Goal: Information Seeking & Learning: Learn about a topic

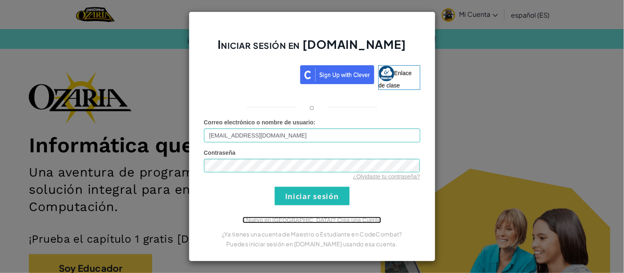
click at [307, 218] on font "¿Nuevo en [GEOGRAPHIC_DATA]? Crea una Cuenta" at bounding box center [312, 220] width 138 height 7
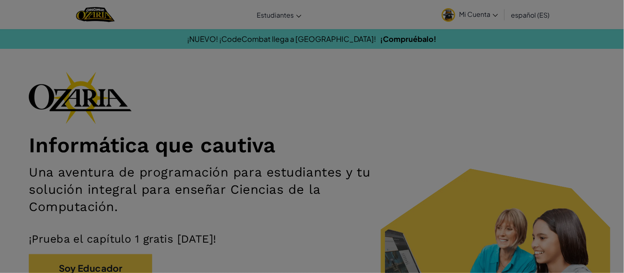
click at [302, 206] on div "Crear una cuenta ¡Educadores, crean una Cuenta de Profesor para acceder a la pr…" at bounding box center [312, 136] width 624 height 273
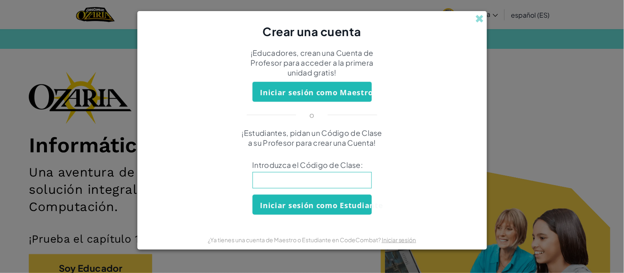
click at [271, 184] on input at bounding box center [311, 180] width 119 height 16
type input "HappyLegBell"
click at [280, 213] on button "Iniciar sesión como Estudiante" at bounding box center [311, 205] width 119 height 20
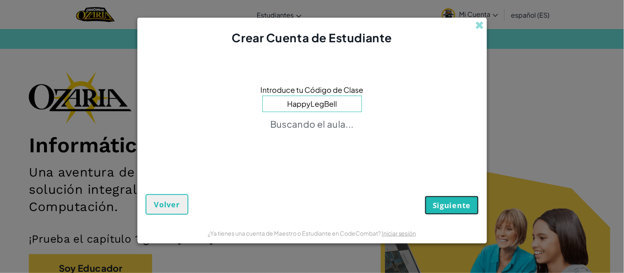
click at [457, 212] on button "Siguiente" at bounding box center [451, 205] width 53 height 19
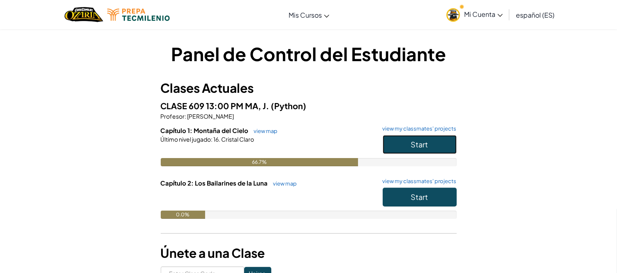
click at [402, 144] on button "Start" at bounding box center [420, 144] width 74 height 19
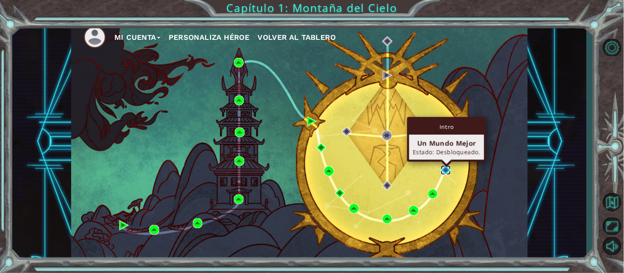
drag, startPoint x: 449, startPoint y: 169, endPoint x: 444, endPoint y: 171, distance: 5.3
click at [449, 169] on img at bounding box center [445, 170] width 9 height 9
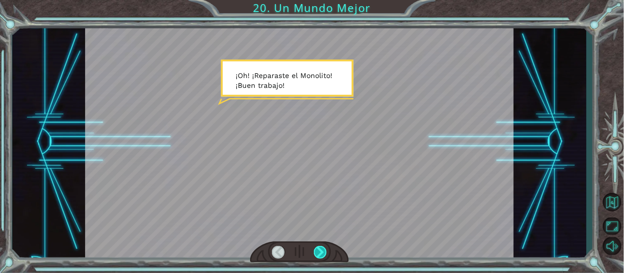
click at [323, 253] on div at bounding box center [321, 252] width 14 height 13
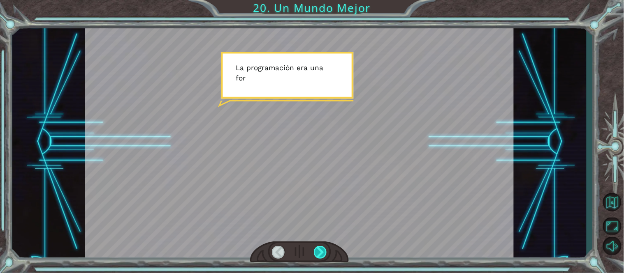
click at [323, 253] on div at bounding box center [321, 252] width 14 height 13
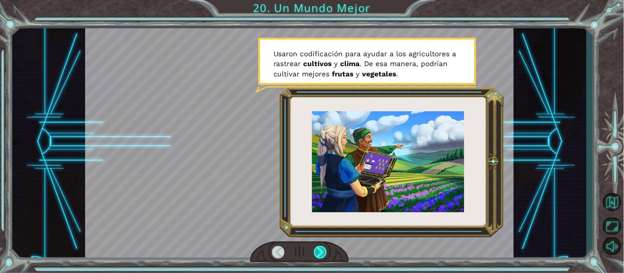
click at [323, 253] on div at bounding box center [321, 252] width 14 height 13
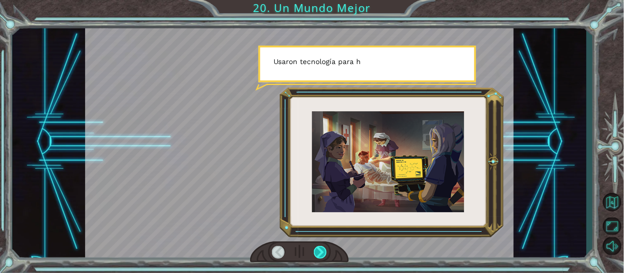
click at [323, 253] on div at bounding box center [321, 252] width 14 height 13
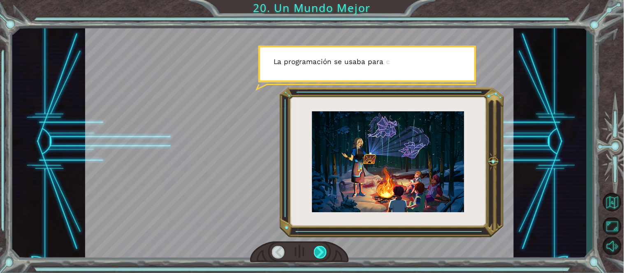
click at [323, 253] on div at bounding box center [321, 252] width 14 height 13
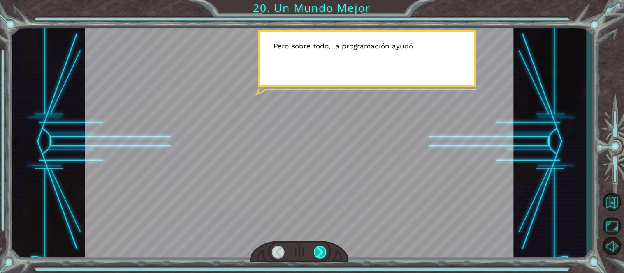
click at [323, 253] on div at bounding box center [321, 252] width 14 height 13
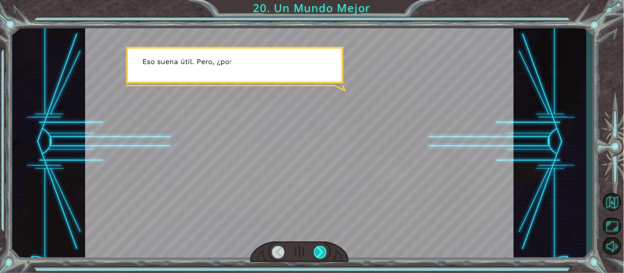
click at [323, 253] on div at bounding box center [321, 252] width 14 height 13
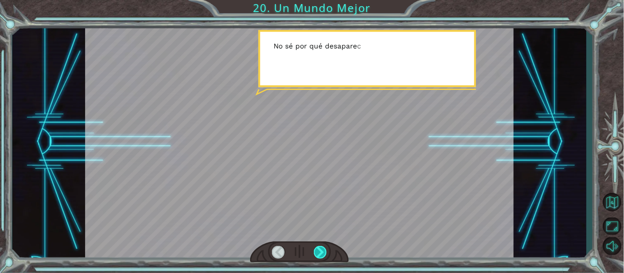
click at [323, 253] on div at bounding box center [321, 252] width 14 height 13
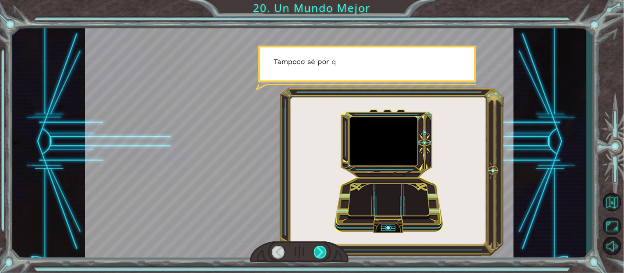
click at [323, 253] on div at bounding box center [321, 252] width 14 height 13
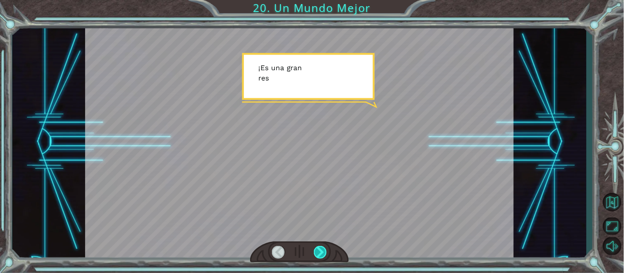
click at [323, 253] on div at bounding box center [321, 252] width 14 height 13
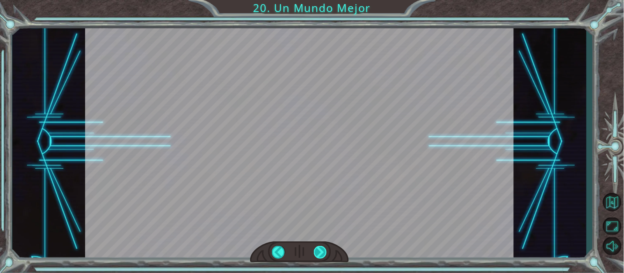
click at [323, 253] on div at bounding box center [321, 252] width 14 height 13
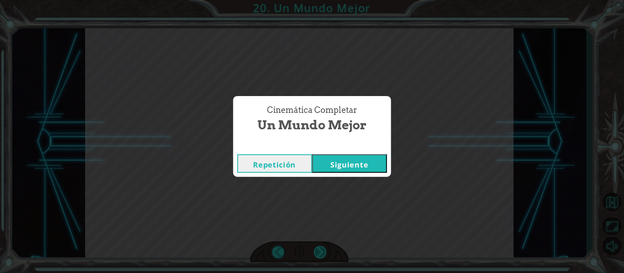
click at [323, 253] on div "Cinemática Completar Un Mundo Mejor Repetición [GEOGRAPHIC_DATA]" at bounding box center [312, 136] width 624 height 273
click at [380, 164] on button "Siguiente" at bounding box center [349, 164] width 75 height 19
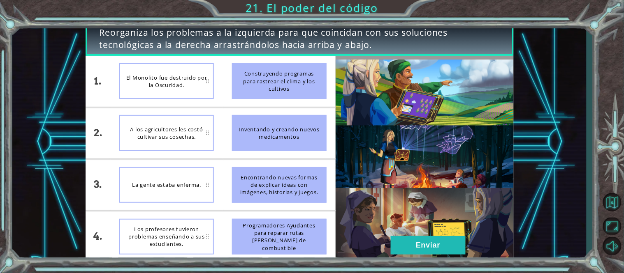
drag, startPoint x: 260, startPoint y: 87, endPoint x: 218, endPoint y: 169, distance: 92.0
click at [218, 169] on div "1. 2. 3. 4. El Monolito fue destruido por la Oscuridad. A los agricultores les …" at bounding box center [211, 159] width 250 height 207
click at [181, 93] on div "El Monolito fue destruido por la Oscuridad." at bounding box center [166, 81] width 95 height 36
click at [272, 233] on div "Programadores Ayudantes para reparar rutas [PERSON_NAME] de combustible" at bounding box center [279, 237] width 95 height 36
click at [180, 183] on div "La gente estaba enferma." at bounding box center [166, 185] width 95 height 36
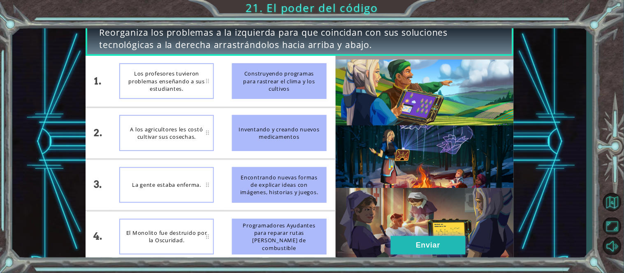
click at [419, 249] on button "Enviar" at bounding box center [428, 245] width 75 height 19
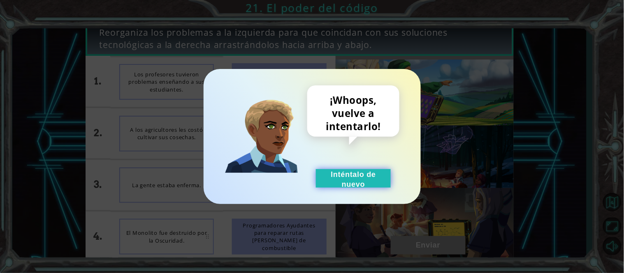
click at [350, 188] on button "Inténtalo de nuevo" at bounding box center [353, 178] width 75 height 19
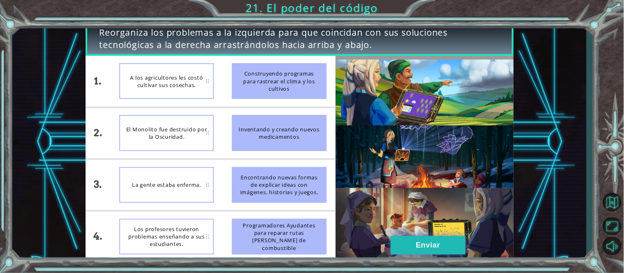
click at [427, 239] on button "Enviar" at bounding box center [428, 245] width 75 height 19
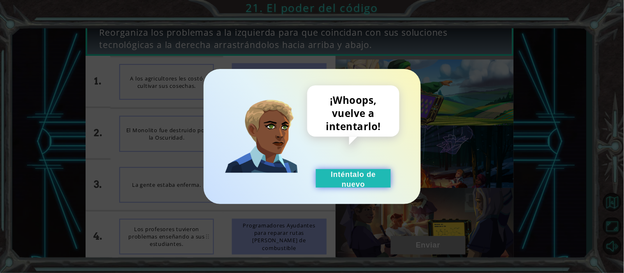
click at [354, 171] on button "Inténtalo de nuevo" at bounding box center [353, 178] width 75 height 19
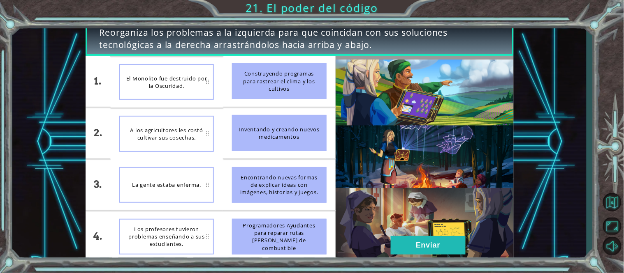
click at [167, 194] on div "La gente estaba enferma." at bounding box center [166, 185] width 95 height 36
click at [171, 240] on div "Los profesores tuvieron problemas enseñando a sus estudiantes." at bounding box center [166, 237] width 95 height 36
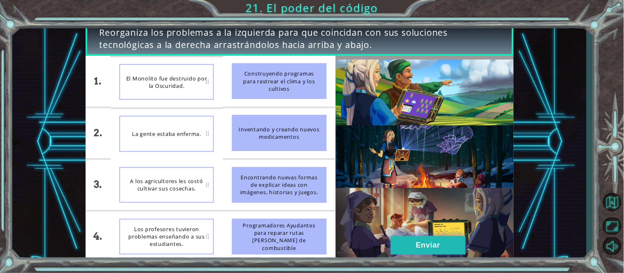
click at [438, 249] on button "Enviar" at bounding box center [428, 245] width 75 height 19
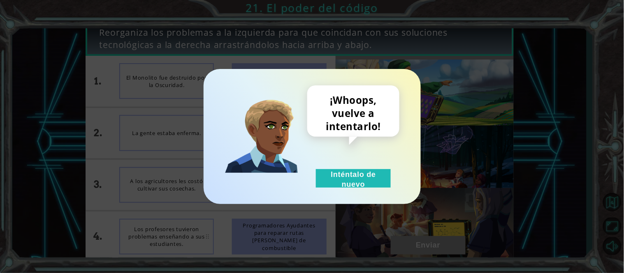
click at [380, 188] on div "¡Whoops, vuelve a intentarlo! Inténtalo de nuevo" at bounding box center [312, 136] width 217 height 135
click at [363, 177] on button "Inténtalo de nuevo" at bounding box center [353, 178] width 75 height 19
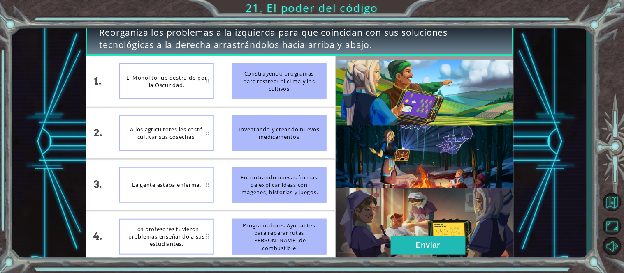
drag, startPoint x: 308, startPoint y: 221, endPoint x: 310, endPoint y: 204, distance: 17.4
click at [310, 204] on ul "Construyendo programas para rastrear el clima y los cultivos Inventando y crean…" at bounding box center [279, 159] width 113 height 207
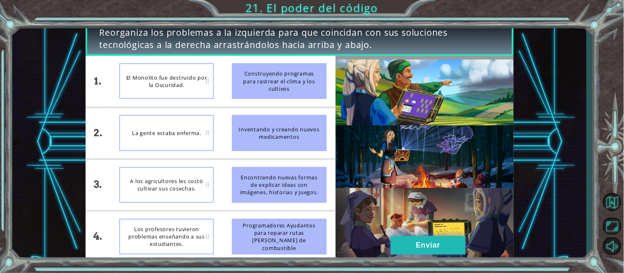
click at [396, 237] on button "Enviar" at bounding box center [428, 245] width 75 height 19
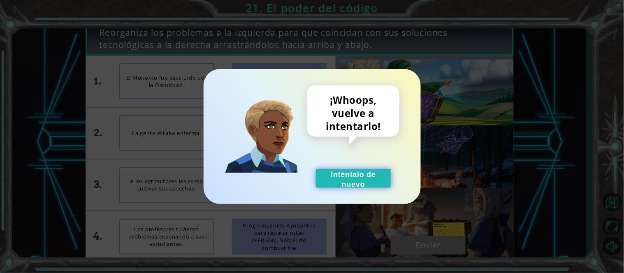
click at [347, 171] on button "Inténtalo de nuevo" at bounding box center [353, 178] width 75 height 19
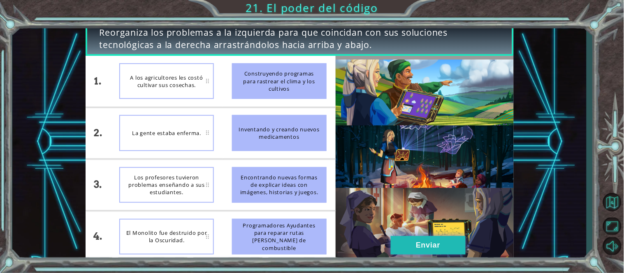
click at [393, 237] on button "Enviar" at bounding box center [428, 245] width 75 height 19
click at [406, 244] on button "Enviar" at bounding box center [428, 245] width 75 height 19
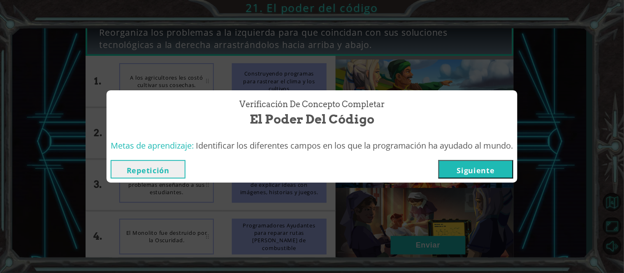
click at [467, 169] on button "Siguiente" at bounding box center [475, 169] width 75 height 19
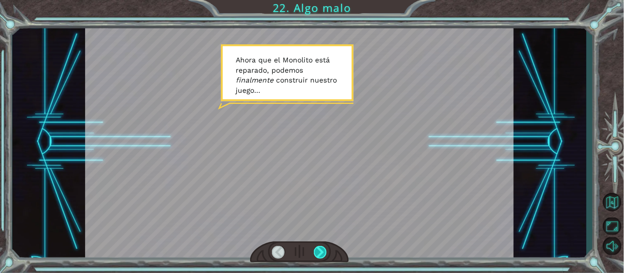
click at [324, 246] on div at bounding box center [321, 252] width 14 height 13
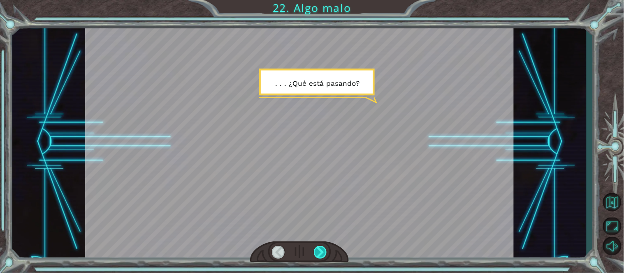
click at [322, 252] on div at bounding box center [321, 252] width 14 height 13
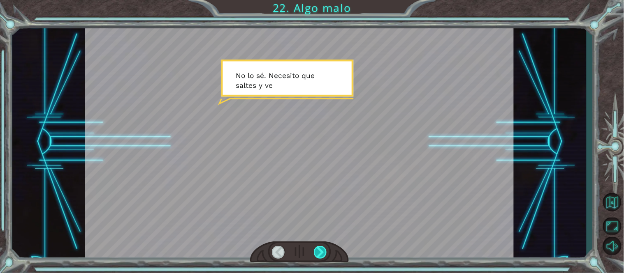
click at [322, 252] on div at bounding box center [321, 252] width 14 height 13
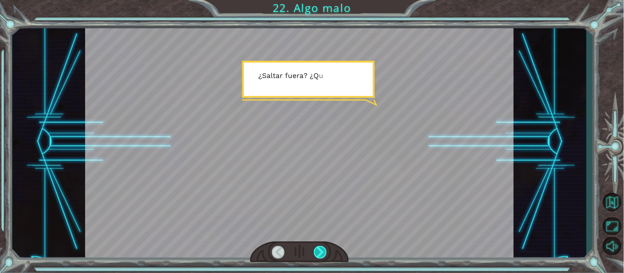
click at [322, 252] on div at bounding box center [321, 252] width 14 height 13
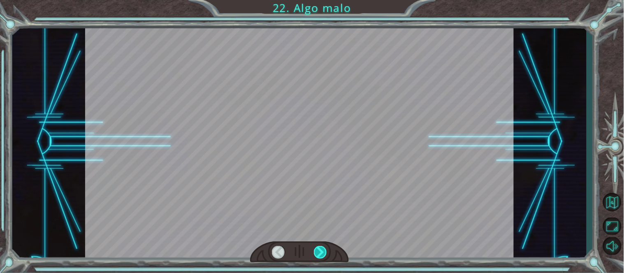
click at [322, 252] on div at bounding box center [321, 252] width 14 height 13
click at [322, 0] on div "Temporary Text A h o r a q u e e l M o n o l i t o e s t á r e p a r a d o , p …" at bounding box center [312, 0] width 624 height 0
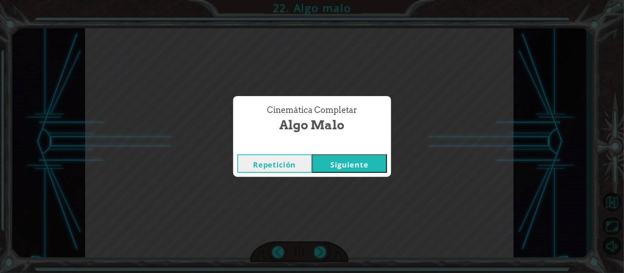
click at [338, 167] on button "Siguiente" at bounding box center [349, 164] width 75 height 19
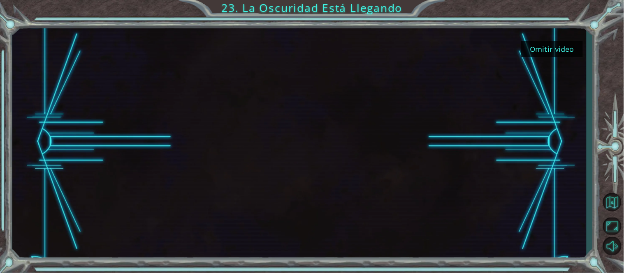
click at [551, 46] on button "Omitir video" at bounding box center [552, 49] width 62 height 16
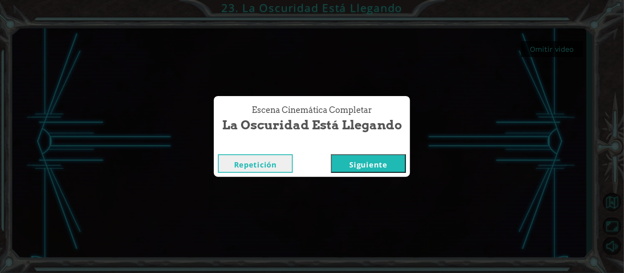
click at [389, 155] on button "Siguiente" at bounding box center [368, 164] width 75 height 19
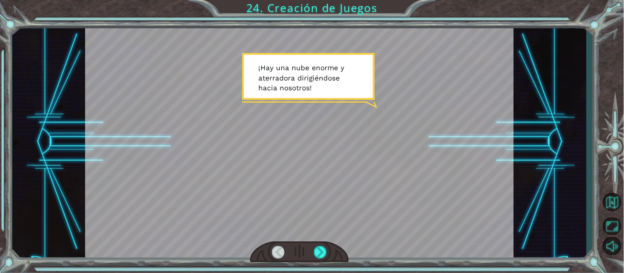
click at [322, 261] on div at bounding box center [299, 253] width 99 height 22
click at [317, 249] on div at bounding box center [321, 252] width 14 height 13
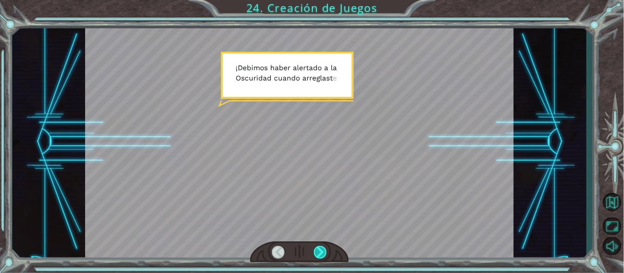
click at [317, 249] on div at bounding box center [321, 252] width 14 height 13
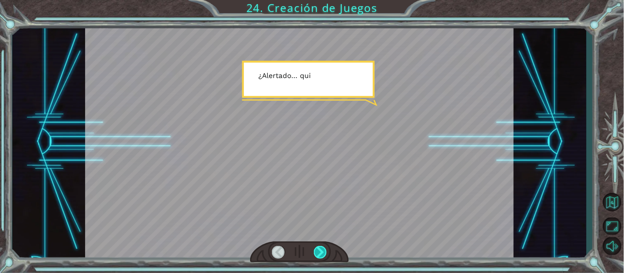
click at [317, 249] on div at bounding box center [321, 252] width 14 height 13
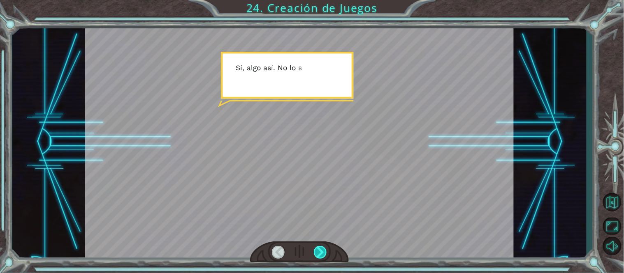
click at [317, 249] on div at bounding box center [321, 252] width 14 height 13
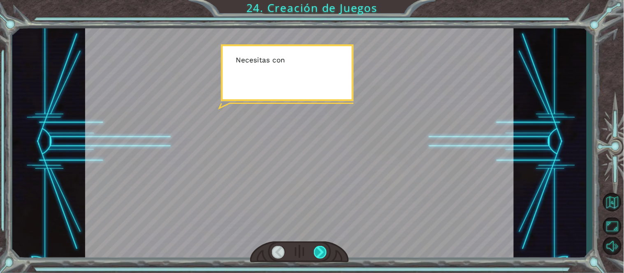
click at [317, 249] on div at bounding box center [321, 252] width 14 height 13
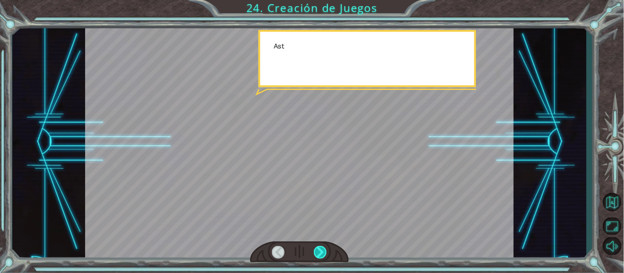
click at [317, 249] on div at bounding box center [321, 252] width 14 height 13
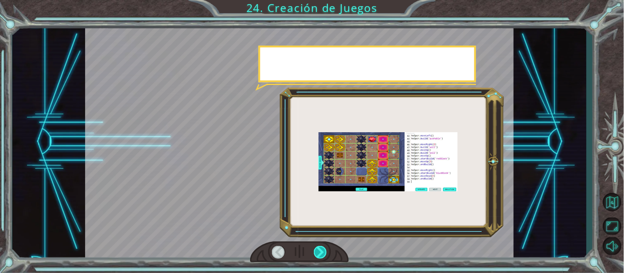
click at [317, 249] on div at bounding box center [321, 252] width 14 height 13
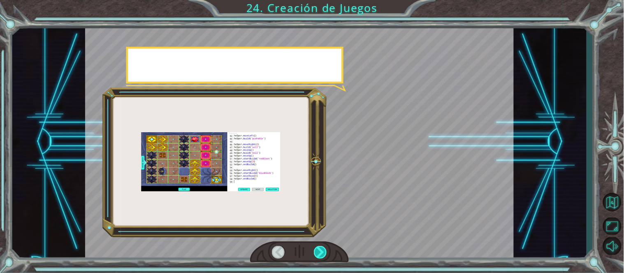
click at [317, 249] on div at bounding box center [321, 252] width 14 height 13
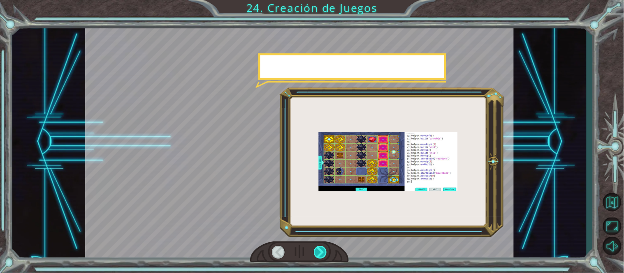
click at [317, 249] on div at bounding box center [321, 252] width 14 height 13
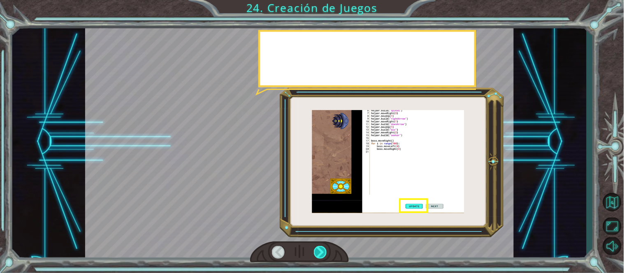
click at [317, 249] on div at bounding box center [321, 252] width 14 height 13
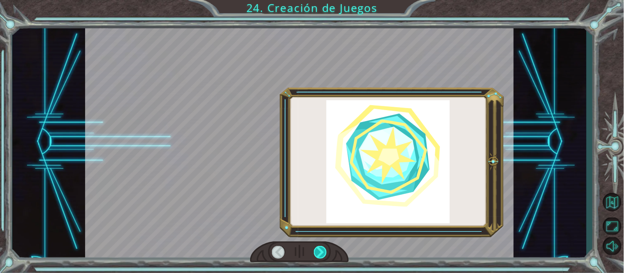
click at [317, 249] on div at bounding box center [321, 252] width 14 height 13
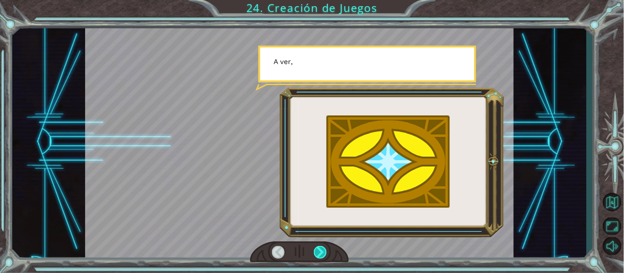
click at [317, 249] on div at bounding box center [321, 252] width 14 height 13
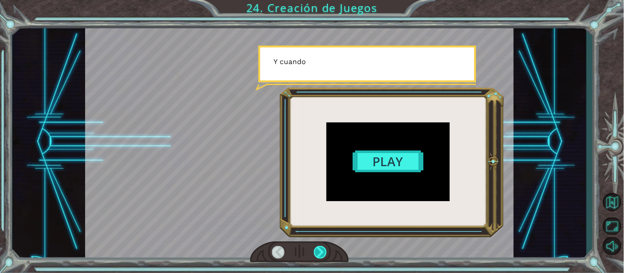
click at [317, 249] on div at bounding box center [321, 252] width 14 height 13
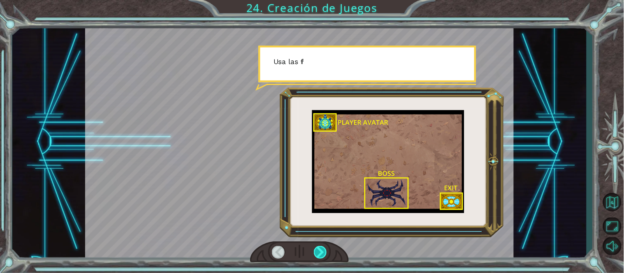
click at [317, 249] on div at bounding box center [321, 252] width 14 height 13
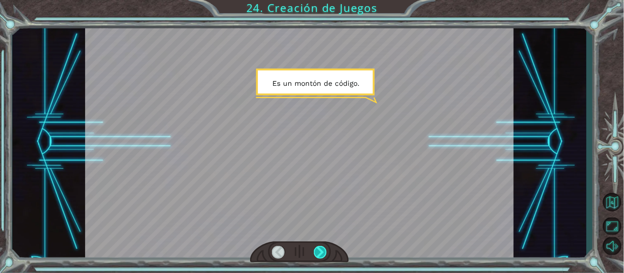
click at [317, 249] on div at bounding box center [321, 252] width 14 height 13
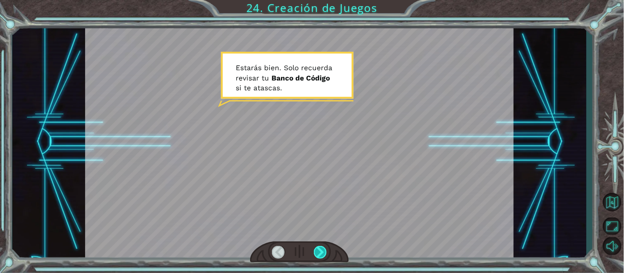
click at [317, 249] on div at bounding box center [321, 252] width 14 height 13
click at [330, 257] on div at bounding box center [299, 253] width 99 height 22
click at [318, 252] on div at bounding box center [321, 252] width 14 height 13
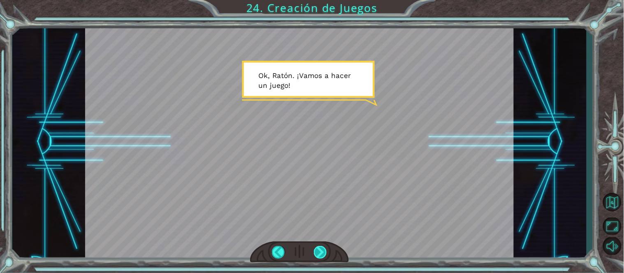
click at [318, 252] on div at bounding box center [321, 252] width 14 height 13
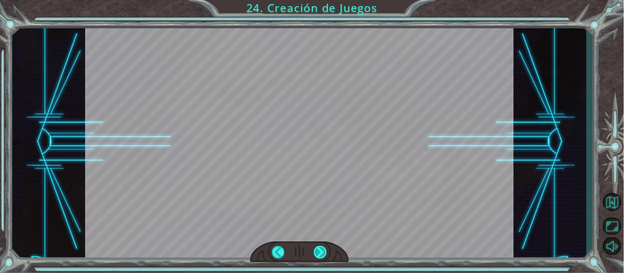
click at [318, 252] on div at bounding box center [321, 252] width 14 height 13
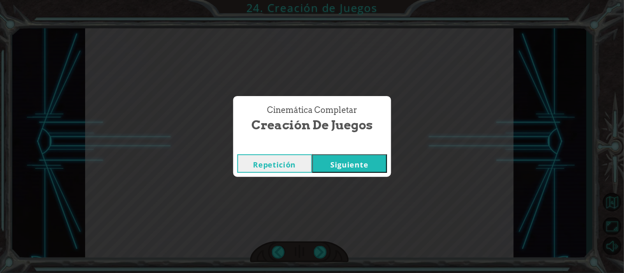
click at [354, 166] on button "Siguiente" at bounding box center [349, 164] width 75 height 19
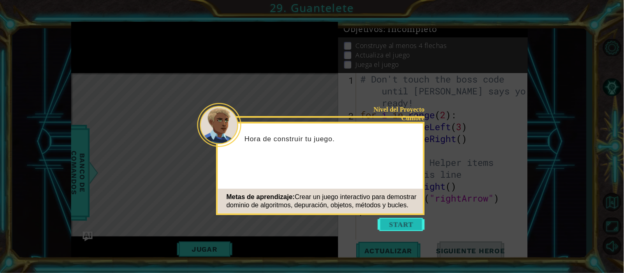
click at [398, 223] on button "Start" at bounding box center [401, 224] width 47 height 13
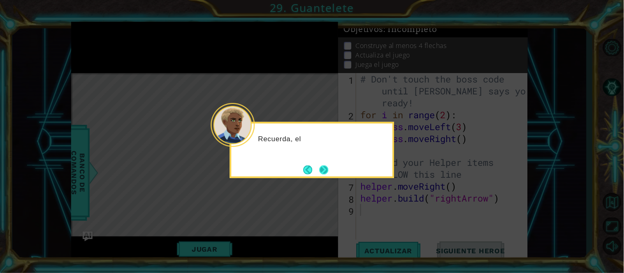
click at [328, 166] on button "Next" at bounding box center [323, 170] width 9 height 9
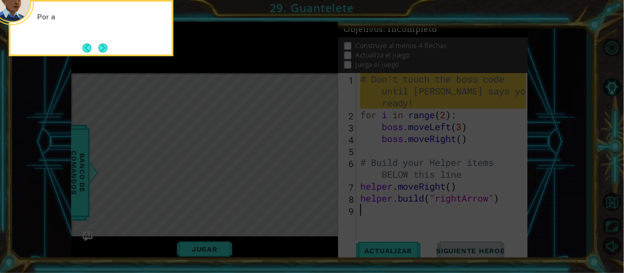
click at [328, 163] on icon at bounding box center [312, 40] width 624 height 465
click at [99, 44] on button "Next" at bounding box center [102, 48] width 9 height 9
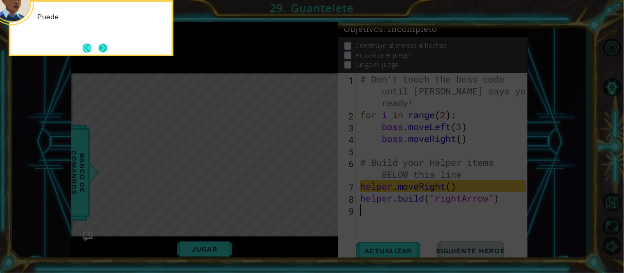
click at [104, 45] on button "Next" at bounding box center [102, 48] width 9 height 9
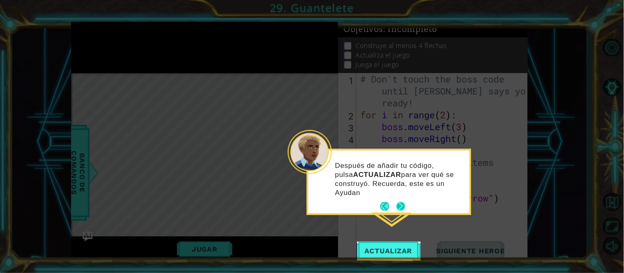
click at [396, 204] on button "Next" at bounding box center [400, 206] width 9 height 9
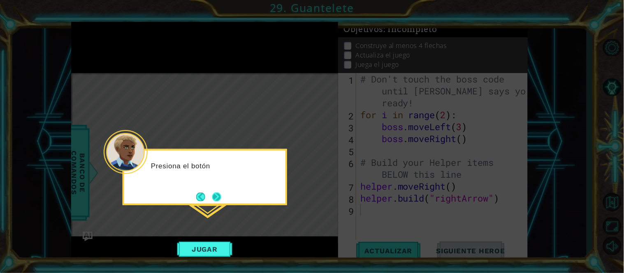
click at [215, 197] on button "Next" at bounding box center [216, 196] width 9 height 9
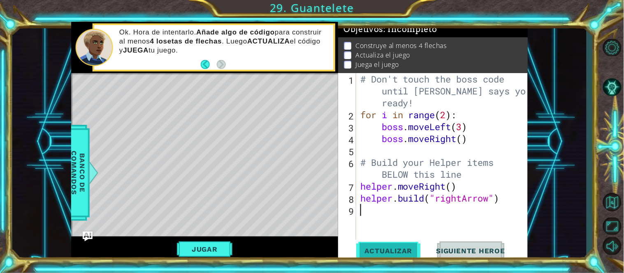
click at [404, 251] on span "Actualizar" at bounding box center [388, 251] width 65 height 8
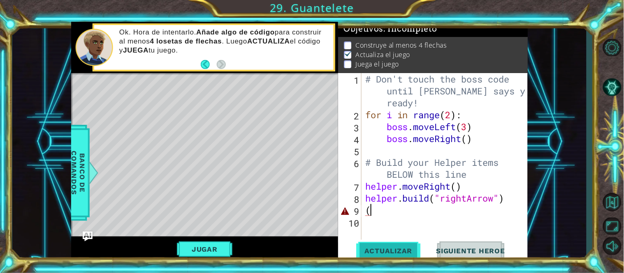
type textarea "("
click at [381, 252] on span "Actualizar" at bounding box center [388, 251] width 65 height 8
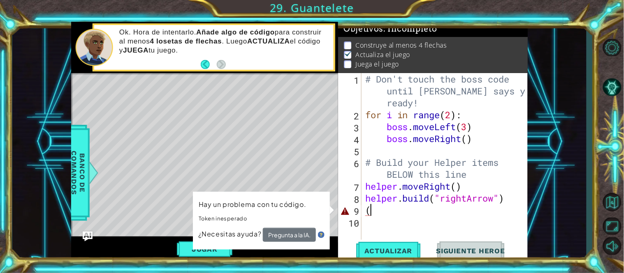
click at [379, 212] on div "# Don't touch the boss code until [PERSON_NAME] says you're ready! for i in ran…" at bounding box center [447, 180] width 167 height 215
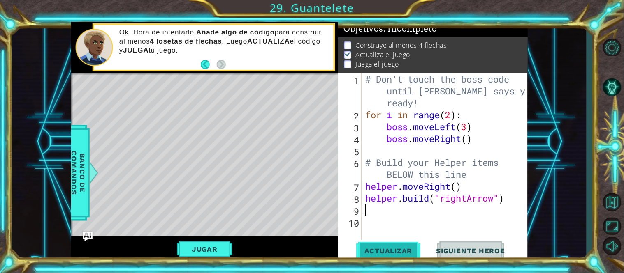
click at [389, 250] on span "Actualizar" at bounding box center [388, 251] width 65 height 8
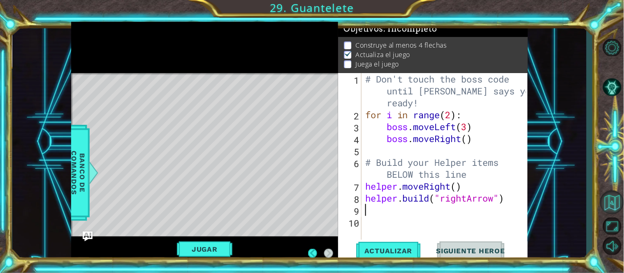
click at [611, 199] on button "Volver al Mapa" at bounding box center [612, 203] width 24 height 24
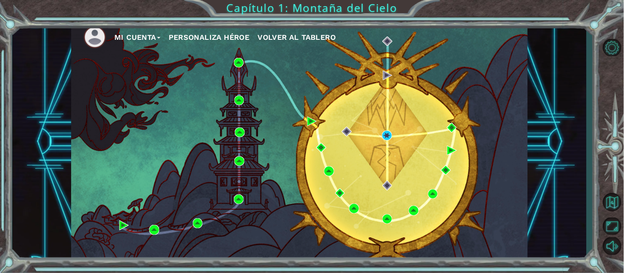
click at [283, 37] on span "Volver al Tablero" at bounding box center [297, 37] width 78 height 9
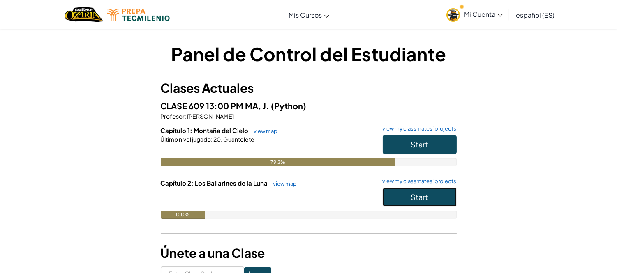
click at [401, 192] on button "Start" at bounding box center [420, 197] width 74 height 19
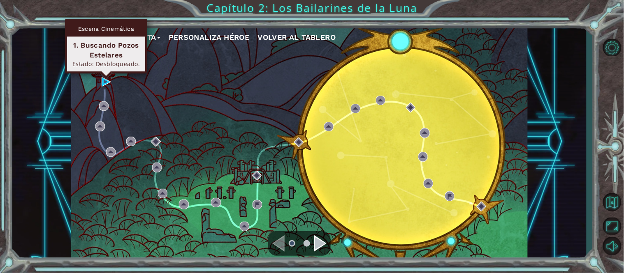
click at [106, 74] on div "Escena Cinemática 1. Buscando Pozos Estelares Estado: Desbloqueado." at bounding box center [106, 46] width 82 height 55
click at [104, 80] on img at bounding box center [106, 81] width 9 height 9
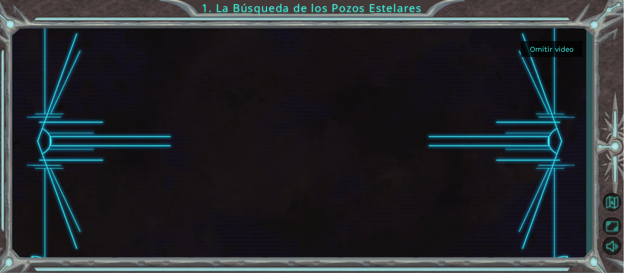
click at [540, 45] on button "Omitir video" at bounding box center [552, 49] width 62 height 16
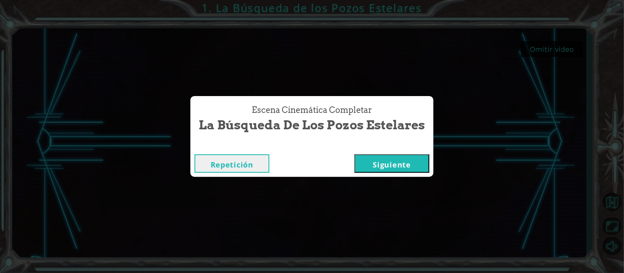
click at [390, 164] on button "Siguiente" at bounding box center [391, 164] width 75 height 19
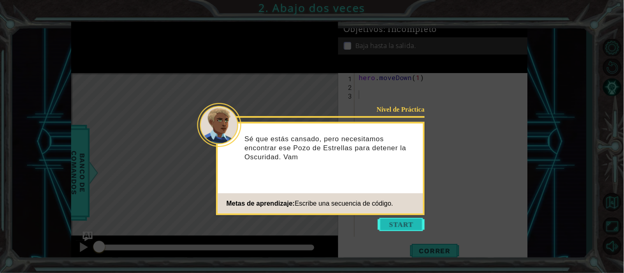
click at [385, 227] on button "Start" at bounding box center [401, 224] width 47 height 13
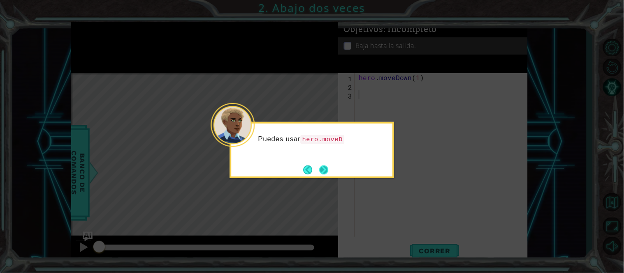
click at [326, 169] on button "Next" at bounding box center [324, 170] width 9 height 9
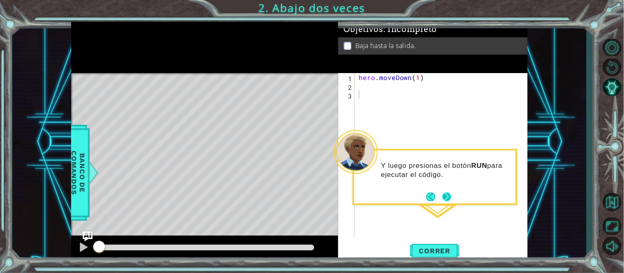
click at [441, 203] on footer at bounding box center [438, 197] width 25 height 12
click at [446, 199] on button "Next" at bounding box center [446, 196] width 9 height 9
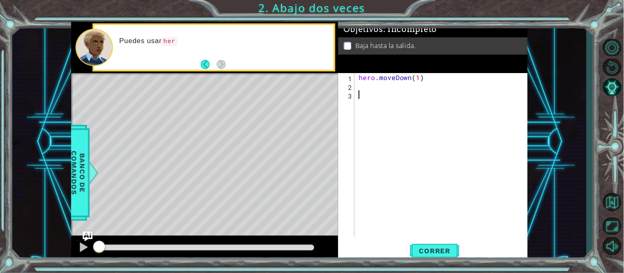
click at [396, 135] on div "hero . moveDown ( 1 )" at bounding box center [443, 163] width 173 height 181
click at [370, 85] on div "hero . moveDown ( 1 )" at bounding box center [443, 163] width 173 height 181
click at [430, 253] on span "Correr" at bounding box center [435, 251] width 48 height 8
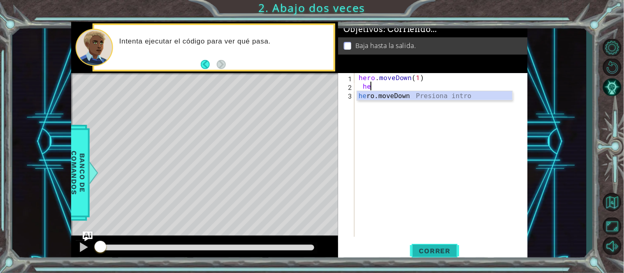
scroll to position [0, 0]
click at [472, 97] on div "he ro.moveDown Presiona intro" at bounding box center [434, 106] width 155 height 30
type textarea "hero.moveDown(1)"
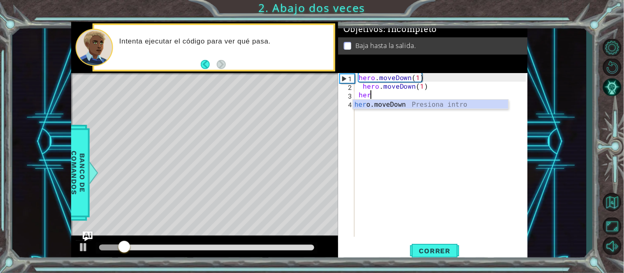
click at [410, 106] on div "her o.moveDown Presiona intro" at bounding box center [430, 115] width 155 height 30
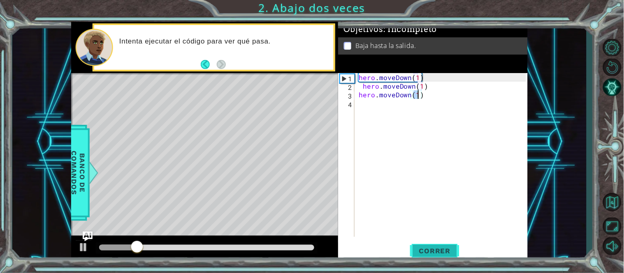
click at [438, 254] on span "Correr" at bounding box center [435, 251] width 48 height 8
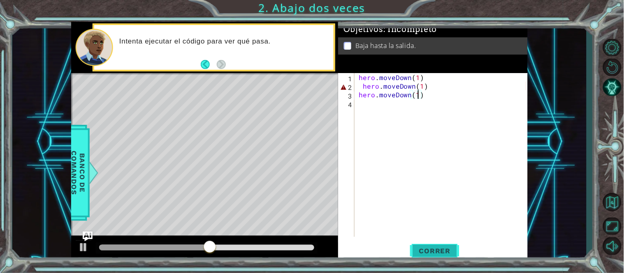
click at [429, 251] on span "Correr" at bounding box center [435, 251] width 48 height 8
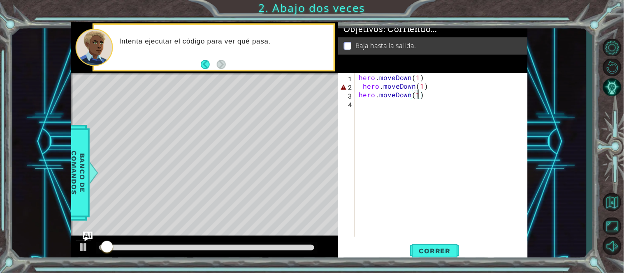
click at [360, 85] on div "hero . moveDown ( 1 ) hero . moveDown ( 1 ) hero . moveDown ( 1 )" at bounding box center [443, 163] width 173 height 181
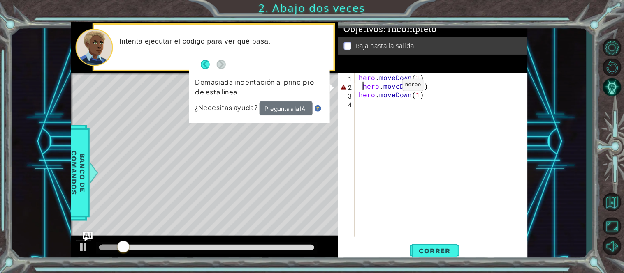
type textarea "hero.moveDown(1)"
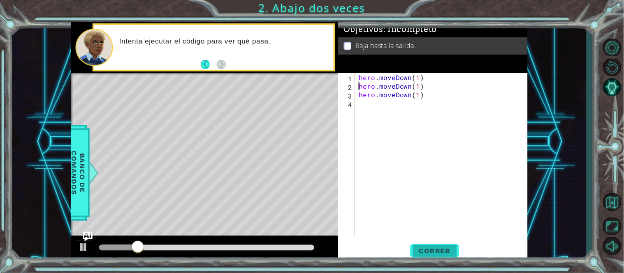
click at [446, 245] on button "Correr" at bounding box center [434, 251] width 49 height 19
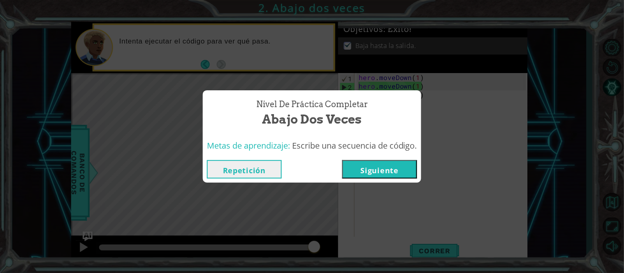
click at [387, 163] on button "Siguiente" at bounding box center [379, 169] width 75 height 19
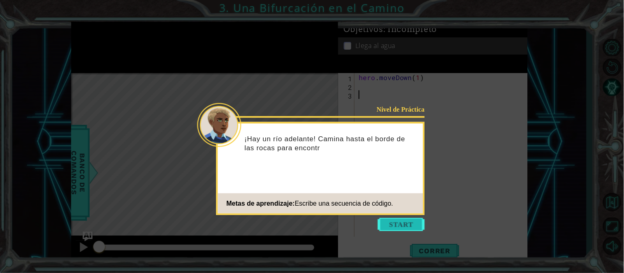
click at [412, 219] on button "Start" at bounding box center [401, 224] width 47 height 13
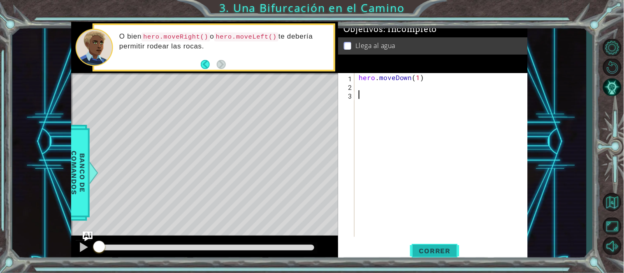
click at [439, 246] on button "Correr" at bounding box center [434, 251] width 49 height 19
click at [358, 87] on div "hero . moveDown ( 1 )" at bounding box center [443, 163] width 173 height 181
click at [430, 243] on button "Correr" at bounding box center [434, 251] width 49 height 19
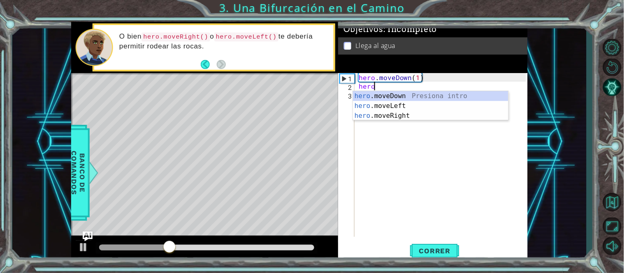
scroll to position [0, 0]
click at [401, 101] on div "hero .moveDown Presiona intro hero .moveLeft Presiona intro hero .moveRight Pre…" at bounding box center [430, 115] width 155 height 49
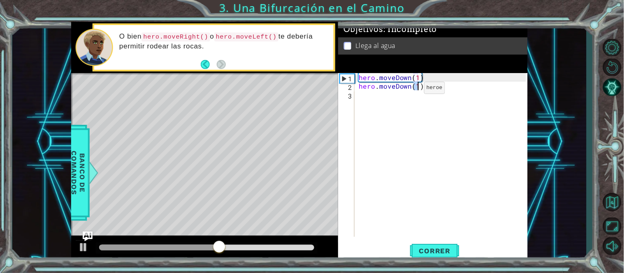
type textarea "hero.moveDown(1)"
click at [376, 95] on div "hero . moveDown ( 1 ) hero . moveDown ( 1 )" at bounding box center [443, 163] width 173 height 181
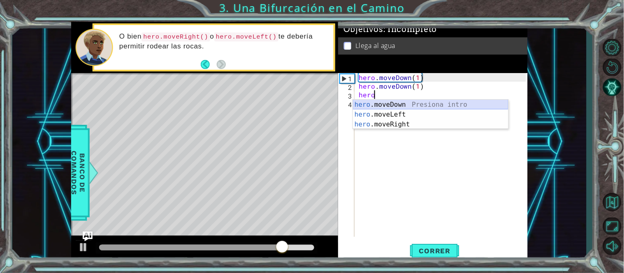
click at [391, 109] on div "hero .moveDown Presiona intro hero .moveLeft Presiona intro hero .moveRight Pre…" at bounding box center [430, 124] width 155 height 49
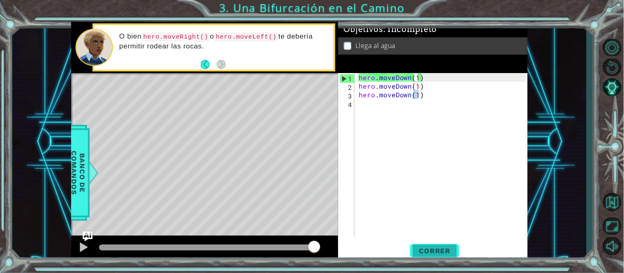
click at [433, 249] on span "Correr" at bounding box center [435, 251] width 48 height 8
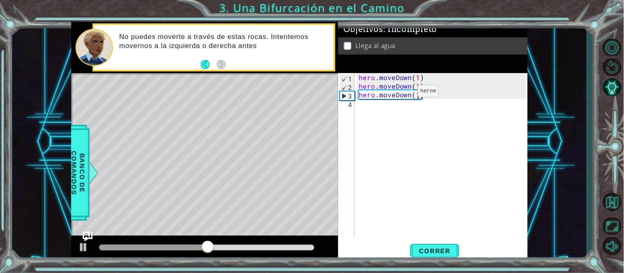
click at [397, 86] on div "hero . moveDown ( 1 ) hero . moveDown ( 1 ) hero . moveDown ( 1 )" at bounding box center [443, 163] width 173 height 181
click at [405, 86] on div "hero . moveDown ( 1 ) hero . moveDown ( 1 ) hero . moveDown ( 1 )" at bounding box center [443, 163] width 173 height 181
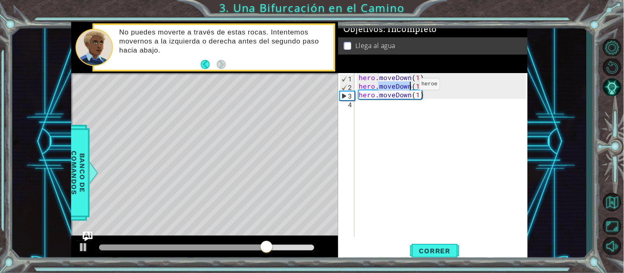
click at [405, 86] on div "hero . moveDown ( 1 ) hero . moveDown ( 1 ) hero . moveDown ( 1 )" at bounding box center [441, 155] width 169 height 164
click at [392, 85] on div "hero . moveDown ( 1 ) hero . moveDown ( 1 ) hero . moveDown ( 1 )" at bounding box center [443, 163] width 173 height 181
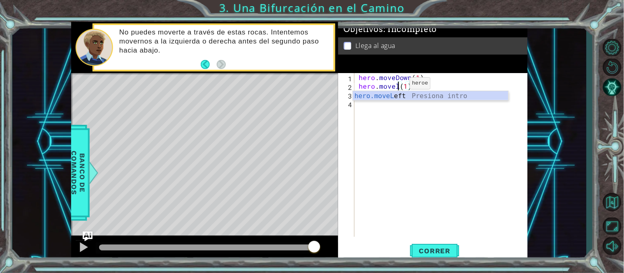
scroll to position [0, 2]
click at [395, 95] on div "hero.moveL eft Presiona intro" at bounding box center [430, 106] width 155 height 30
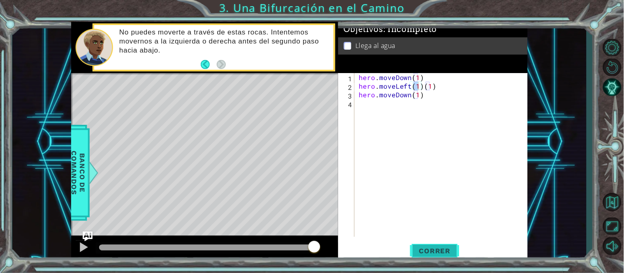
click at [432, 250] on span "Correr" at bounding box center [435, 251] width 48 height 8
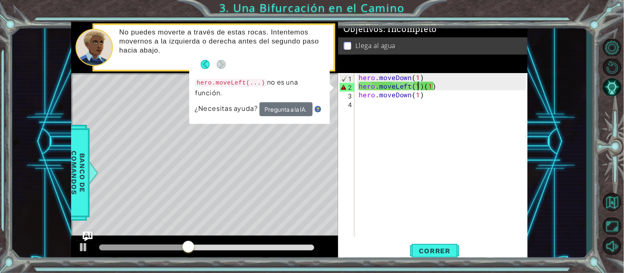
click at [439, 85] on div "hero . moveDown ( 1 ) hero . moveLeft ( 1 ) ( 1 ) hero . moveDown ( 1 )" at bounding box center [443, 163] width 173 height 181
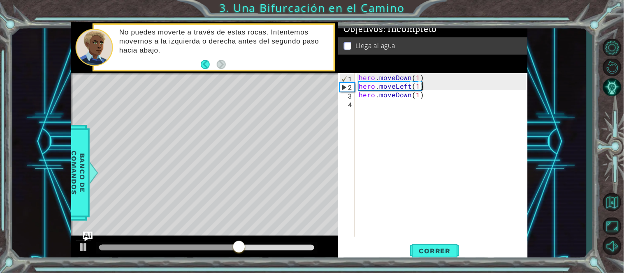
scroll to position [0, 3]
type textarea "hero.moveLeft(1)"
click at [457, 255] on span "Correr" at bounding box center [435, 251] width 48 height 8
click at [449, 251] on span "Correr" at bounding box center [435, 251] width 48 height 8
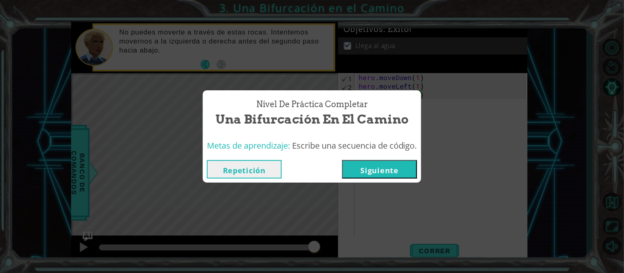
click at [405, 171] on button "Siguiente" at bounding box center [379, 169] width 75 height 19
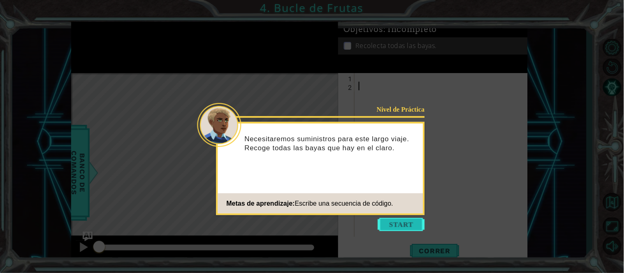
click at [385, 230] on button "Start" at bounding box center [401, 224] width 47 height 13
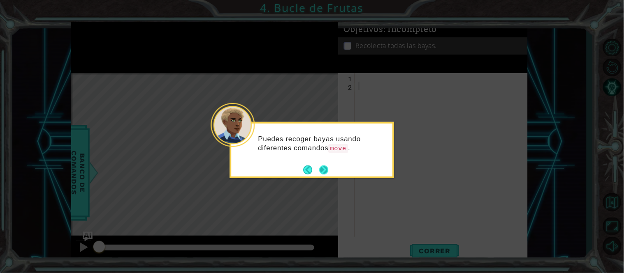
drag, startPoint x: 336, startPoint y: 171, endPoint x: 323, endPoint y: 168, distance: 14.0
click at [323, 168] on div "Puedes recoger bayas usando diferentes comandos move ." at bounding box center [312, 150] width 164 height 56
click at [323, 168] on button "Next" at bounding box center [324, 170] width 9 height 9
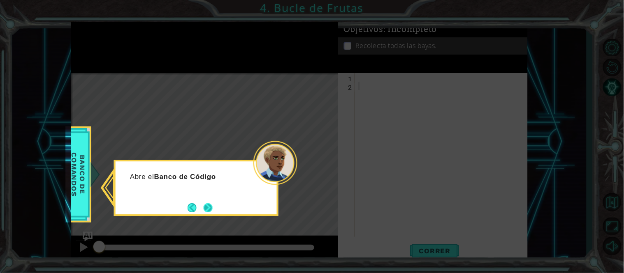
click at [208, 204] on button "Next" at bounding box center [208, 208] width 9 height 9
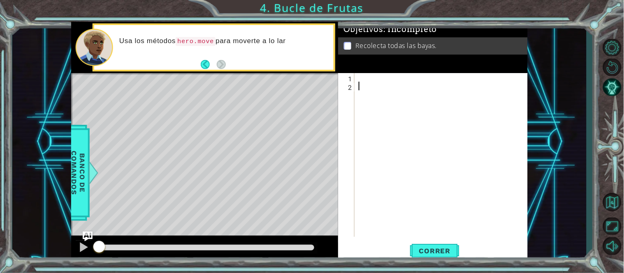
click at [366, 79] on div at bounding box center [443, 163] width 173 height 181
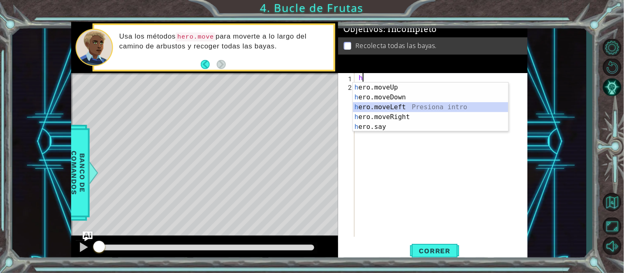
click at [381, 109] on div "h ero.moveUp Presiona intro h ero.moveDown Presiona intro h ero.moveLeft Presio…" at bounding box center [430, 117] width 155 height 69
type textarea "hero.moveLeft(1)"
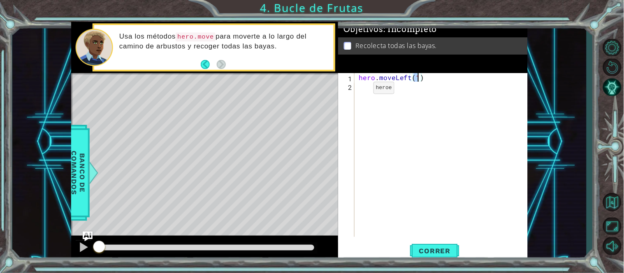
click at [359, 90] on div "hero . moveLeft ( 1 )" at bounding box center [443, 163] width 173 height 181
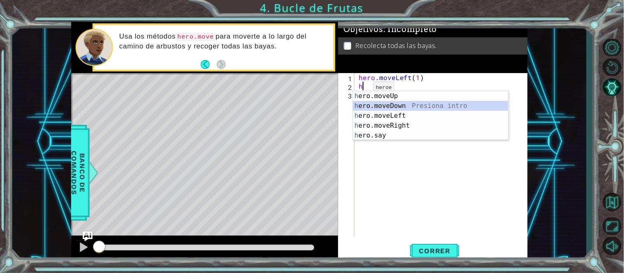
click at [375, 103] on div "h ero.moveUp Presiona intro h ero.moveDown Presiona intro h ero.moveLeft Presio…" at bounding box center [430, 125] width 155 height 69
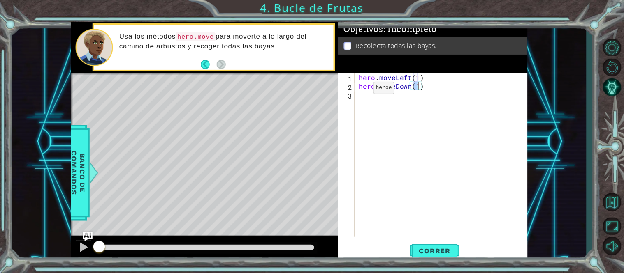
type textarea "hero.moveDown(2)"
click at [361, 97] on div "hero . moveLeft ( 1 ) hero . moveDown ( 2 )" at bounding box center [443, 163] width 173 height 181
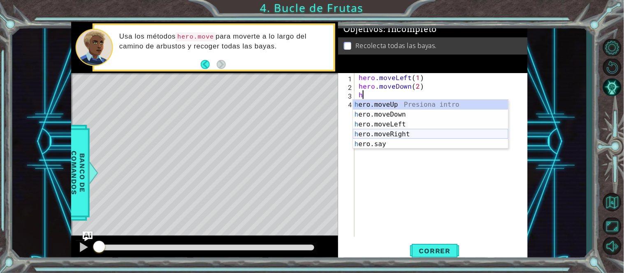
click at [380, 132] on div "h ero.moveUp Presiona intro h ero.moveDown Presiona intro h ero.moveLeft Presio…" at bounding box center [430, 134] width 155 height 69
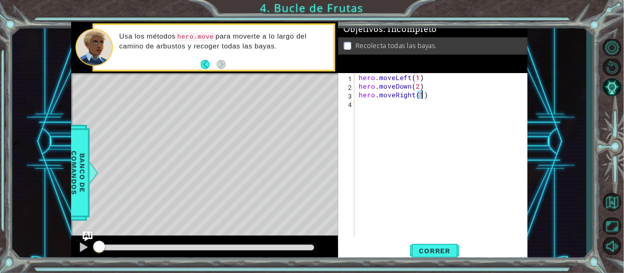
type textarea "hero.moveRight(2)"
click at [362, 105] on div "hero . moveLeft ( 1 ) hero . moveDown ( 2 ) hero . moveRight ( 2 )" at bounding box center [443, 163] width 173 height 181
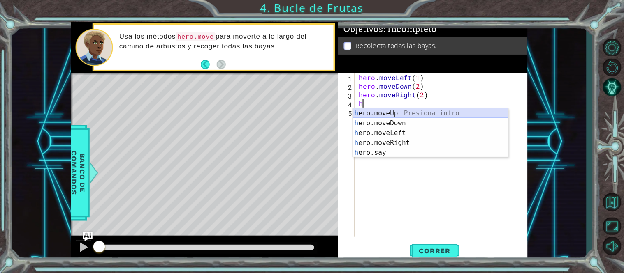
click at [373, 114] on div "h ero.moveUp Presiona intro h ero.moveDown Presiona intro h ero.moveLeft Presio…" at bounding box center [430, 143] width 155 height 69
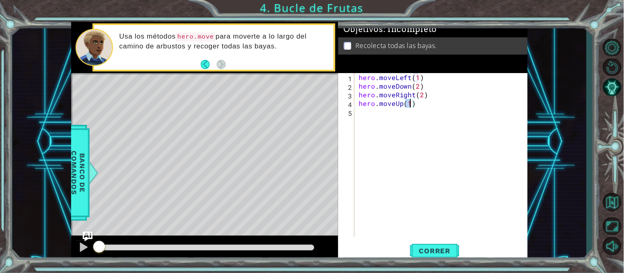
scroll to position [0, 2]
click at [449, 244] on button "Correr" at bounding box center [434, 251] width 49 height 19
click at [428, 256] on button "Correr" at bounding box center [434, 251] width 49 height 19
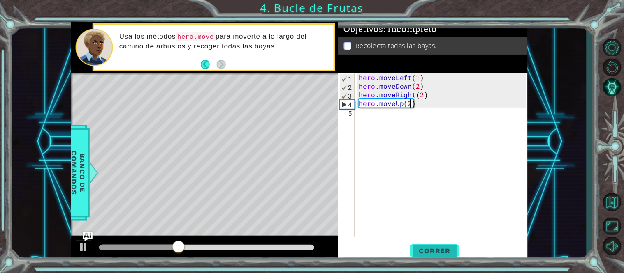
click at [422, 252] on span "Correr" at bounding box center [435, 251] width 48 height 8
click at [443, 257] on button "Correr" at bounding box center [434, 251] width 49 height 19
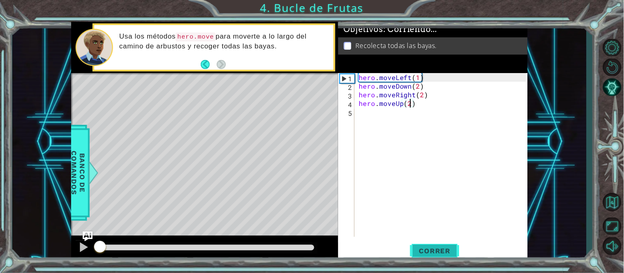
click at [430, 248] on span "Correr" at bounding box center [435, 251] width 48 height 8
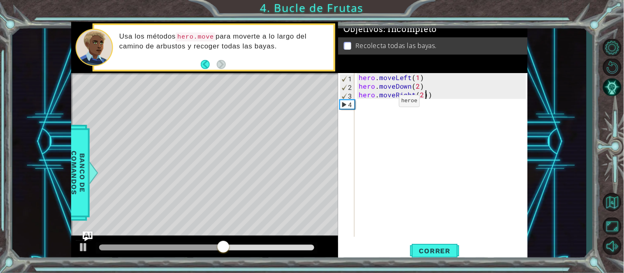
scroll to position [0, 0]
click at [437, 249] on span "Correr" at bounding box center [435, 251] width 48 height 8
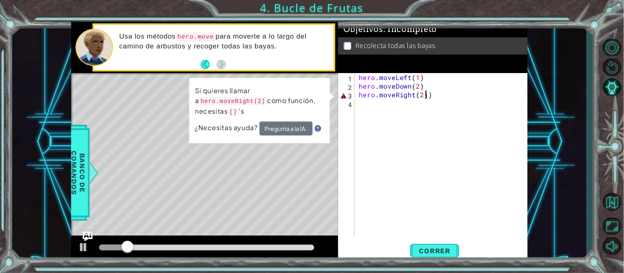
click at [431, 97] on div "hero . moveLeft ( 1 ) hero . moveDown ( 2 ) hero . moveRight ( 2 ))" at bounding box center [443, 163] width 173 height 181
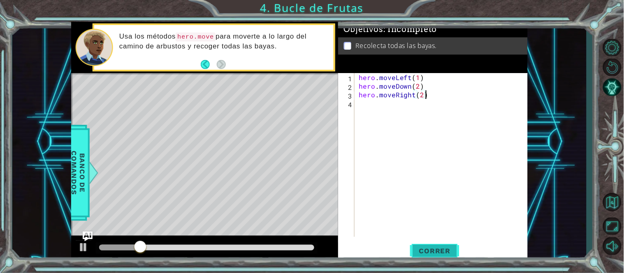
click at [429, 256] on button "Correr" at bounding box center [434, 251] width 49 height 19
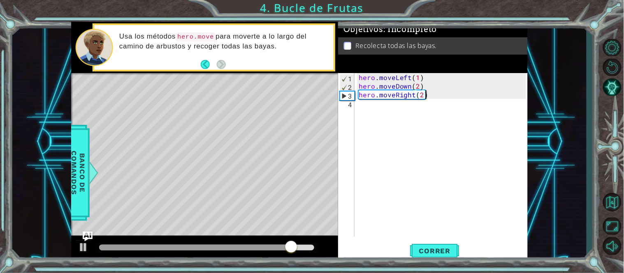
click at [433, 96] on div "hero . moveLeft ( 1 ) hero . moveDown ( 2 ) hero . moveRight ( 2 )" at bounding box center [443, 163] width 173 height 181
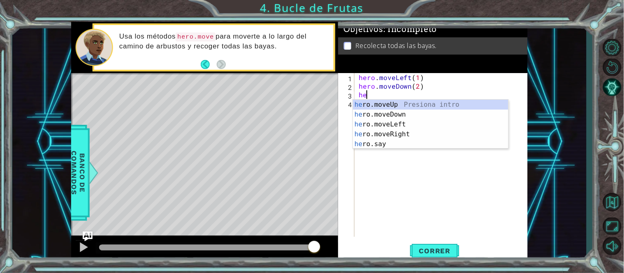
type textarea "h"
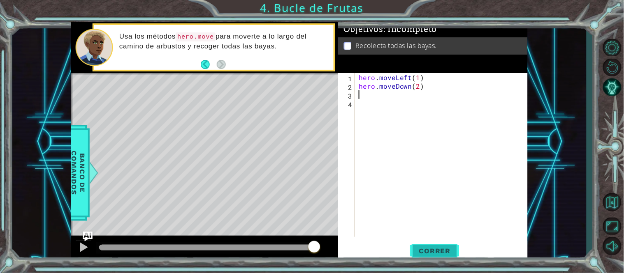
click at [438, 253] on span "Correr" at bounding box center [435, 251] width 48 height 8
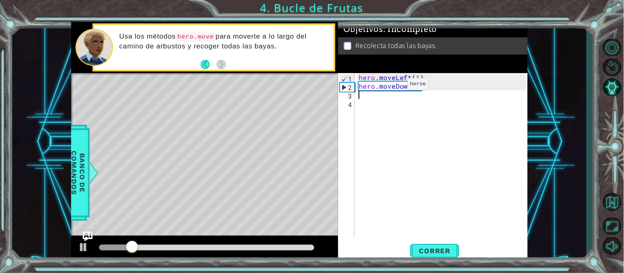
click at [394, 86] on div "hero . moveLeft ( 1 ) hero . moveDown ( 2 )" at bounding box center [443, 163] width 173 height 181
click at [414, 79] on div "hero . moveLeft ( 1 ) hero . moveDown ( 2 )" at bounding box center [443, 163] width 173 height 181
click at [415, 85] on div "hero . moveLeft ( 2 ) hero . moveDown ( 2 )" at bounding box center [443, 163] width 173 height 181
type textarea "hero.moveDown(2)"
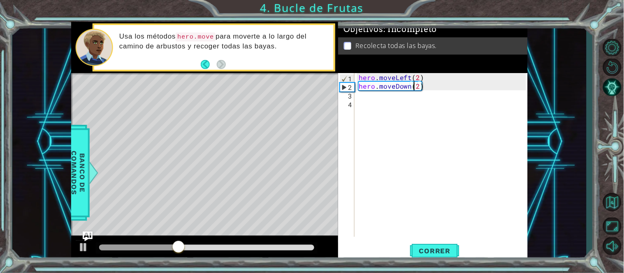
click at [375, 97] on div "hero . moveLeft ( 2 ) hero . moveDown ( 2 )" at bounding box center [443, 163] width 173 height 181
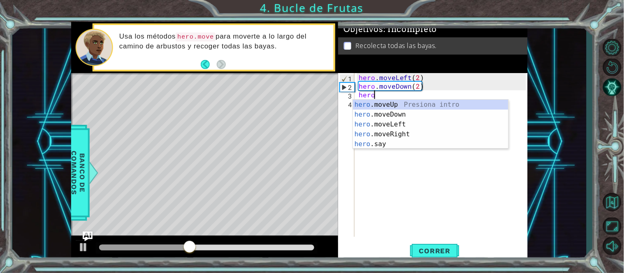
scroll to position [0, 0]
click at [405, 132] on div "hero .moveUp Presiona intro hero .moveDown Presiona intro hero .moveLeft Presio…" at bounding box center [430, 134] width 155 height 69
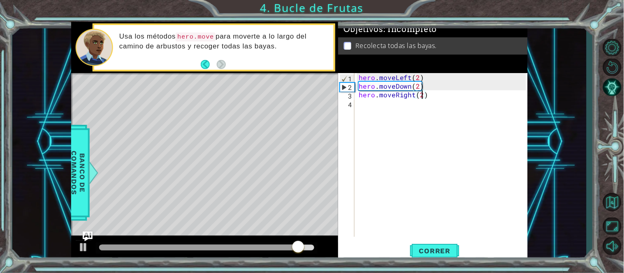
scroll to position [0, 3]
click at [378, 106] on div "hero . moveLeft ( 2 ) hero . moveDown ( 2 ) hero . moveRight ( 2 )" at bounding box center [443, 163] width 173 height 181
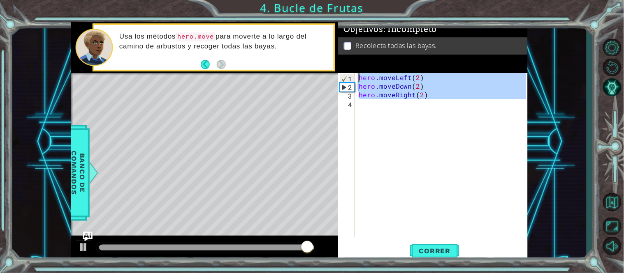
type textarea "h"
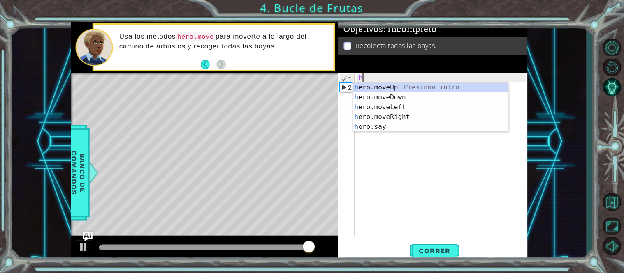
scroll to position [0, 0]
click at [379, 144] on div "h" at bounding box center [443, 163] width 173 height 181
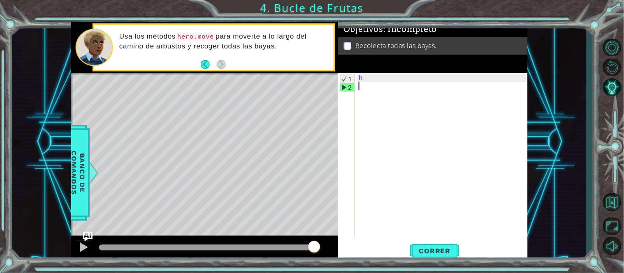
click at [388, 76] on div "h" at bounding box center [443, 163] width 173 height 181
type textarea "h"
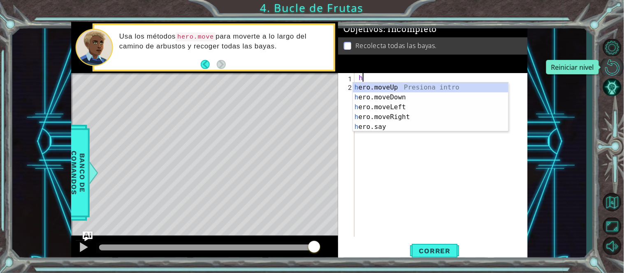
type textarea "h"
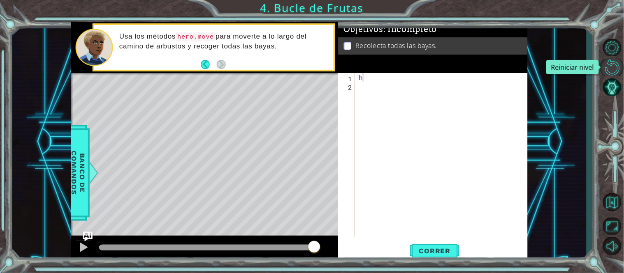
click at [611, 62] on button "Reiniciar nivel\a" at bounding box center [612, 67] width 24 height 17
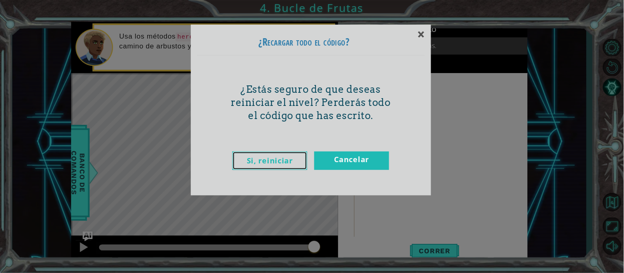
click at [292, 158] on link "Si, reiniciar" at bounding box center [269, 161] width 75 height 19
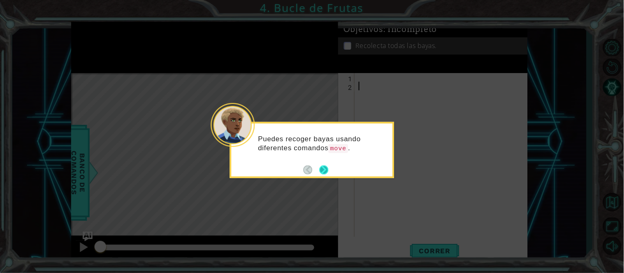
click at [321, 169] on button "Next" at bounding box center [324, 170] width 9 height 9
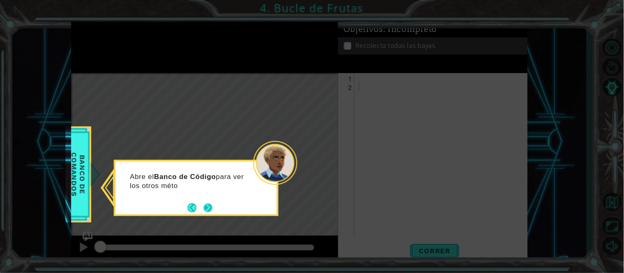
click at [208, 204] on button "Next" at bounding box center [208, 208] width 9 height 9
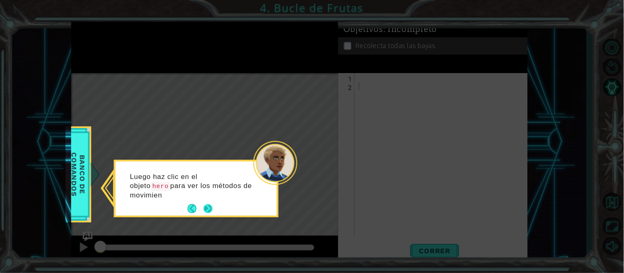
click at [207, 209] on button "Next" at bounding box center [208, 209] width 9 height 9
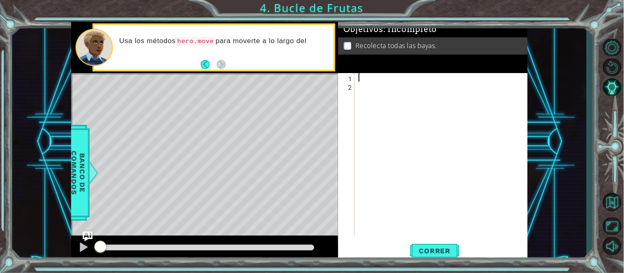
click at [369, 77] on div at bounding box center [443, 163] width 173 height 181
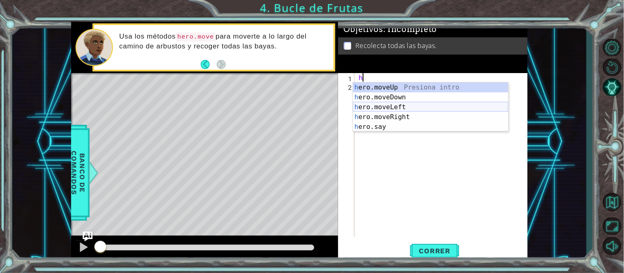
click at [379, 109] on div "h ero.moveUp Presiona intro h ero.moveDown Presiona intro h ero.moveLeft Presio…" at bounding box center [430, 117] width 155 height 69
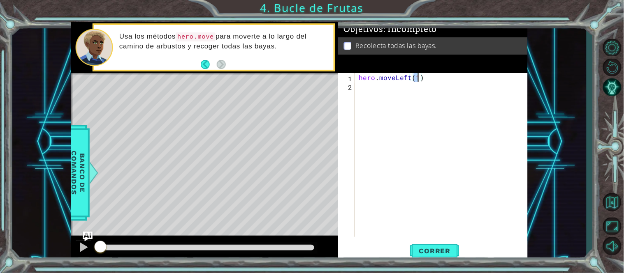
type textarea "hero.moveLeft(2)"
click at [364, 84] on div "hero . moveLeft ( 2 )" at bounding box center [443, 163] width 173 height 181
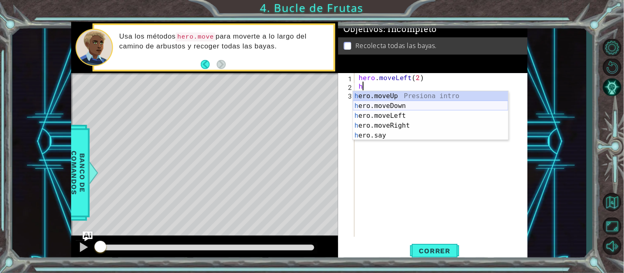
click at [391, 106] on div "h ero.moveUp Presiona intro h ero.moveDown Presiona intro h ero.moveLeft Presio…" at bounding box center [430, 125] width 155 height 69
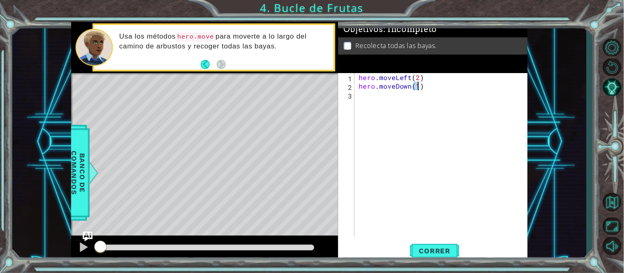
type textarea "hero.moveDown(2)"
click at [381, 97] on div "hero . moveLeft ( 2 ) hero . moveDown ( 2 )" at bounding box center [443, 163] width 173 height 181
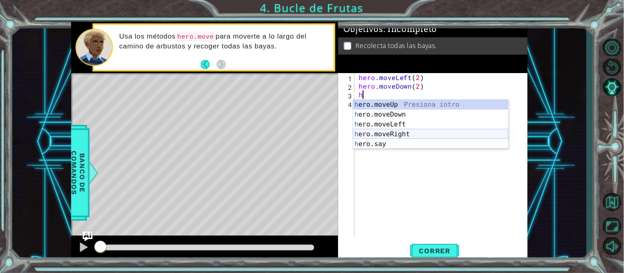
click at [383, 134] on div "h ero.moveUp Presiona intro h ero.moveDown Presiona intro h ero.moveLeft Presio…" at bounding box center [430, 134] width 155 height 69
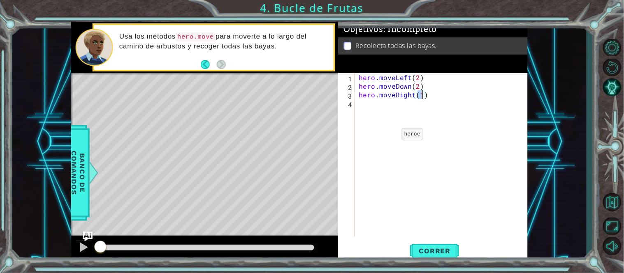
type textarea "hero.moveRight(2)"
click at [358, 104] on div "hero . moveLeft ( 2 ) hero . moveDown ( 2 ) hero . moveRight ( 2 )" at bounding box center [443, 163] width 173 height 181
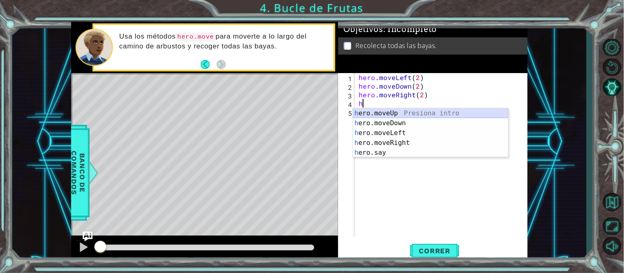
click at [391, 109] on div "h ero.moveUp Presiona intro h ero.moveDown Presiona intro h ero.moveLeft Presio…" at bounding box center [430, 143] width 155 height 69
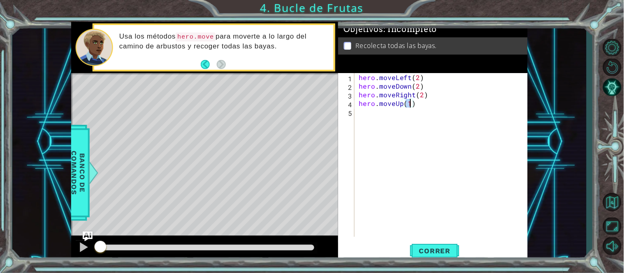
type textarea "hero.moveUp(2)"
click at [371, 113] on div "hero . moveLeft ( 2 ) hero . moveDown ( 2 ) hero . moveRight ( 2 ) hero . moveU…" at bounding box center [443, 163] width 173 height 181
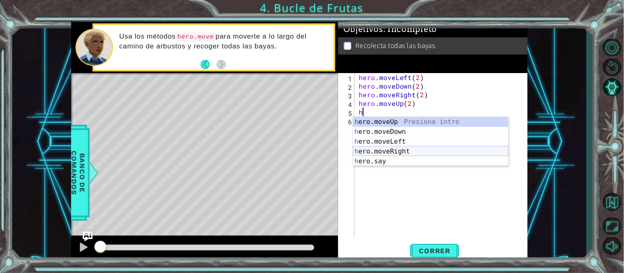
click at [389, 151] on div "h ero.moveUp Presiona intro h ero.moveDown Presiona intro h ero.moveLeft Presio…" at bounding box center [430, 151] width 155 height 69
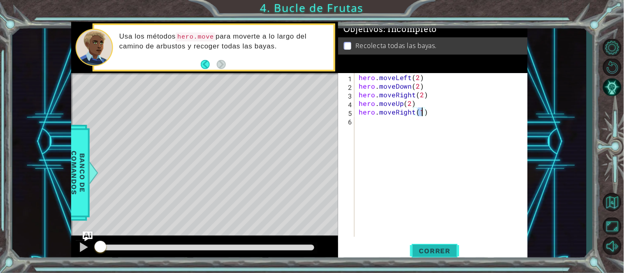
type textarea "hero.moveRight(1)"
click at [443, 252] on span "Correr" at bounding box center [435, 251] width 48 height 8
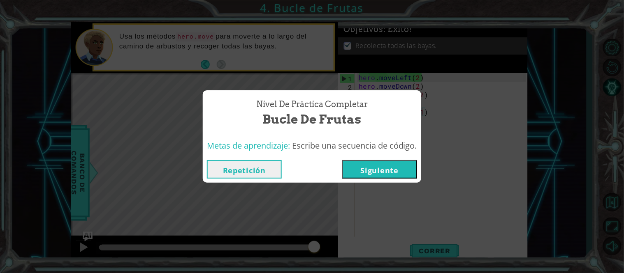
click at [362, 164] on button "Siguiente" at bounding box center [379, 169] width 75 height 19
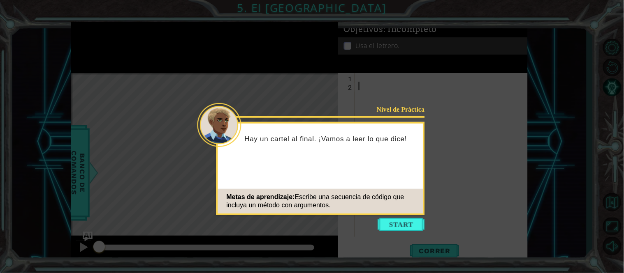
click at [408, 211] on div "Metas de aprendizaje: Escribe una secuencia de código que incluya un método con…" at bounding box center [320, 201] width 205 height 25
click at [400, 234] on icon at bounding box center [312, 136] width 624 height 273
click at [399, 225] on button "Start" at bounding box center [401, 224] width 47 height 13
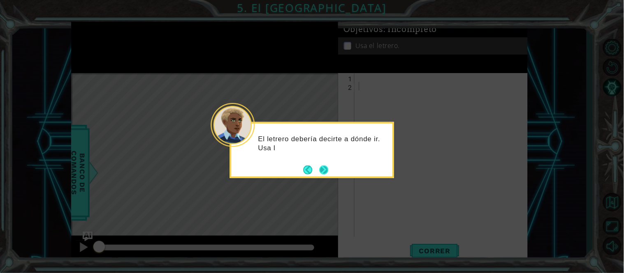
click at [326, 171] on button "Next" at bounding box center [324, 170] width 9 height 9
click at [324, 171] on button "Next" at bounding box center [324, 170] width 9 height 9
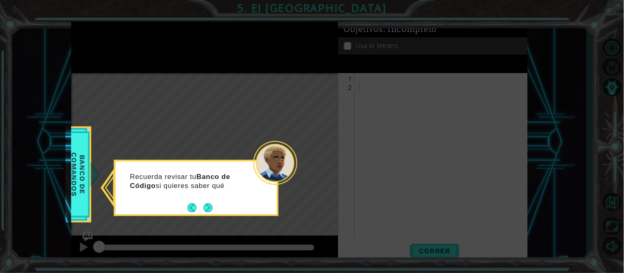
click at [208, 198] on div "Recuerda revisar tu Banco de Código si quieres saber qué" at bounding box center [196, 186] width 161 height 42
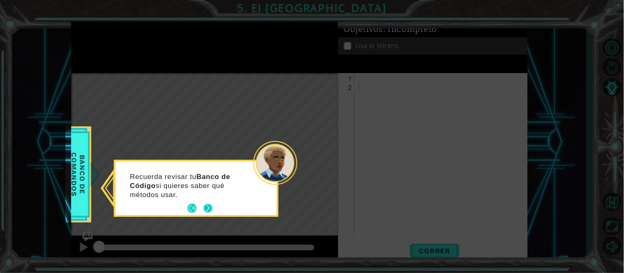
click at [206, 211] on button "Next" at bounding box center [208, 208] width 9 height 9
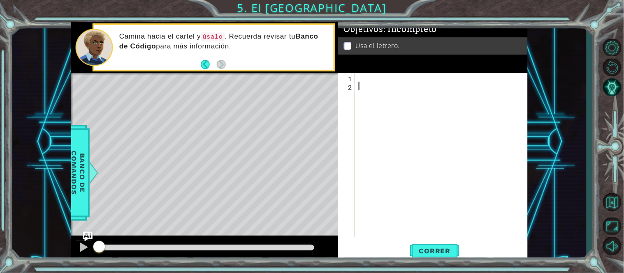
click at [384, 76] on div at bounding box center [443, 163] width 173 height 181
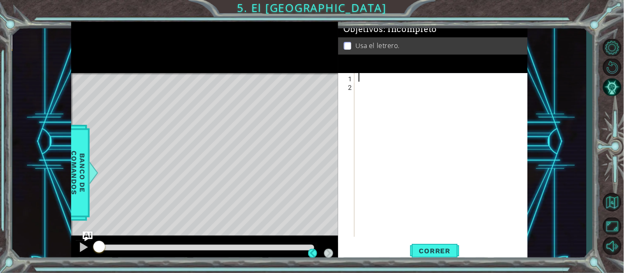
click at [0, 114] on div "1 ההההההההההההההההההההההההההההההההההההההההההההההההההההההההההההההההההההההההההההה…" at bounding box center [312, 136] width 624 height 273
click at [380, 76] on div at bounding box center [443, 163] width 173 height 181
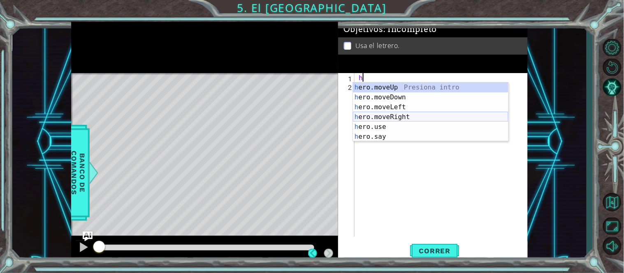
click at [385, 114] on div "h ero.moveUp Presiona intro h ero.moveDown Presiona intro h ero.moveLeft Presio…" at bounding box center [430, 122] width 155 height 79
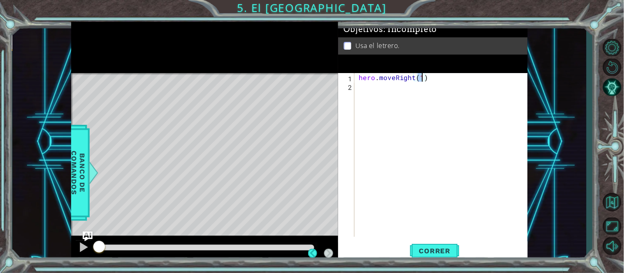
click at [373, 92] on div "hero . moveRight ( 1 )" at bounding box center [443, 163] width 173 height 181
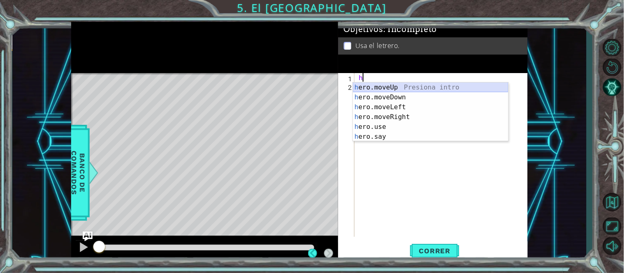
click at [379, 86] on div "h ero.moveUp Presiona intro h ero.moveDown Presiona intro h ero.moveLeft Presio…" at bounding box center [430, 122] width 155 height 79
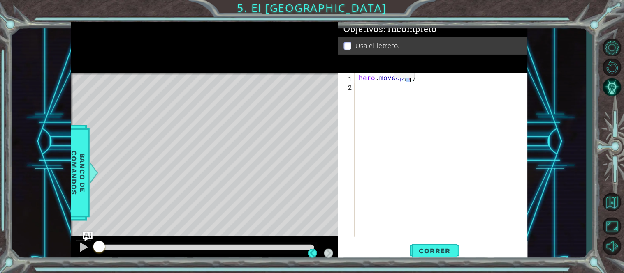
click at [381, 75] on div "hero . moveUp ( 1 )" at bounding box center [443, 163] width 173 height 181
drag, startPoint x: 422, startPoint y: 76, endPoint x: 276, endPoint y: 90, distance: 146.2
click at [276, 90] on div "1 ההההההההההההההההההההההההההההההההההההההההההההההההההההההההההההההההההההההההההההה…" at bounding box center [299, 142] width 456 height 241
type textarea "h"
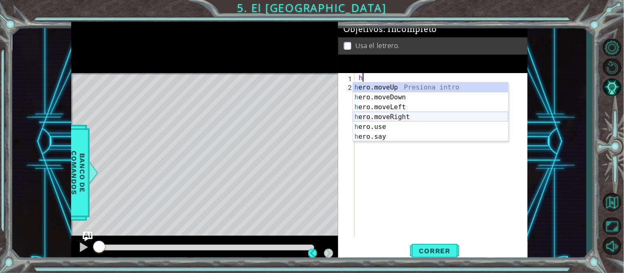
click at [376, 116] on div "h ero.moveUp Presiona intro h ero.moveDown Presiona intro h ero.moveLeft Presio…" at bounding box center [430, 122] width 155 height 79
type textarea "hero.moveRight(1)"
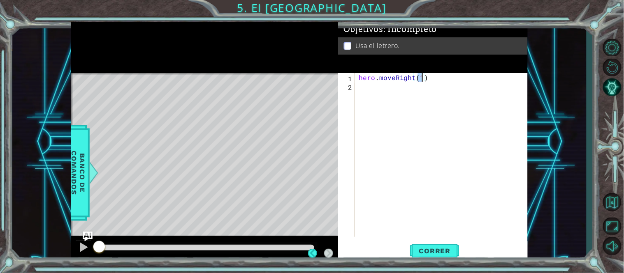
click at [354, 87] on div "2" at bounding box center [347, 87] width 15 height 9
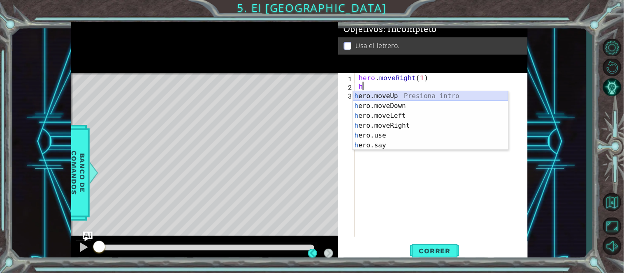
click at [381, 97] on div "h ero.moveUp Presiona intro h ero.moveDown Presiona intro h ero.moveLeft Presio…" at bounding box center [430, 130] width 155 height 79
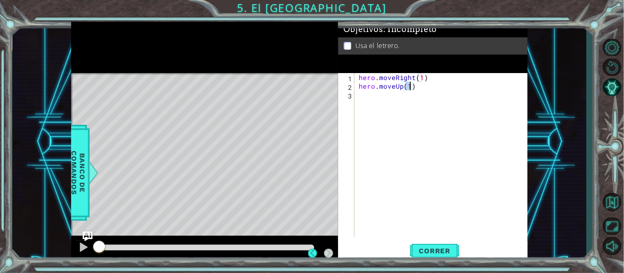
click at [377, 96] on div "hero . moveRight ( 1 ) hero . moveUp ( 1 )" at bounding box center [443, 163] width 173 height 181
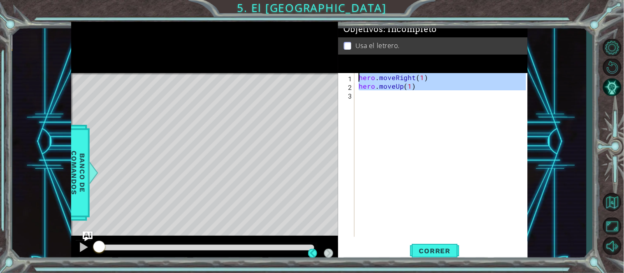
type textarea "hero.moveRight(1) hero.moveUp(1)"
click at [377, 96] on div "hero . moveRight ( 1 ) hero . moveUp ( 1 )" at bounding box center [441, 155] width 169 height 164
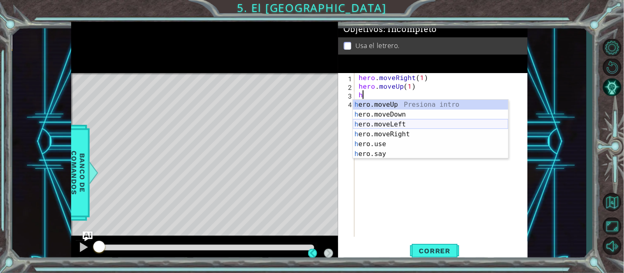
click at [397, 125] on div "h ero.moveUp Presiona intro h ero.moveDown Presiona intro h ero.moveLeft Presio…" at bounding box center [430, 139] width 155 height 79
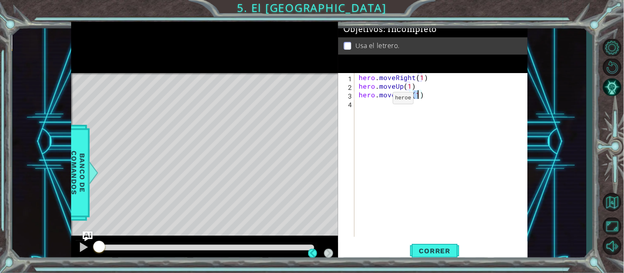
click at [377, 103] on div "hero . moveRight ( 1 ) hero . moveUp ( 1 ) hero . moveLeft ( 1 )" at bounding box center [443, 163] width 173 height 181
type textarea "hero.moveRight(1)"
click at [377, 103] on div "hero . moveRight ( 1 ) hero . moveUp ( 1 ) hero . moveLeft ( 1 )" at bounding box center [443, 163] width 173 height 181
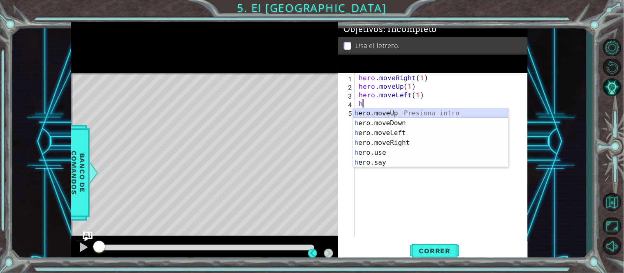
click at [398, 113] on div "h ero.moveUp Presiona intro h ero.moveDown Presiona intro h ero.moveLeft Presio…" at bounding box center [430, 148] width 155 height 79
type textarea "hero.moveUp(1)"
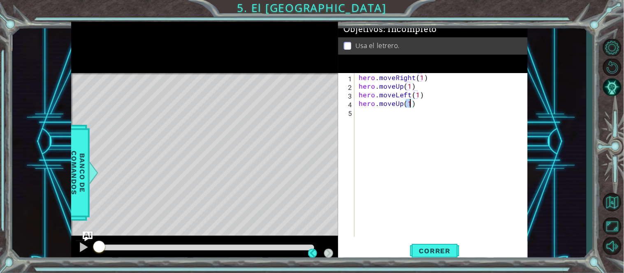
click at [381, 114] on div "hero . moveRight ( 1 ) hero . moveUp ( 1 ) hero . moveLeft ( 1 ) hero . moveUp …" at bounding box center [443, 163] width 173 height 181
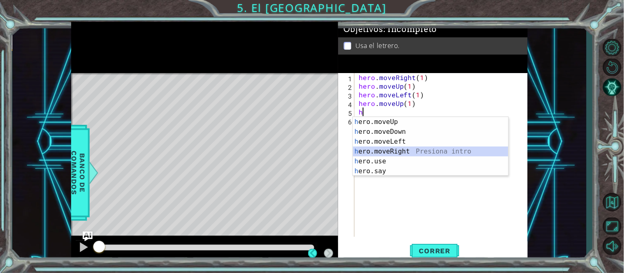
click at [391, 149] on div "h ero.moveUp Presiona intro h ero.moveDown Presiona intro h ero.moveLeft Presio…" at bounding box center [430, 156] width 155 height 79
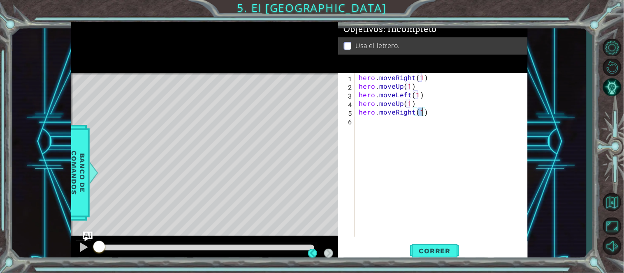
type textarea "hero.moveRight(2)"
click at [379, 125] on div "hero . moveRight ( 1 ) hero . moveUp ( 1 ) hero . moveLeft ( 1 ) hero . moveUp …" at bounding box center [443, 163] width 173 height 181
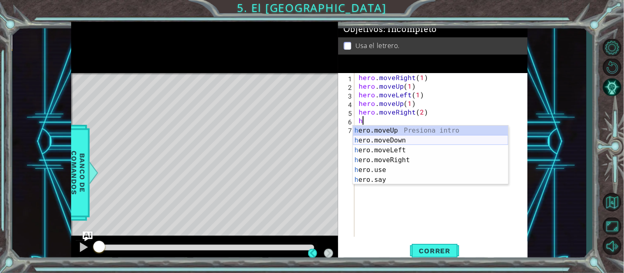
click at [392, 141] on div "h ero.moveUp Presiona intro h ero.moveDown Presiona intro h ero.moveLeft Presio…" at bounding box center [430, 165] width 155 height 79
type textarea "hero.moveDown(1)"
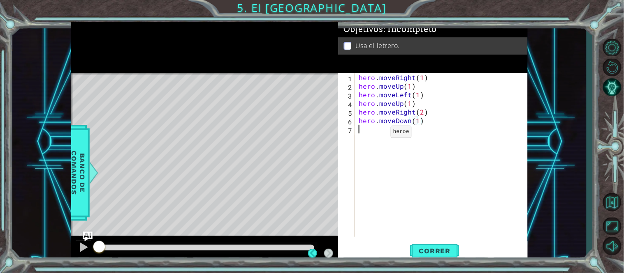
click at [377, 134] on div "hero . moveRight ( 1 ) hero . moveUp ( 1 ) hero . moveLeft ( 1 ) hero . moveUp …" at bounding box center [443, 163] width 173 height 181
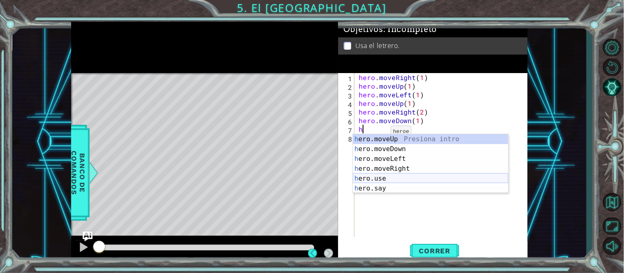
click at [394, 177] on div "h ero.moveUp Presiona intro h ero.moveDown Presiona intro h ero.moveLeft Presio…" at bounding box center [430, 173] width 155 height 79
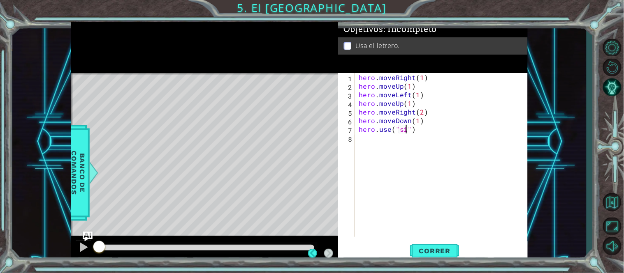
scroll to position [0, 3]
type textarea "hero.use("sign")"
click at [420, 248] on span "Correr" at bounding box center [435, 251] width 48 height 8
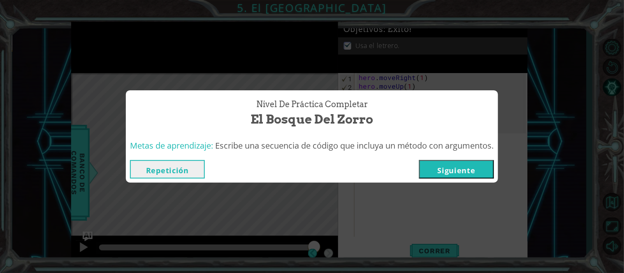
click at [429, 171] on button "Siguiente" at bounding box center [456, 169] width 75 height 19
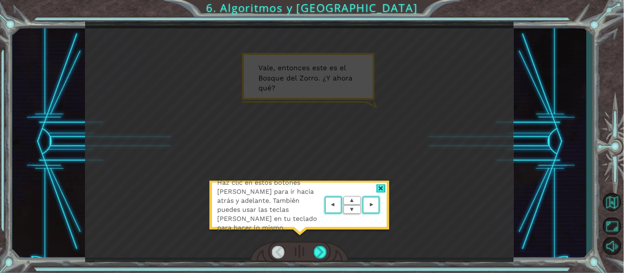
click at [378, 185] on div at bounding box center [380, 189] width 9 height 9
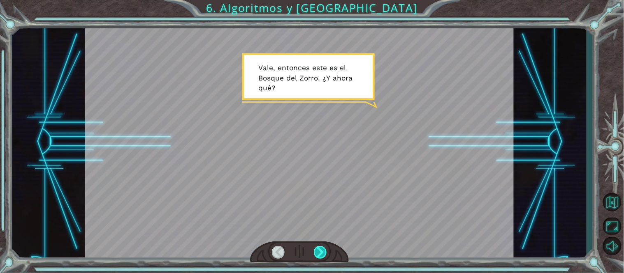
click at [321, 253] on div at bounding box center [321, 252] width 14 height 13
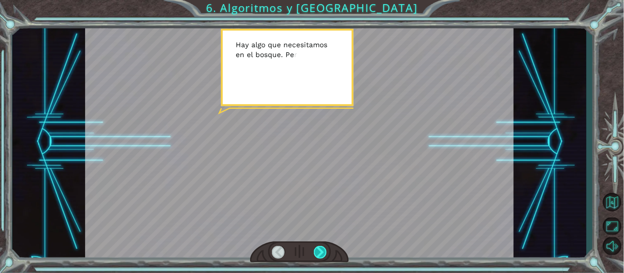
click at [321, 253] on div at bounding box center [321, 252] width 14 height 13
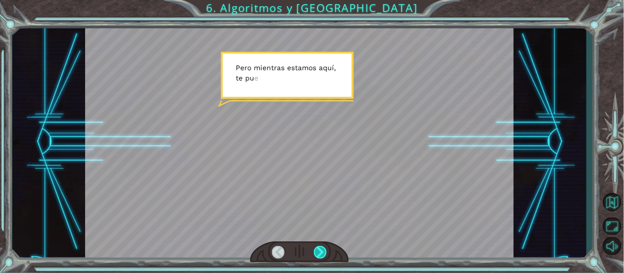
click at [321, 253] on div at bounding box center [321, 252] width 14 height 13
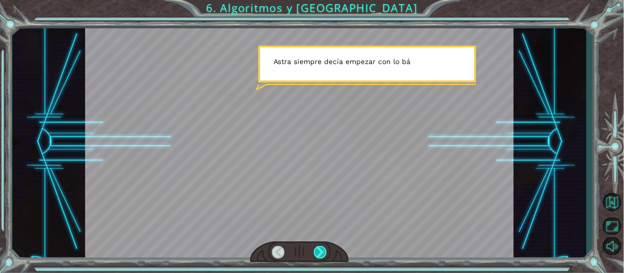
click at [321, 253] on div at bounding box center [321, 252] width 14 height 13
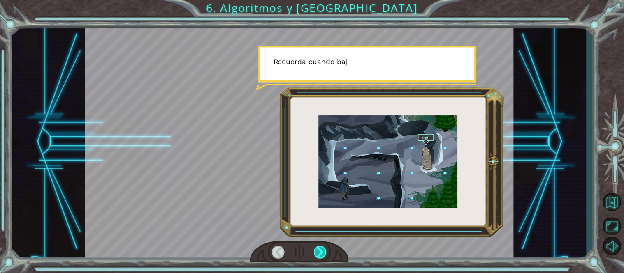
click at [321, 253] on div at bounding box center [321, 252] width 14 height 13
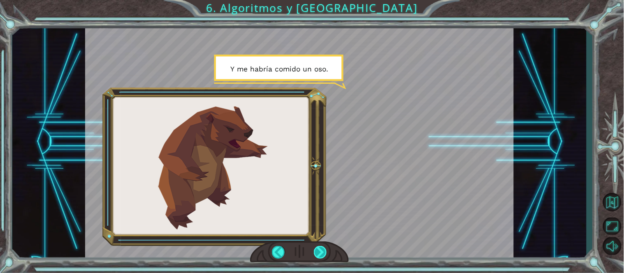
click at [321, 253] on div at bounding box center [321, 252] width 14 height 13
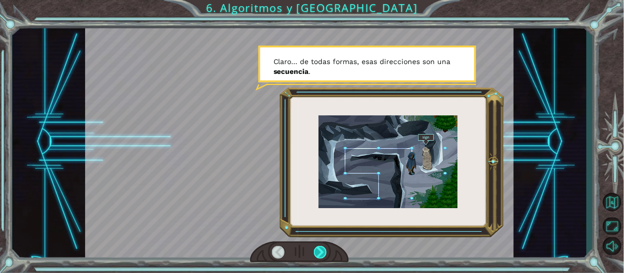
click at [321, 253] on div at bounding box center [321, 252] width 14 height 13
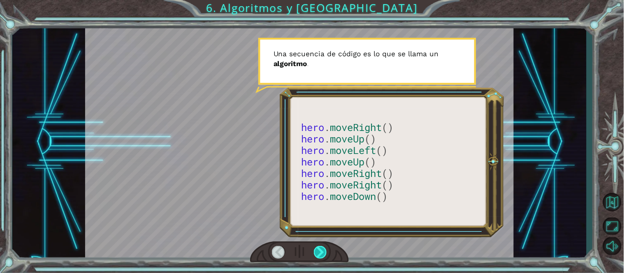
click at [321, 253] on div at bounding box center [321, 252] width 14 height 13
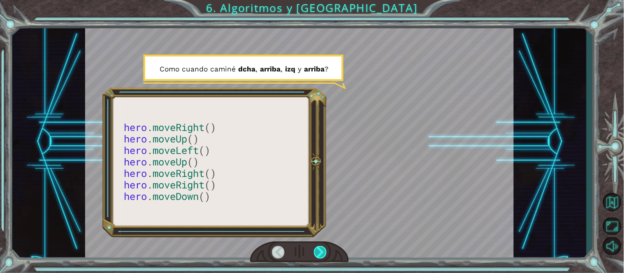
click at [321, 253] on div at bounding box center [321, 252] width 14 height 13
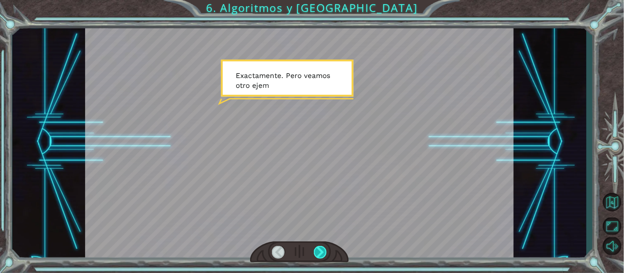
click at [321, 253] on div at bounding box center [321, 252] width 14 height 13
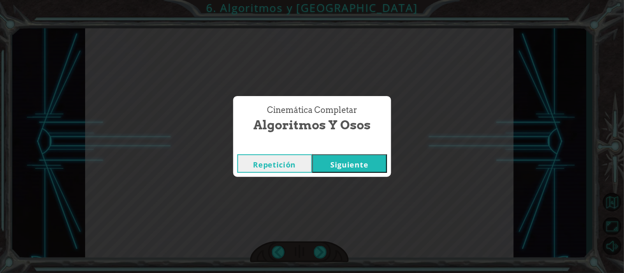
click at [352, 162] on button "Siguiente" at bounding box center [349, 164] width 75 height 19
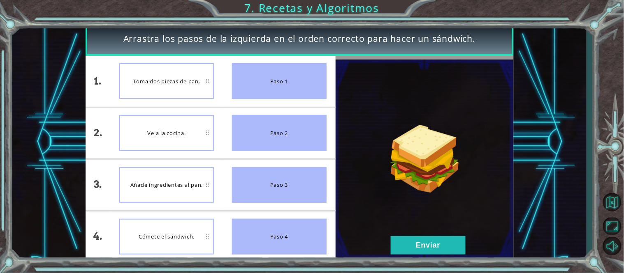
click at [190, 237] on div "Cómete el sándwich." at bounding box center [166, 237] width 95 height 36
click at [442, 240] on button "Enviar" at bounding box center [428, 245] width 75 height 19
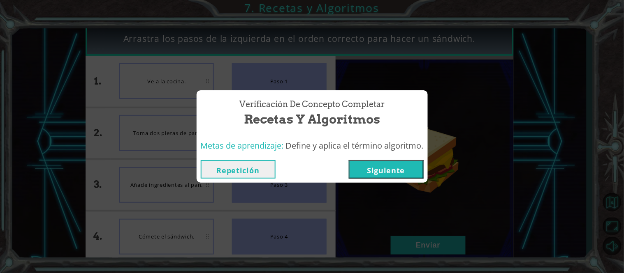
click at [402, 174] on button "Siguiente" at bounding box center [386, 169] width 75 height 19
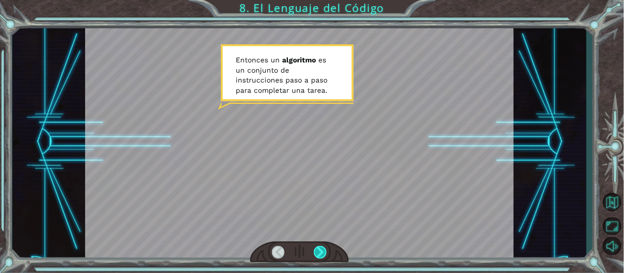
click at [321, 251] on div at bounding box center [321, 252] width 14 height 13
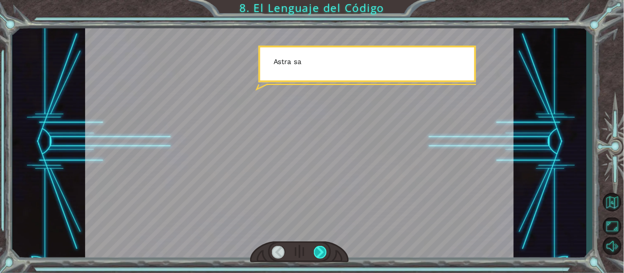
click at [321, 251] on div at bounding box center [321, 252] width 14 height 13
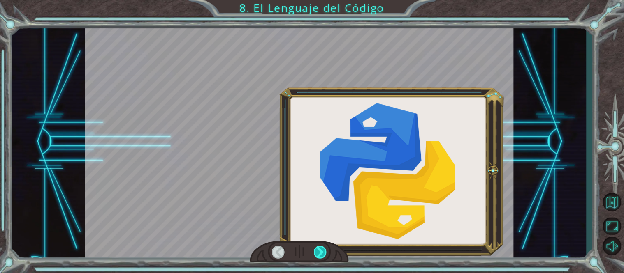
click at [321, 251] on div at bounding box center [321, 252] width 14 height 13
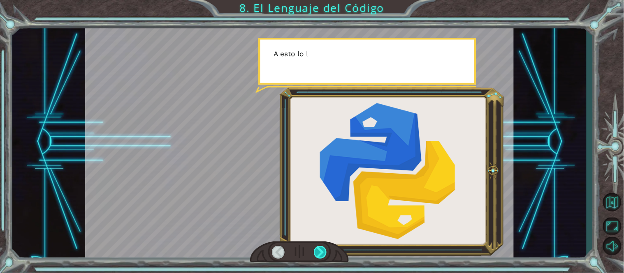
click at [321, 251] on div at bounding box center [321, 252] width 14 height 13
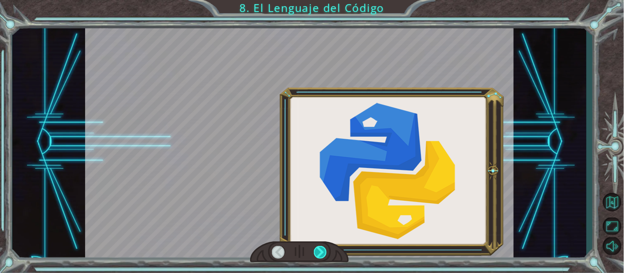
click at [321, 251] on div at bounding box center [321, 252] width 14 height 13
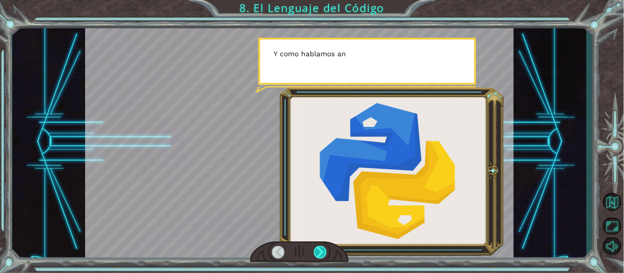
click at [321, 251] on div at bounding box center [321, 252] width 14 height 13
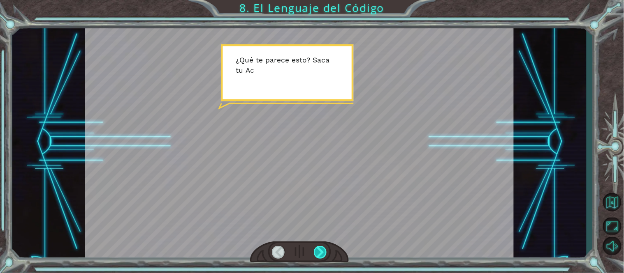
click at [321, 251] on div at bounding box center [321, 252] width 14 height 13
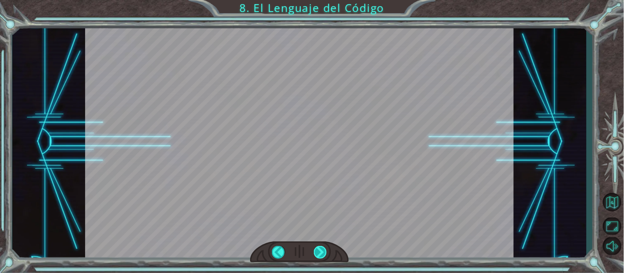
click at [321, 251] on div at bounding box center [321, 252] width 14 height 13
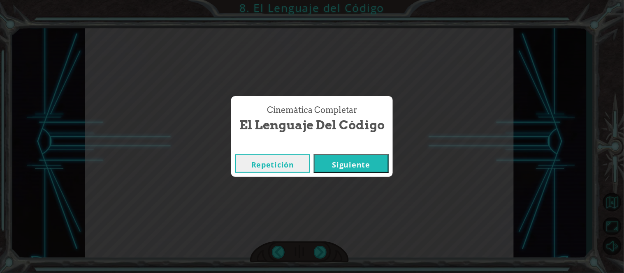
click at [333, 157] on button "Siguiente" at bounding box center [351, 164] width 75 height 19
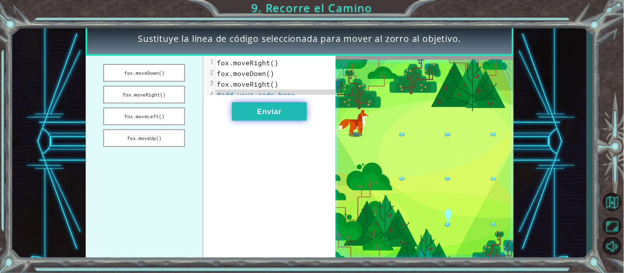
click at [259, 121] on button "Enviar" at bounding box center [269, 111] width 75 height 19
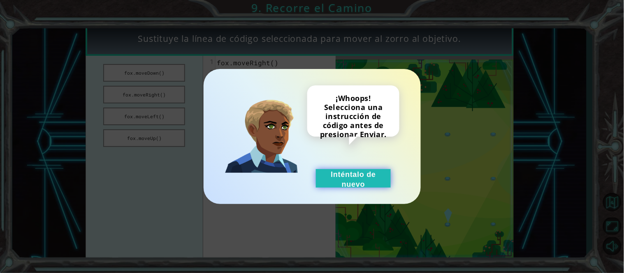
click at [334, 173] on button "Inténtalo de nuevo" at bounding box center [353, 178] width 75 height 19
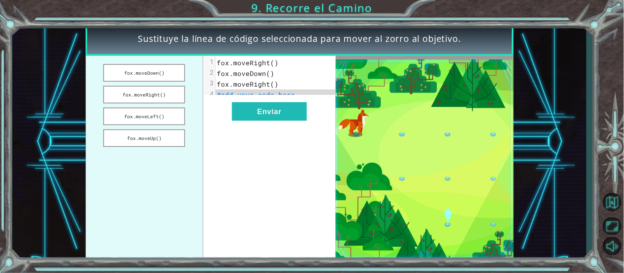
click at [268, 64] on span "fox.moveRight()" at bounding box center [248, 62] width 62 height 9
click at [271, 64] on span "fox.moveRight()" at bounding box center [248, 62] width 62 height 9
click at [272, 65] on span "fox.moveRight()" at bounding box center [248, 62] width 62 height 9
click at [270, 93] on span "#add your code here" at bounding box center [256, 94] width 78 height 9
click at [270, 63] on span "fox.moveRight()" at bounding box center [248, 62] width 62 height 9
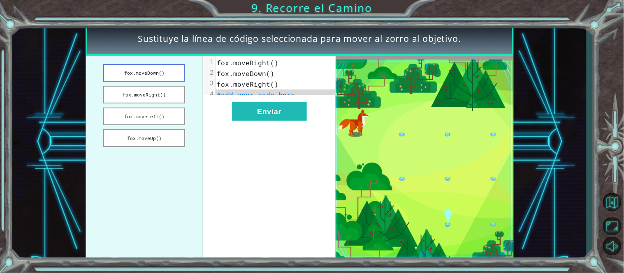
click at [148, 72] on button "fox.moveDown()" at bounding box center [144, 73] width 82 height 18
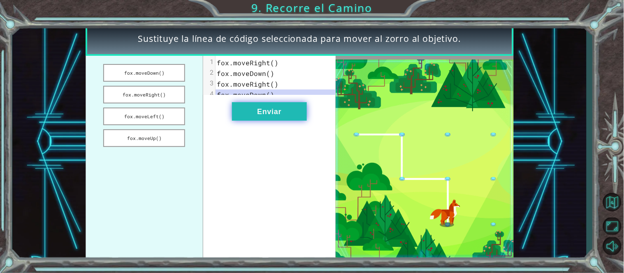
click at [256, 118] on button "Enviar" at bounding box center [269, 111] width 75 height 19
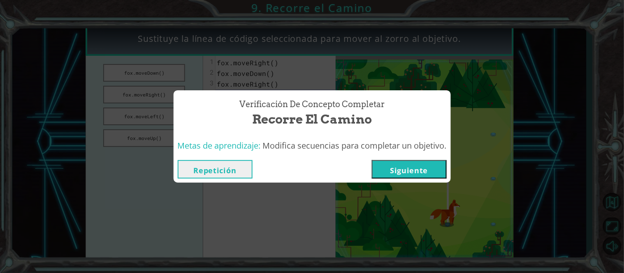
click at [397, 174] on button "Siguiente" at bounding box center [409, 169] width 75 height 19
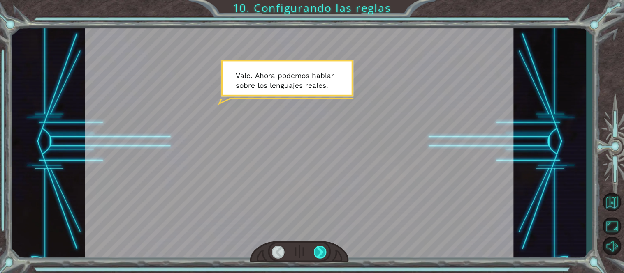
click at [318, 255] on div at bounding box center [321, 252] width 14 height 13
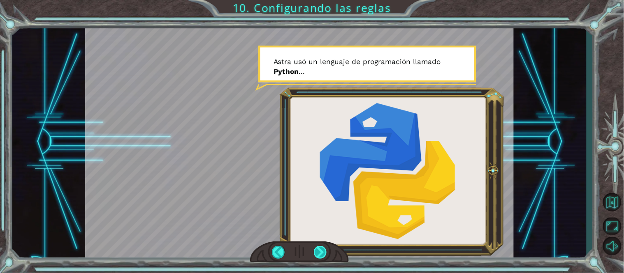
click at [321, 252] on div at bounding box center [321, 252] width 14 height 13
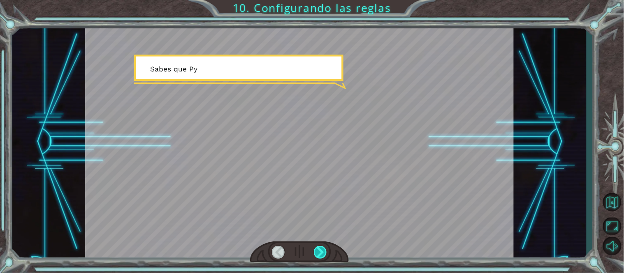
click at [321, 252] on div at bounding box center [321, 252] width 14 height 13
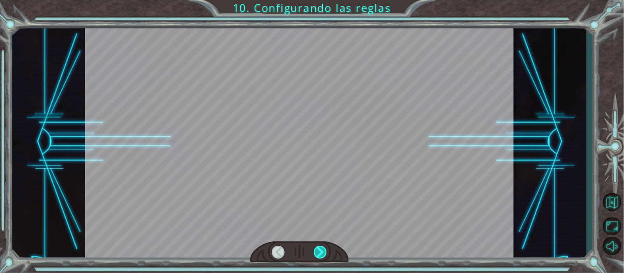
click at [321, 252] on div at bounding box center [321, 252] width 14 height 13
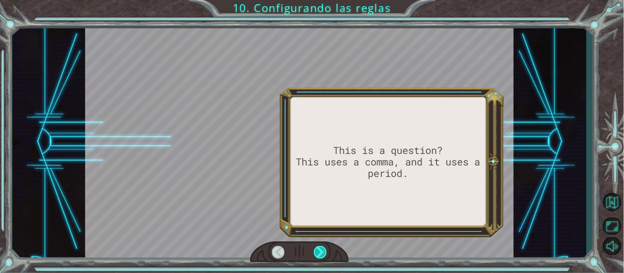
click at [321, 252] on div at bounding box center [321, 252] width 14 height 13
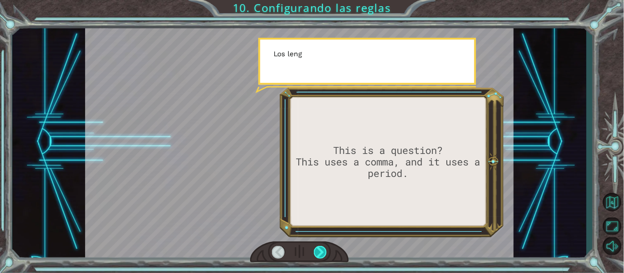
click at [321, 252] on div at bounding box center [321, 252] width 14 height 13
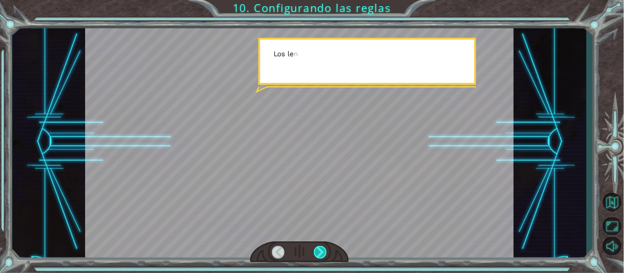
click at [321, 252] on div at bounding box center [321, 252] width 14 height 13
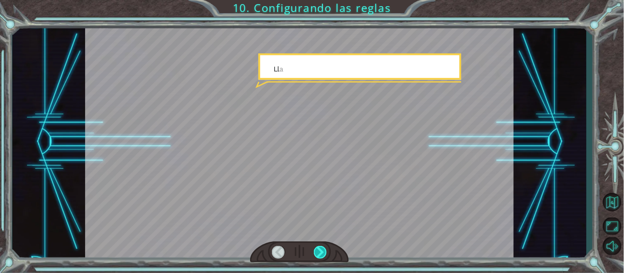
click at [321, 252] on div at bounding box center [321, 252] width 14 height 13
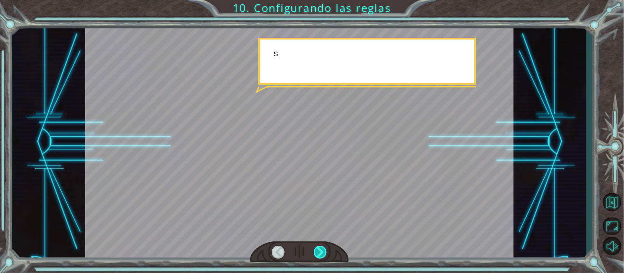
click at [321, 252] on div at bounding box center [321, 252] width 14 height 13
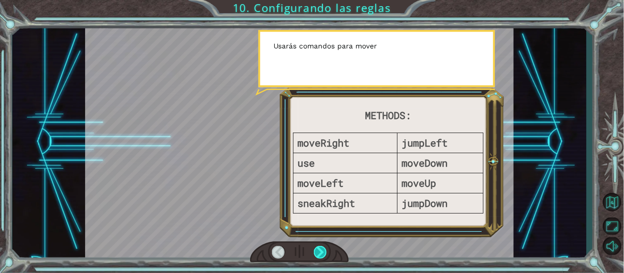
click at [321, 252] on div at bounding box center [321, 252] width 14 height 13
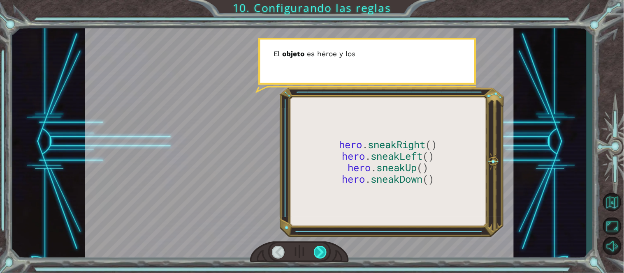
click at [321, 252] on div at bounding box center [321, 252] width 14 height 13
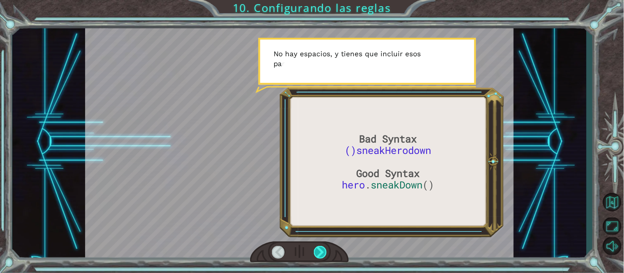
click at [321, 252] on div at bounding box center [321, 252] width 14 height 13
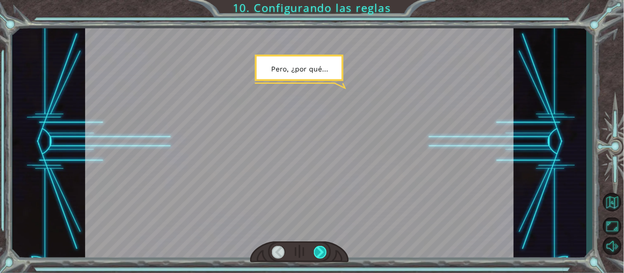
click at [321, 252] on div at bounding box center [321, 252] width 14 height 13
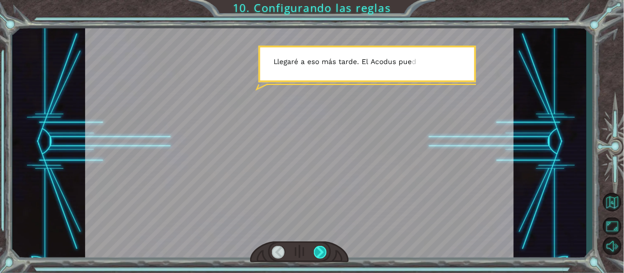
click at [321, 252] on div at bounding box center [321, 252] width 14 height 13
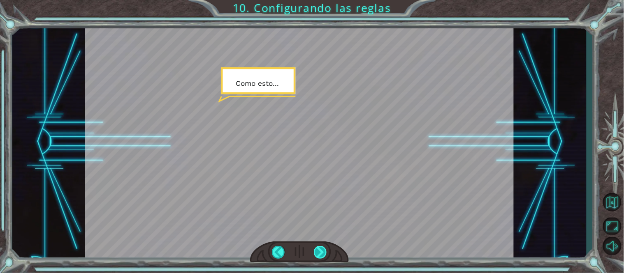
click at [321, 252] on div at bounding box center [321, 252] width 14 height 13
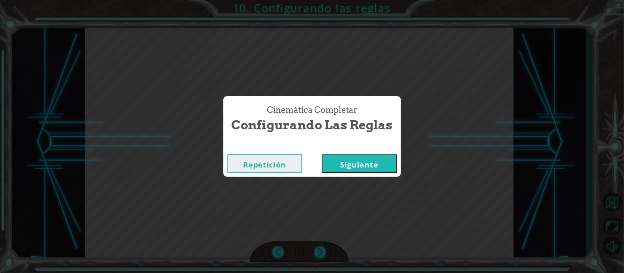
click at [365, 171] on button "Siguiente" at bounding box center [359, 164] width 75 height 19
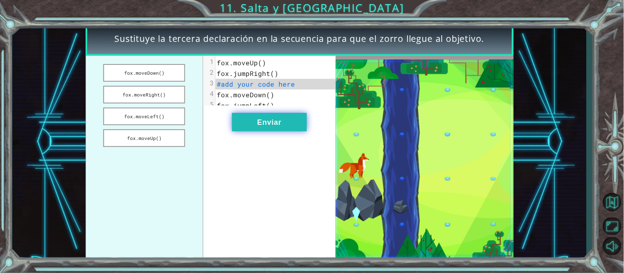
click at [264, 124] on button "Enviar" at bounding box center [269, 122] width 75 height 19
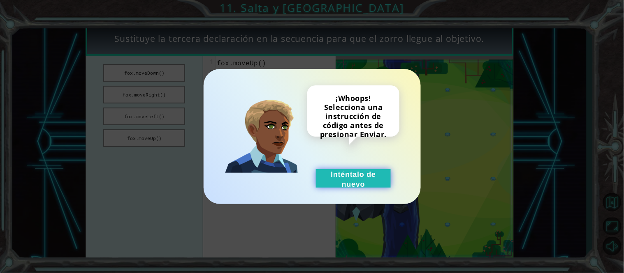
click at [342, 171] on button "Inténtalo de nuevo" at bounding box center [353, 178] width 75 height 19
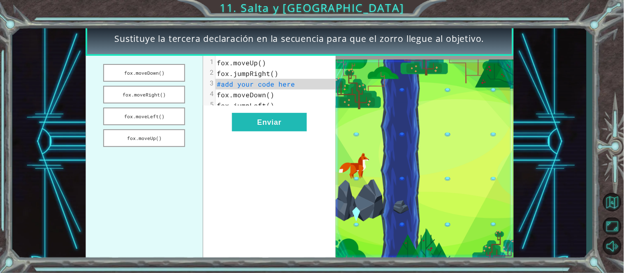
click at [268, 97] on span "fox.moveDown()" at bounding box center [246, 94] width 58 height 9
click at [160, 93] on button "fox.moveRight()" at bounding box center [144, 95] width 82 height 18
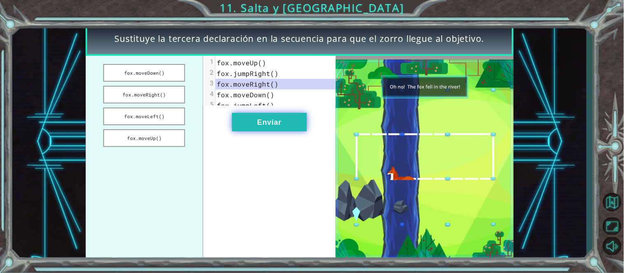
click at [256, 127] on button "Enviar" at bounding box center [269, 122] width 75 height 19
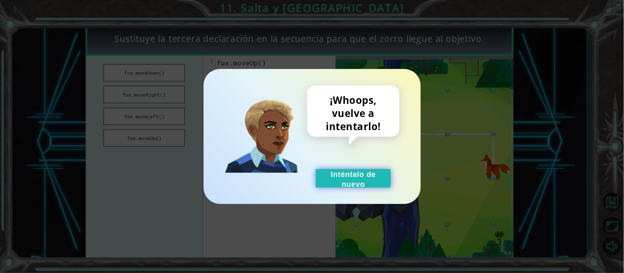
click at [347, 177] on button "Inténtalo de nuevo" at bounding box center [353, 178] width 75 height 19
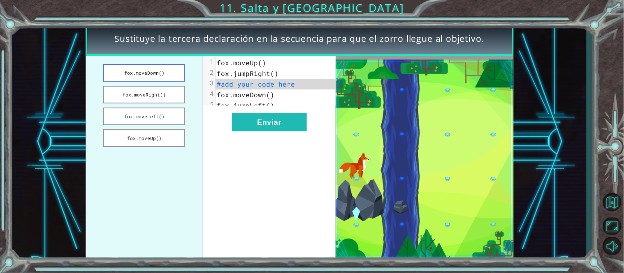
click at [162, 76] on button "fox.moveDown()" at bounding box center [144, 73] width 82 height 18
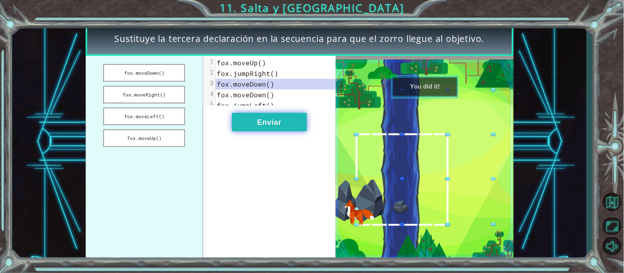
click at [305, 132] on button "Enviar" at bounding box center [269, 122] width 75 height 19
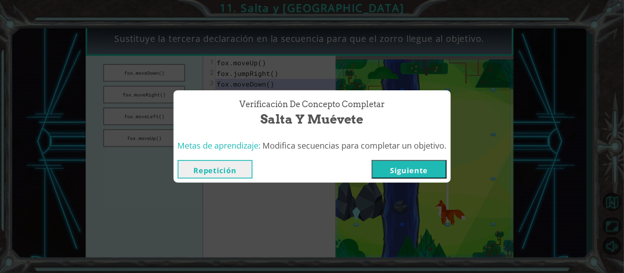
click at [391, 167] on button "Siguiente" at bounding box center [409, 169] width 75 height 19
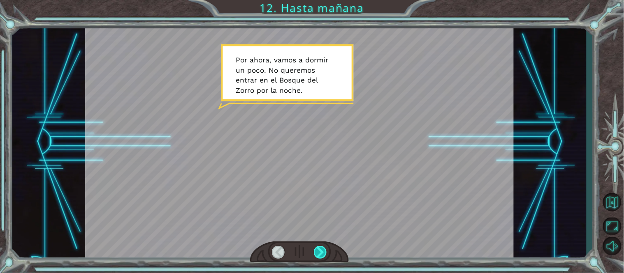
click at [317, 247] on div at bounding box center [321, 252] width 14 height 13
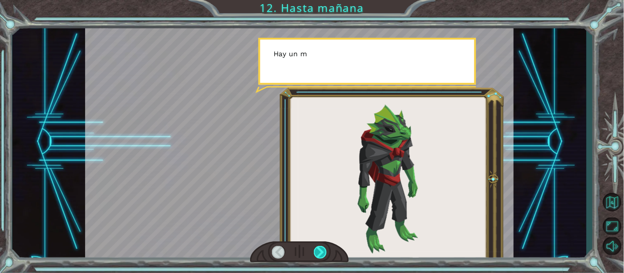
click at [319, 254] on div at bounding box center [321, 252] width 14 height 13
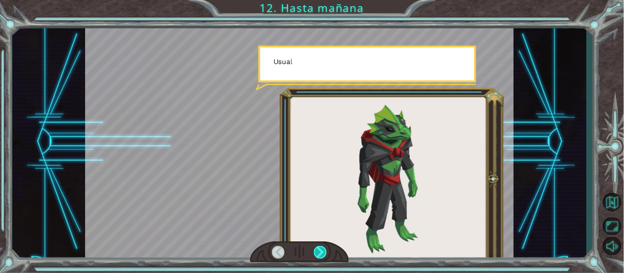
click at [320, 255] on div at bounding box center [321, 252] width 14 height 13
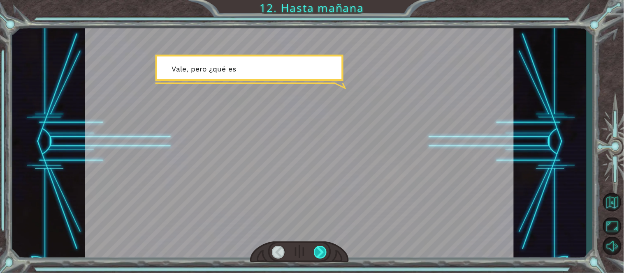
click at [322, 254] on div at bounding box center [321, 252] width 14 height 13
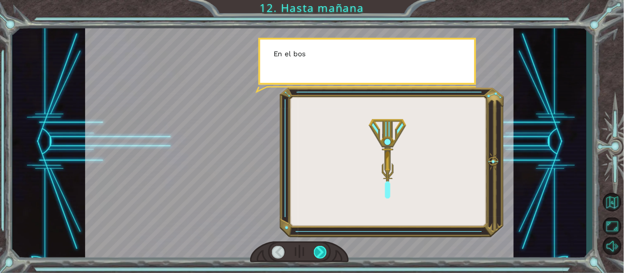
click at [321, 252] on div at bounding box center [321, 252] width 14 height 13
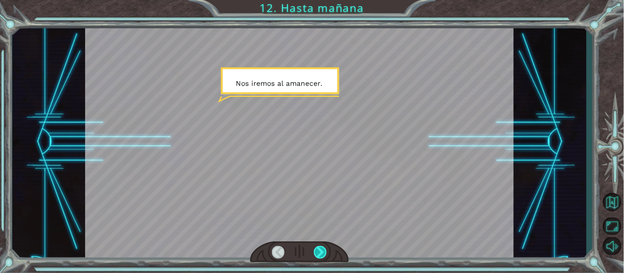
click at [318, 253] on div at bounding box center [321, 252] width 14 height 13
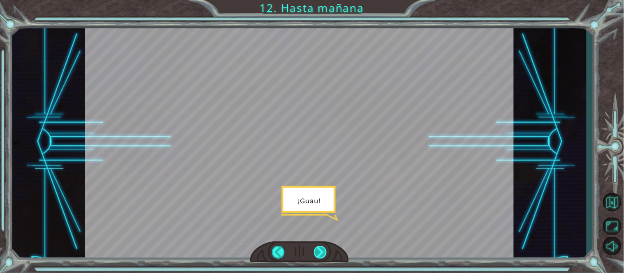
click at [327, 257] on div at bounding box center [321, 252] width 14 height 13
click at [322, 249] on div at bounding box center [321, 252] width 14 height 13
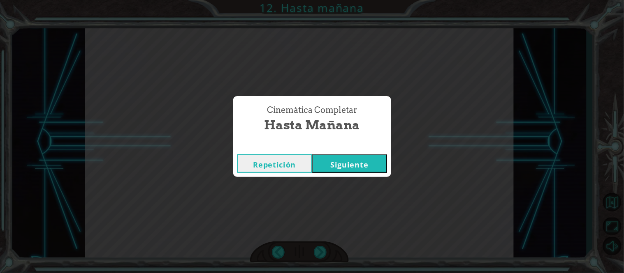
click at [375, 162] on button "Siguiente" at bounding box center [349, 164] width 75 height 19
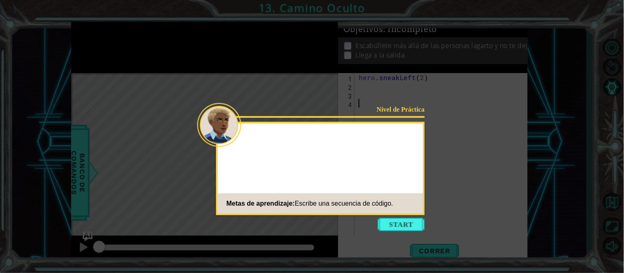
click at [389, 228] on button "Start" at bounding box center [401, 224] width 47 height 13
click at [389, 228] on icon at bounding box center [312, 136] width 624 height 273
click at [385, 220] on icon at bounding box center [312, 136] width 624 height 273
click at [391, 224] on icon at bounding box center [312, 136] width 624 height 273
click at [395, 219] on icon at bounding box center [312, 136] width 624 height 273
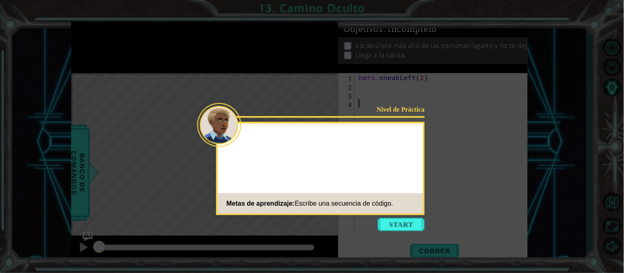
click at [396, 226] on icon at bounding box center [312, 136] width 624 height 273
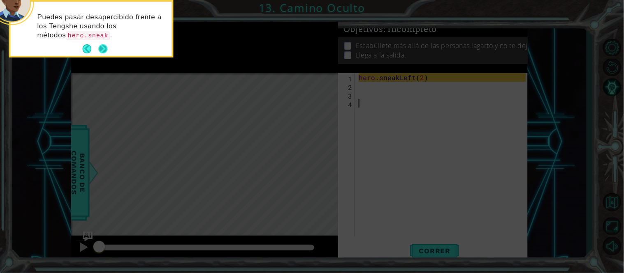
click at [104, 53] on button "Next" at bounding box center [102, 48] width 9 height 9
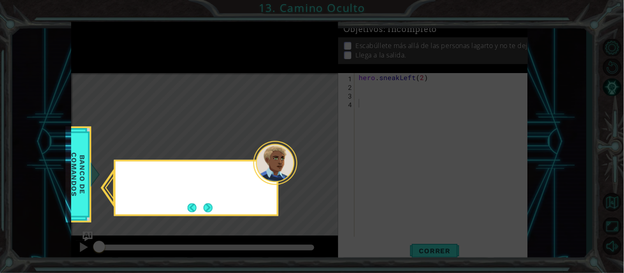
click at [104, 53] on icon at bounding box center [312, 136] width 624 height 273
click at [206, 208] on button "Next" at bounding box center [208, 208] width 9 height 9
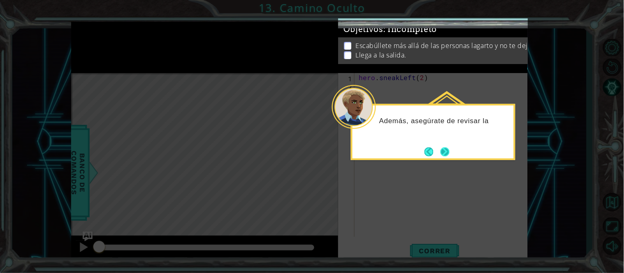
click at [447, 148] on button "Next" at bounding box center [444, 152] width 9 height 9
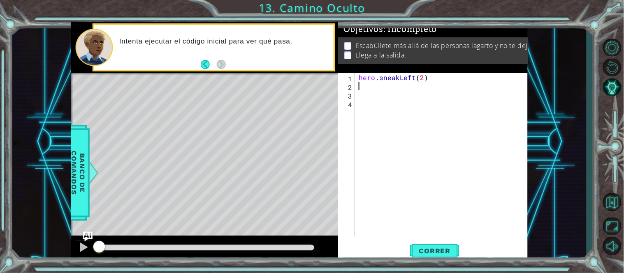
click at [360, 85] on div "hero . sneakLeft ( 2 )" at bounding box center [443, 163] width 173 height 181
click at [438, 248] on span "Correr" at bounding box center [435, 251] width 48 height 8
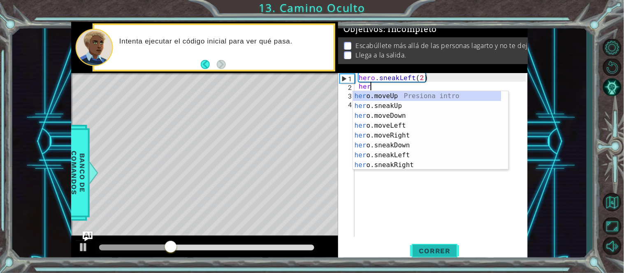
scroll to position [0, 0]
click at [415, 104] on div "her o.moveUp Presiona intro her o.sneakUp Presiona intro her o.moveDown Presion…" at bounding box center [427, 140] width 148 height 99
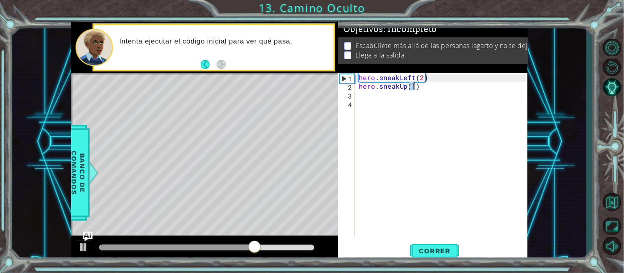
type textarea "hero.sneakUp(2)"
click at [364, 96] on div "hero . sneakLeft ( 2 ) hero . sneakUp ( 2 )" at bounding box center [443, 163] width 173 height 181
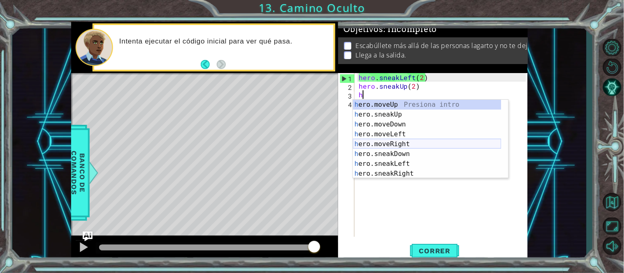
click at [408, 142] on div "h ero.moveUp Presiona intro h ero.sneakUp Presiona intro h ero.moveDown Presion…" at bounding box center [427, 149] width 148 height 99
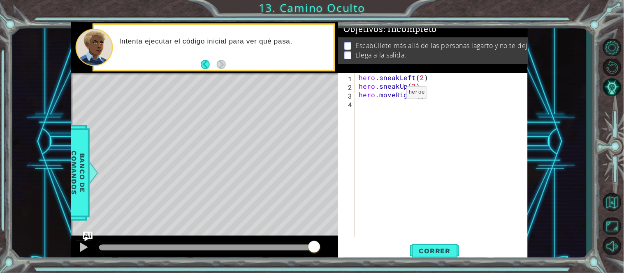
click at [394, 96] on div "hero . sneakLeft ( 2 ) hero . sneakUp ( 2 ) hero . moveRight ( 1 )" at bounding box center [443, 163] width 173 height 181
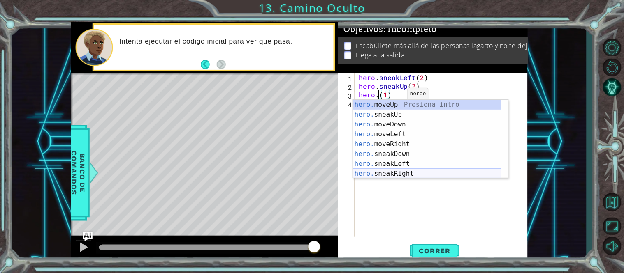
click at [403, 171] on div "hero. moveUp Presiona intro hero. sneakUp Presiona intro hero. moveDown Presion…" at bounding box center [427, 149] width 148 height 99
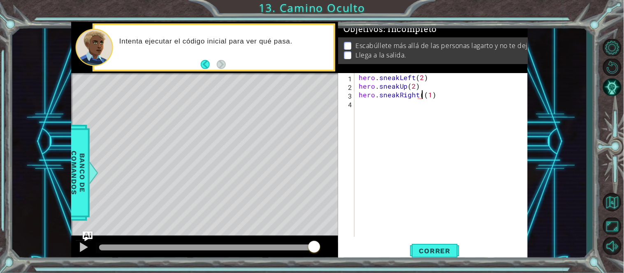
type textarea "hero.sneakRight(1)"
click at [389, 125] on div "hero . sneakLeft ( 2 ) hero . sneakUp ( 2 ) hero . sneakRight ( 1 )" at bounding box center [443, 163] width 173 height 181
click at [440, 248] on span "Correr" at bounding box center [435, 251] width 48 height 8
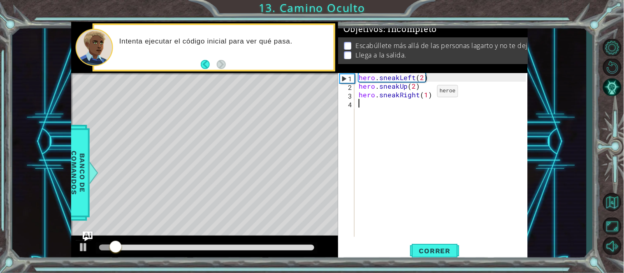
click at [424, 93] on div "hero . sneakLeft ( 2 ) hero . sneakUp ( 2 ) hero . sneakRight ( 1 )" at bounding box center [443, 163] width 173 height 181
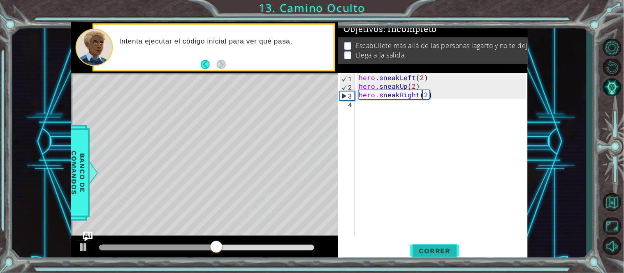
type textarea "hero.sneakRight(2)"
click at [429, 251] on span "Correr" at bounding box center [435, 251] width 48 height 8
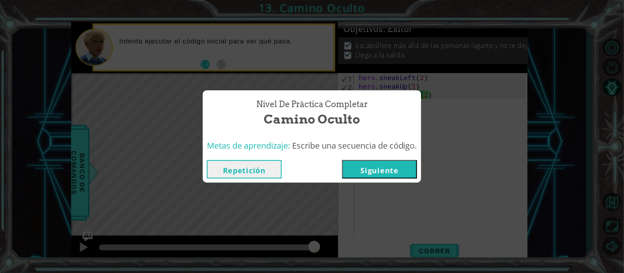
click at [377, 167] on button "Siguiente" at bounding box center [379, 169] width 75 height 19
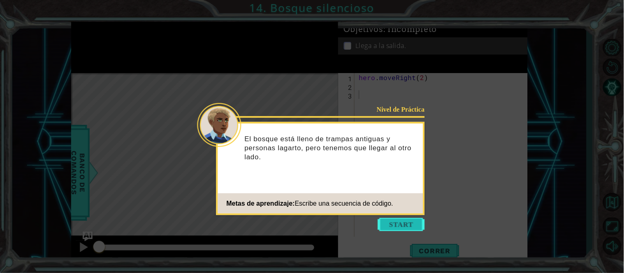
click at [397, 219] on button "Start" at bounding box center [401, 224] width 47 height 13
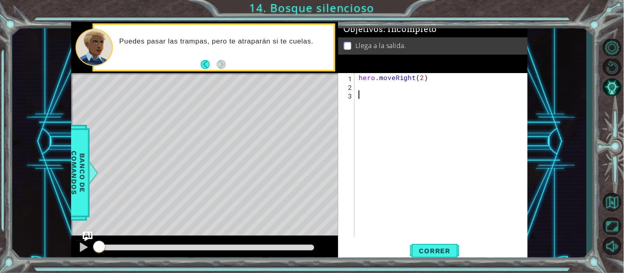
click at [375, 88] on div "hero . moveRight ( 2 )" at bounding box center [443, 163] width 173 height 181
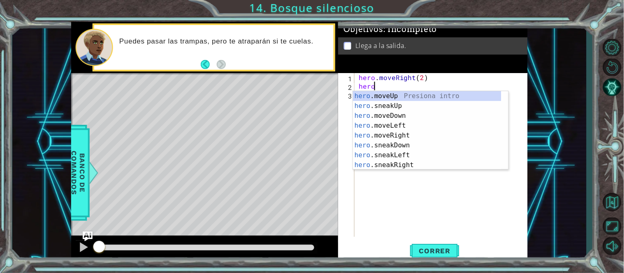
scroll to position [0, 0]
click at [399, 145] on div "hero .moveUp Presiona intro hero .sneakUp Presiona intro hero .moveDown Presion…" at bounding box center [427, 140] width 148 height 99
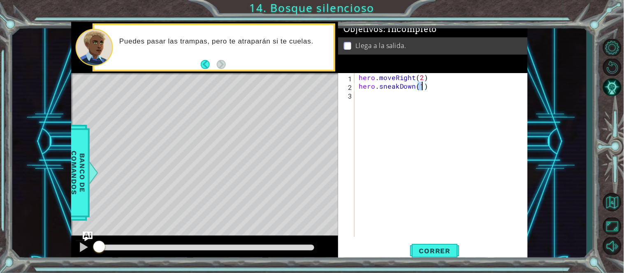
type textarea "hero.sneakDown(1)"
click at [355, 104] on div "hero.sneakDown(1) 1 2 3 hero . moveRight ( 2 ) hero . sneakDown ( 1 ) ההההההההה…" at bounding box center [432, 155] width 188 height 164
click at [362, 100] on div "hero . moveRight ( 2 ) hero . sneakDown ( 1 )" at bounding box center [443, 163] width 173 height 181
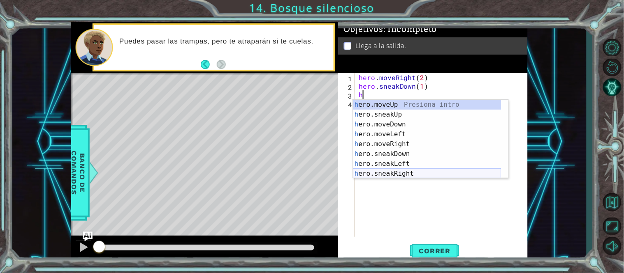
click at [401, 171] on div "h ero.moveUp Presiona intro h ero.sneakUp Presiona intro h ero.moveDown Presion…" at bounding box center [427, 149] width 148 height 99
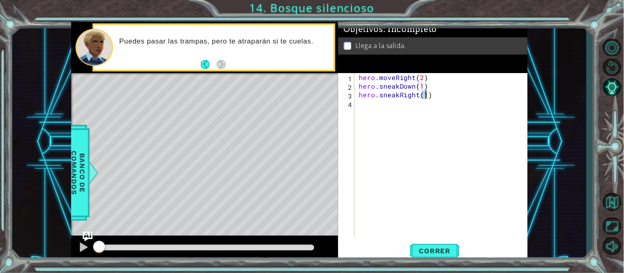
type textarea "hero.sneakRight(2)"
click at [371, 102] on div "hero . moveRight ( 2 ) hero . sneakDown ( 1 ) hero . sneakRight ( 2 )" at bounding box center [443, 163] width 173 height 181
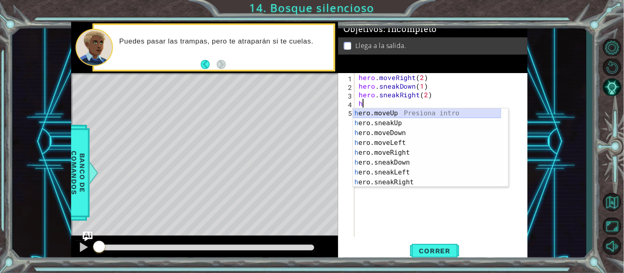
click at [402, 118] on div "h ero.moveUp Presiona intro h ero.sneakUp Presiona intro h ero.moveDown Presion…" at bounding box center [427, 158] width 148 height 99
type textarea "hero.moveUp(1)"
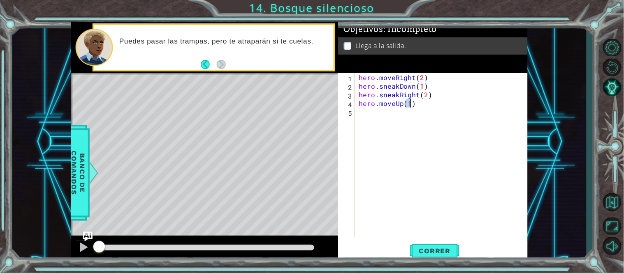
click at [383, 119] on div "hero . moveRight ( 2 ) hero . sneakDown ( 1 ) hero . sneakRight ( 2 ) hero . mo…" at bounding box center [443, 163] width 173 height 181
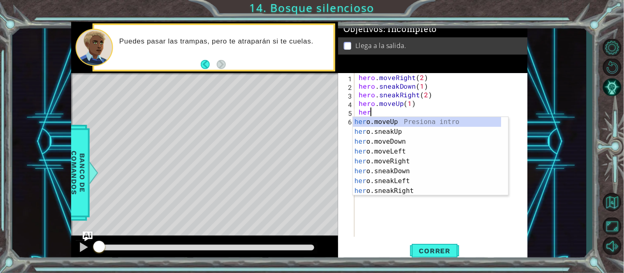
scroll to position [0, 0]
click at [403, 165] on div "her o.moveUp Presiona intro her o.sneakUp Presiona intro her o.moveDown Presion…" at bounding box center [427, 166] width 148 height 99
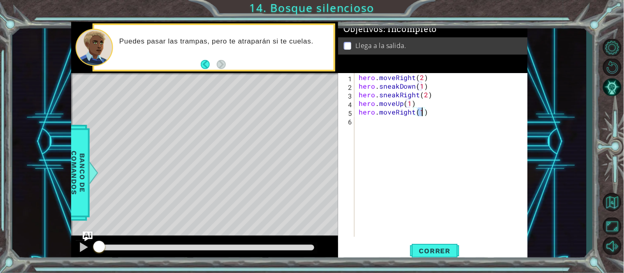
type textarea "hero.moveRight(1)"
click at [431, 248] on span "Correr" at bounding box center [435, 251] width 48 height 8
click at [427, 249] on span "Correr" at bounding box center [435, 251] width 48 height 8
click at [88, 243] on div at bounding box center [83, 247] width 11 height 11
click at [424, 250] on span "Correr" at bounding box center [435, 251] width 48 height 8
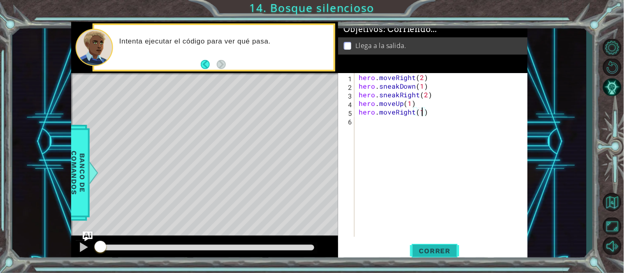
click at [424, 250] on span "Correr" at bounding box center [435, 251] width 48 height 8
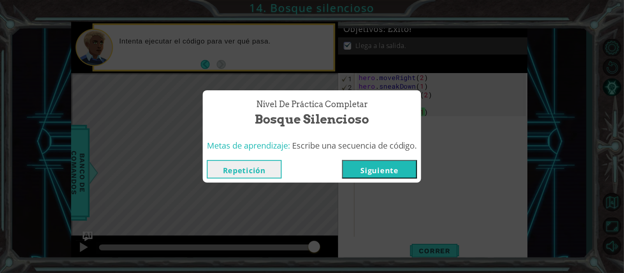
click at [403, 168] on button "Siguiente" at bounding box center [379, 169] width 75 height 19
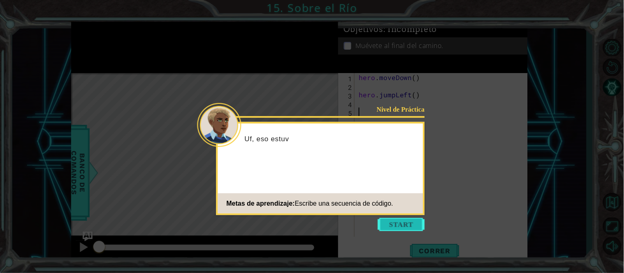
click at [401, 222] on button "Start" at bounding box center [401, 224] width 47 height 13
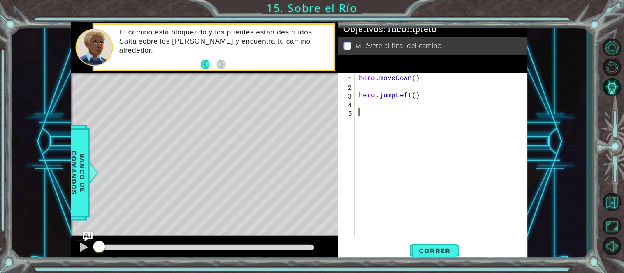
click at [368, 85] on div "hero . moveDown ( ) hero . jumpLeft ( )" at bounding box center [443, 163] width 173 height 181
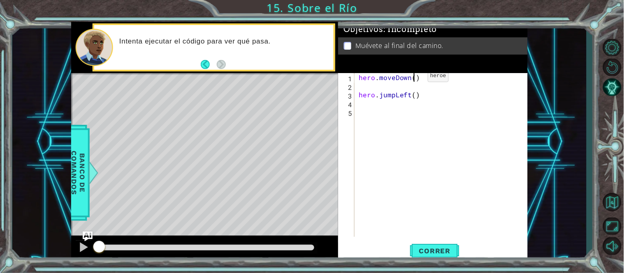
click at [414, 78] on div "hero . moveDown ( ) hero . jumpLeft ( )" at bounding box center [443, 163] width 173 height 181
type textarea "hero.moveDown(1)"
click at [390, 86] on div "hero . moveDown ( 1 ) hero . jumpLeft ( )" at bounding box center [443, 163] width 173 height 181
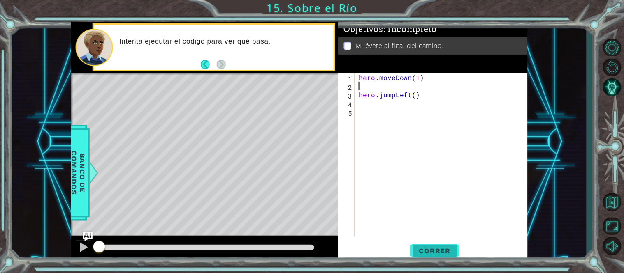
click at [426, 244] on button "Correr" at bounding box center [434, 251] width 49 height 19
click at [414, 95] on div "hero . moveDown ( 1 ) hero . jumpLeft ( )" at bounding box center [443, 163] width 173 height 181
type textarea "hero.jumpLeft(1)"
click at [431, 250] on span "Correr" at bounding box center [435, 251] width 48 height 8
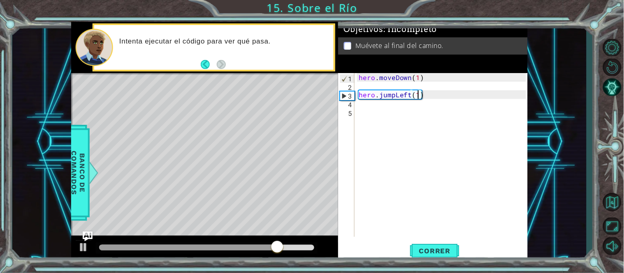
click at [371, 88] on div "hero . moveDown ( 1 ) hero . jumpLeft ( 1 )" at bounding box center [443, 163] width 173 height 181
click at [371, 104] on div "hero . moveDown ( 1 ) hero . jumpLeft ( 1 )" at bounding box center [443, 163] width 173 height 181
type textarea "h"
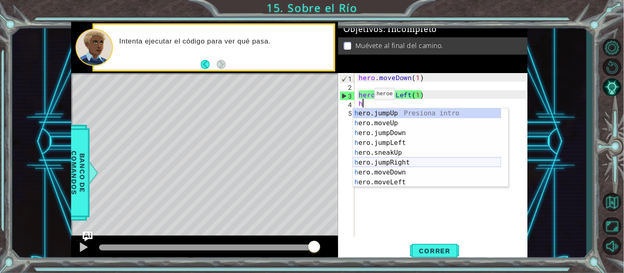
click at [396, 162] on div "h ero.jumpUp Presiona intro h ero.moveUp Presiona intro h ero.jumpDown Presiona…" at bounding box center [427, 158] width 148 height 99
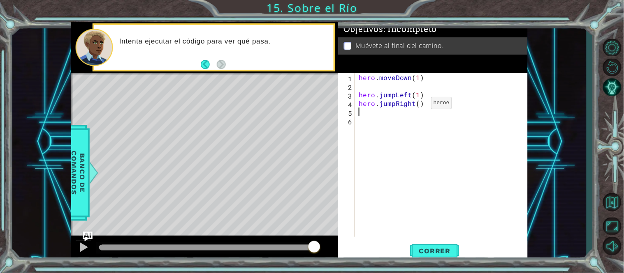
click at [417, 105] on div "hero . moveDown ( 1 ) hero . jumpLeft ( 1 ) hero . jumpRight ( )" at bounding box center [443, 163] width 173 height 181
type textarea "hero.jumpRight(1)"
click at [376, 114] on div "hero . moveDown ( 1 ) hero . jumpLeft ( 1 ) hero . jumpRight ( 1 )" at bounding box center [443, 163] width 173 height 181
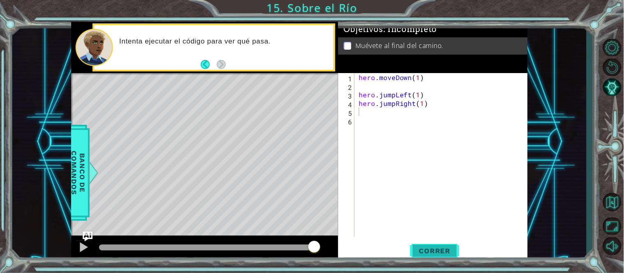
click at [422, 250] on span "Correr" at bounding box center [435, 251] width 48 height 8
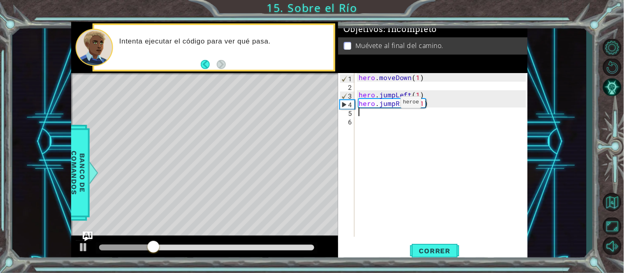
click at [389, 103] on div "hero . moveDown ( 1 ) hero . jumpLeft ( 1 ) hero . jumpRight ( 1 )" at bounding box center [443, 163] width 173 height 181
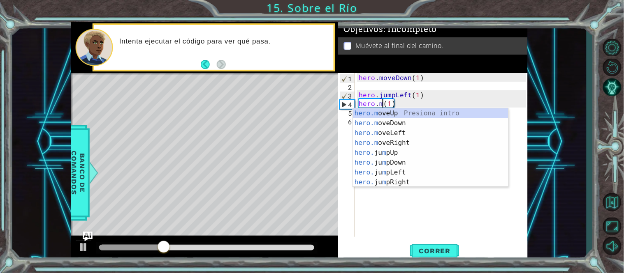
scroll to position [0, 2]
click at [400, 143] on div "hero.m oveUp Presiona intro hero.m oveDown Presiona intro hero.m oveLeft Presio…" at bounding box center [430, 158] width 155 height 99
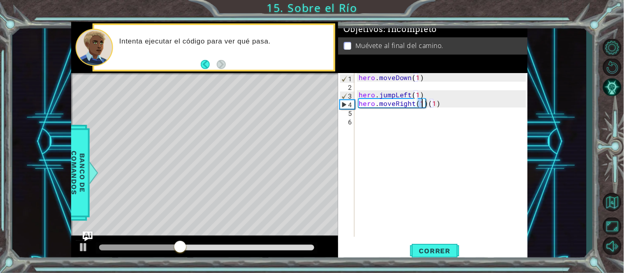
click at [433, 104] on div "hero . moveDown ( 1 ) hero . jumpLeft ( 1 ) hero . moveRight ( 1 ) ( 1 )" at bounding box center [443, 163] width 173 height 181
type textarea "hero.moveRight(1)("
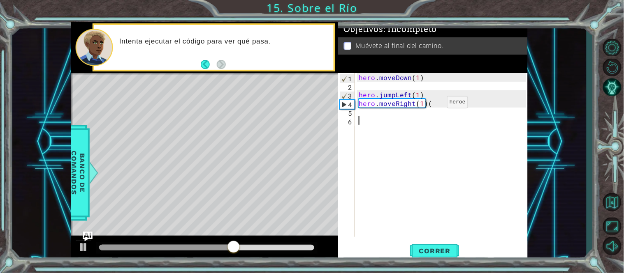
click at [433, 104] on div "hero . moveDown ( 1 ) hero . jumpLeft ( 1 ) hero . moveRight ( 1 ) (" at bounding box center [443, 163] width 173 height 181
type textarea "hero.moveRight(1)"
click at [368, 116] on div "hero . moveDown ( 1 ) hero . jumpLeft ( 1 ) hero . moveRight ( 1 )" at bounding box center [443, 163] width 173 height 181
click at [367, 117] on div "hero . moveDown ( 1 ) hero . jumpLeft ( 1 ) hero . moveRight ( 1 )" at bounding box center [443, 163] width 173 height 181
click at [364, 113] on div "hero . moveDown ( 1 ) hero . jumpLeft ( 1 ) hero . moveRight ( 1 )" at bounding box center [443, 163] width 173 height 181
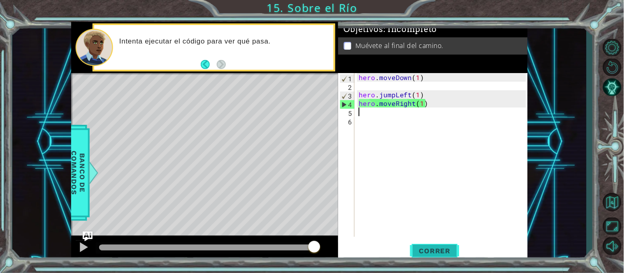
click at [439, 245] on button "Correr" at bounding box center [434, 251] width 49 height 19
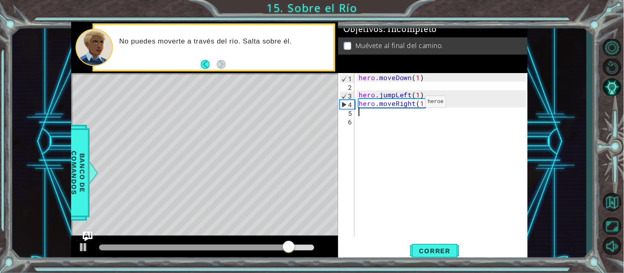
click at [411, 104] on div "hero . moveDown ( 1 ) hero . jumpLeft ( 1 ) hero . moveRight ( 1 )" at bounding box center [443, 163] width 173 height 181
click at [409, 104] on div "hero . moveDown ( 1 ) hero . jumpLeft ( 1 ) hero . moveRight ( 1 )" at bounding box center [441, 155] width 169 height 164
click at [409, 104] on div "hero . moveDown ( 1 ) hero . jumpLeft ( 1 ) hero . moveRight ( 1 )" at bounding box center [443, 163] width 173 height 181
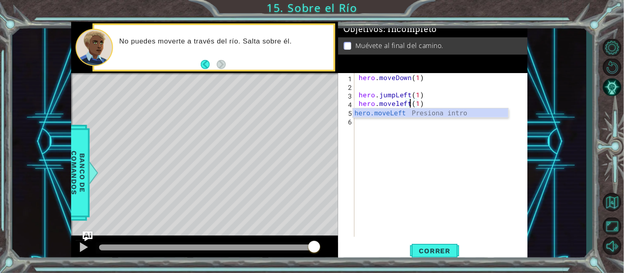
scroll to position [0, 3]
click at [432, 112] on div "hero.moveLeft Presiona intro" at bounding box center [430, 124] width 155 height 30
type textarea "hero.moveLeft(1)"
click at [430, 254] on span "Correr" at bounding box center [435, 251] width 48 height 8
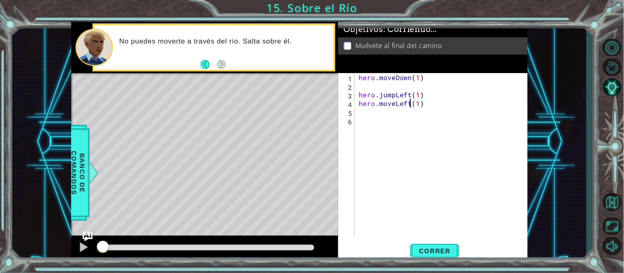
click at [365, 112] on div "hero . moveDown ( 1 ) hero . jumpLeft ( 1 ) hero . moveLeft ( 1 )" at bounding box center [443, 163] width 173 height 181
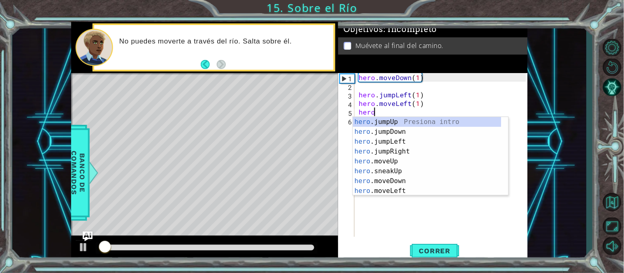
scroll to position [0, 1]
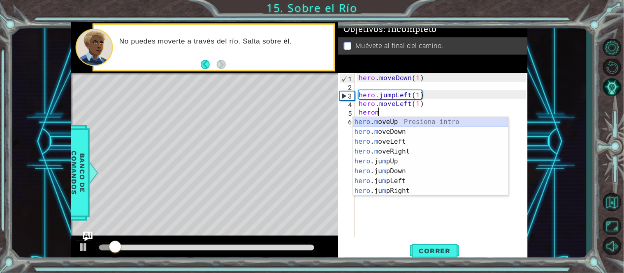
click at [365, 121] on div "hero . m oveUp Presiona intro hero . m oveDown Presiona intro hero . m oveLeft …" at bounding box center [430, 166] width 155 height 99
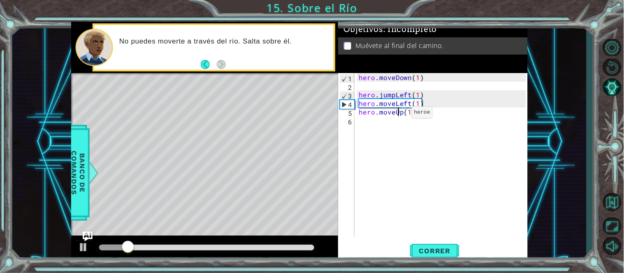
click at [398, 114] on div "hero . moveDown ( 1 ) hero . jumpLeft ( 1 ) hero . moveLeft ( 1 ) hero . moveUp…" at bounding box center [443, 163] width 173 height 181
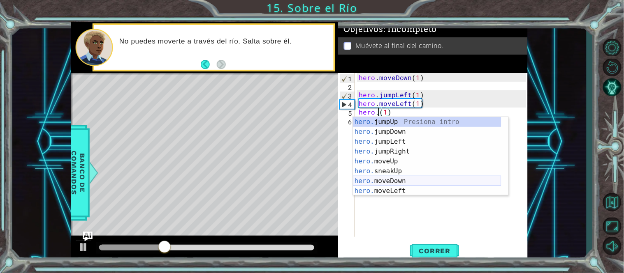
click at [408, 183] on div "hero. jumpUp Presiona intro hero. jumpDown Presiona intro hero. jumpLeft Presio…" at bounding box center [427, 166] width 148 height 99
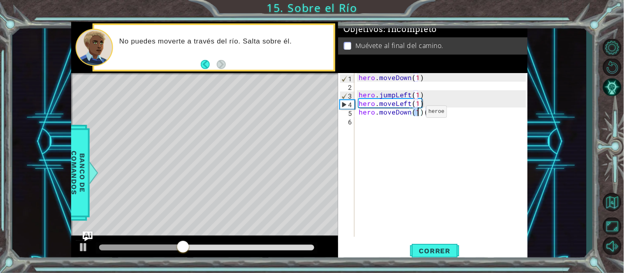
click at [408, 114] on div "hero . moveDown ( 1 ) hero . jumpLeft ( 1 ) hero . moveLeft ( 1 ) hero . moveDo…" at bounding box center [443, 163] width 173 height 181
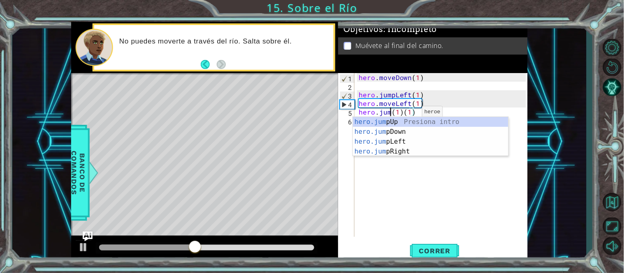
scroll to position [0, 2]
click at [394, 130] on div "hero.jum pUp Presiona intro hero.jum pDown Presiona intro hero.jum pLeft Presio…" at bounding box center [430, 146] width 155 height 59
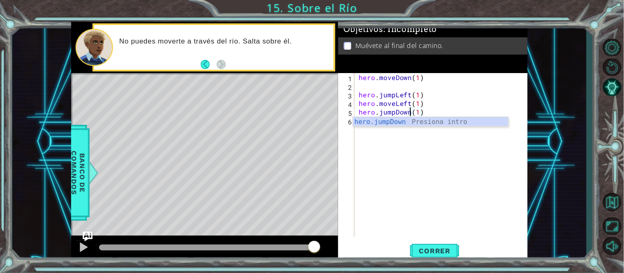
type textarea "hero.jumpDown(1)"
click at [424, 116] on body "1 ההההההההההההההההההההההההההההההההההההההההההההההההההההההההההההההההההההההההההההה…" at bounding box center [312, 136] width 624 height 273
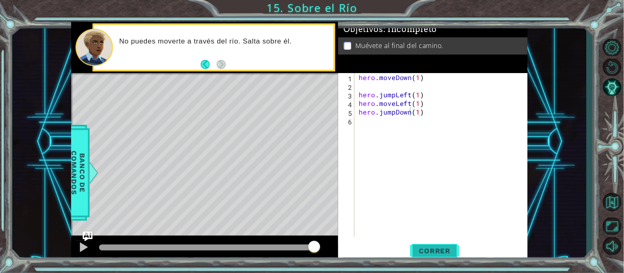
click at [428, 248] on span "Correr" at bounding box center [435, 251] width 48 height 8
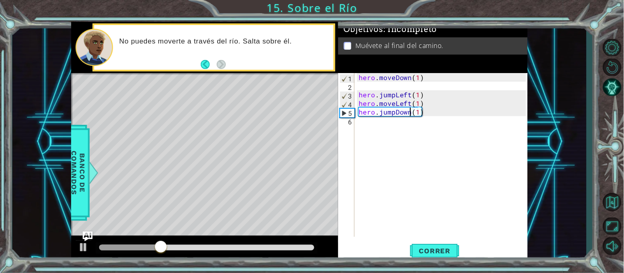
click at [375, 131] on div "hero . moveDown ( 1 ) hero . jumpLeft ( 1 ) hero . moveLeft ( 1 ) hero . jumpDo…" at bounding box center [443, 163] width 173 height 181
type textarea "he"
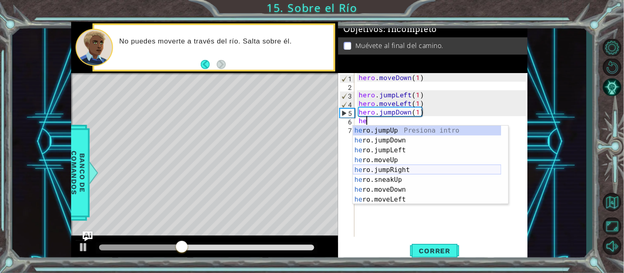
click at [405, 168] on div "he ro.jumpUp Presiona intro he ro.jumpDown Presiona intro he ro.jumpLeft Presio…" at bounding box center [427, 175] width 148 height 99
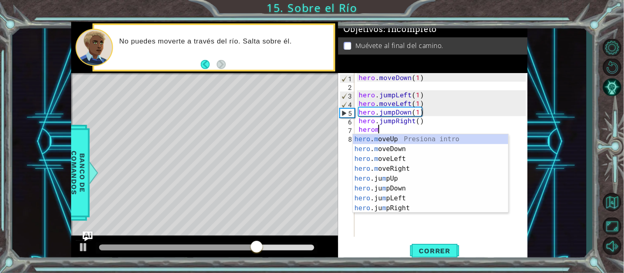
scroll to position [0, 1]
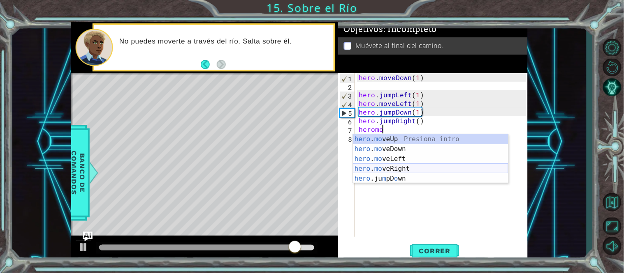
click at [396, 171] on div "hero . mo veUp Presiona intro hero . mo veDown Presiona intro hero . mo veLeft …" at bounding box center [430, 168] width 155 height 69
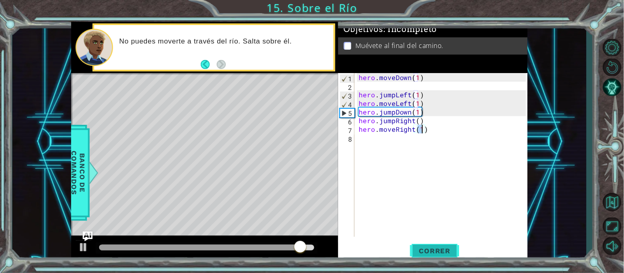
type textarea "hero.moveRight(1)"
click at [437, 251] on span "Correr" at bounding box center [435, 251] width 48 height 8
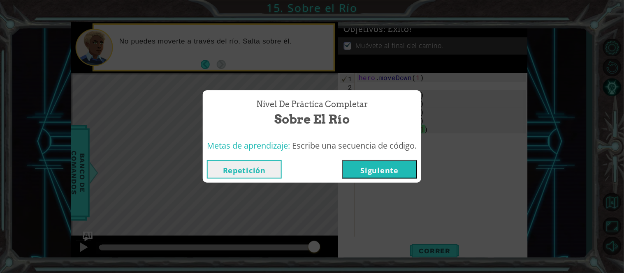
click at [391, 160] on button "Siguiente" at bounding box center [379, 169] width 75 height 19
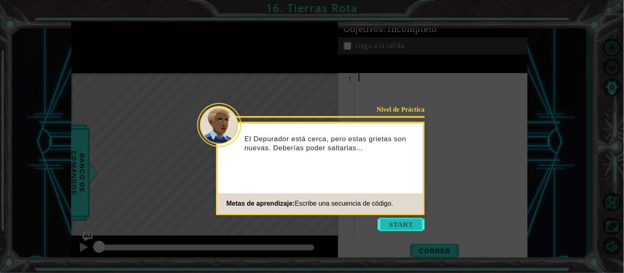
click at [387, 225] on button "Start" at bounding box center [401, 224] width 47 height 13
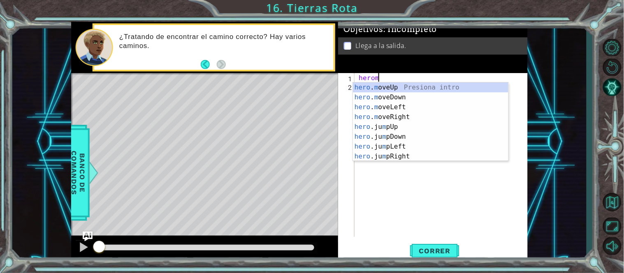
scroll to position [0, 1]
click at [398, 114] on div "hero . m oveUp Presiona intro hero . m oveDown Presiona intro hero . m oveLeft …" at bounding box center [430, 132] width 155 height 99
type textarea "hero.moveRight(1)"
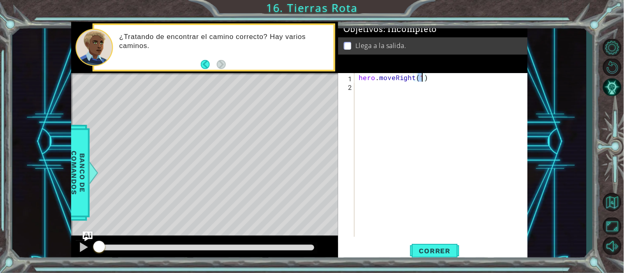
click at [370, 92] on div "hero . moveRight ( 1 )" at bounding box center [443, 163] width 173 height 181
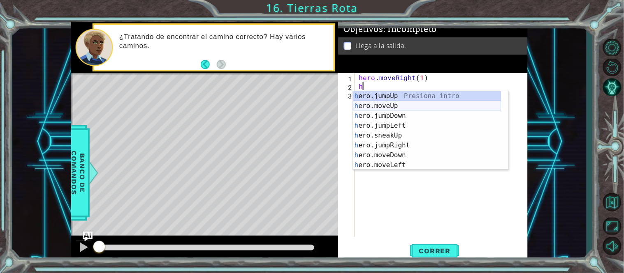
click at [390, 106] on div "h ero.jumpUp Presiona intro h ero.moveUp Presiona intro h ero.jumpDown Presiona…" at bounding box center [427, 140] width 148 height 99
type textarea "hero.moveUp(1)"
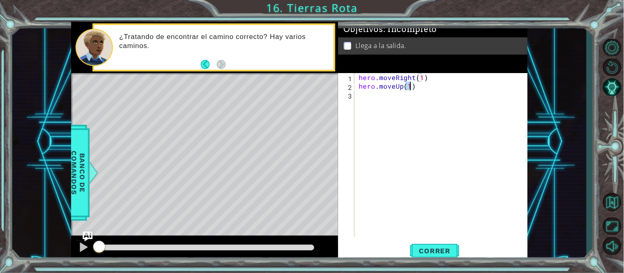
click at [369, 100] on div "hero . moveRight ( 1 ) hero . moveUp ( 1 )" at bounding box center [443, 163] width 173 height 181
type textarea "h"
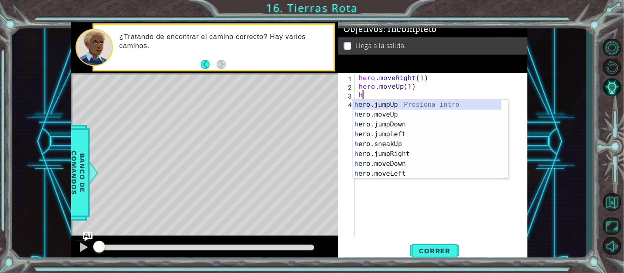
click at [396, 105] on div "h ero.jumpUp Presiona intro h ero.moveUp Presiona intro h ero.jumpDown Presiona…" at bounding box center [427, 149] width 148 height 99
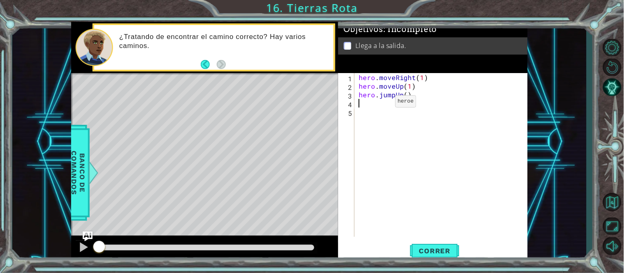
type textarea "h"
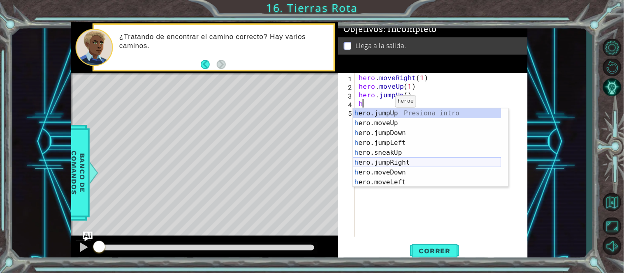
click at [394, 162] on div "h ero.jumpUp Presiona intro h ero.moveUp Presiona intro h ero.jumpDown Presiona…" at bounding box center [427, 158] width 148 height 99
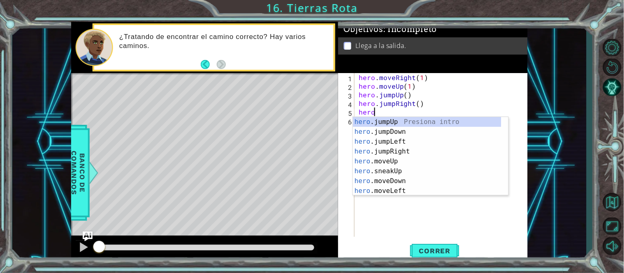
scroll to position [0, 1]
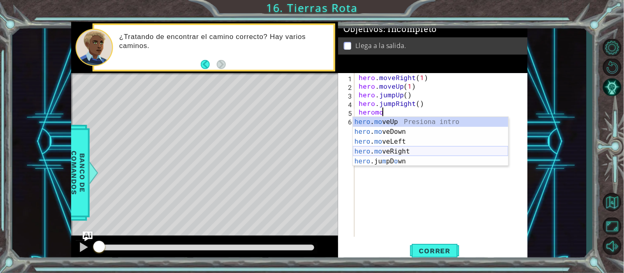
click at [402, 151] on div "hero . mo veUp Presiona intro hero . mo veDown Presiona intro hero . mo veLeft …" at bounding box center [430, 151] width 155 height 69
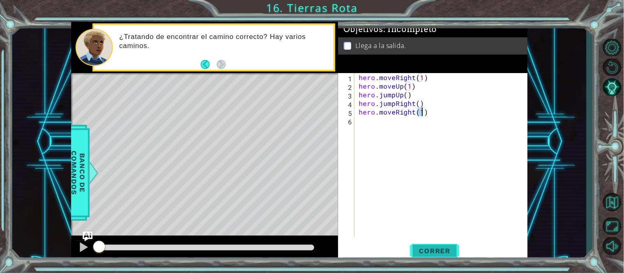
type textarea "hero.moveRight(1)"
click at [425, 252] on span "Correr" at bounding box center [435, 251] width 48 height 8
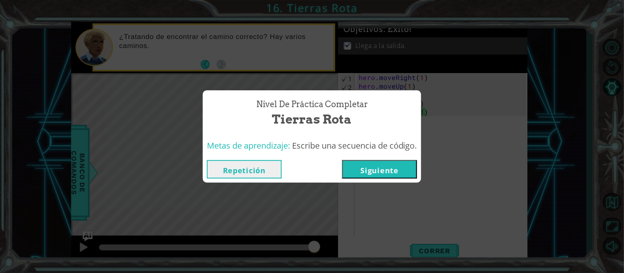
click at [380, 176] on button "Siguiente" at bounding box center [379, 169] width 75 height 19
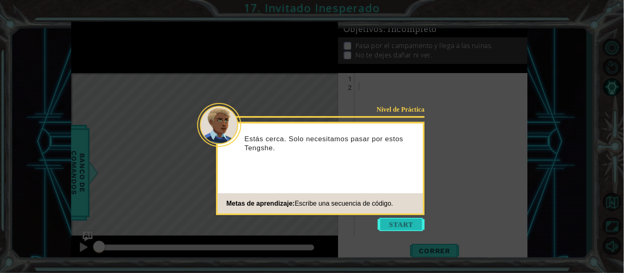
click at [399, 229] on button "Start" at bounding box center [401, 224] width 47 height 13
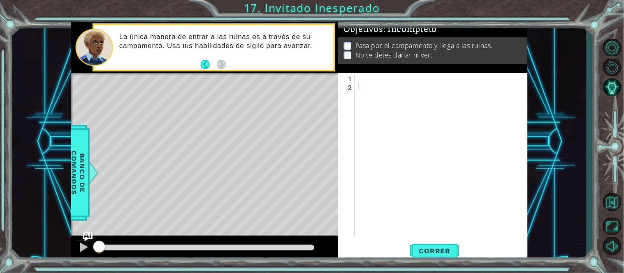
click at [356, 79] on div "1 2 ההההההההההההההההההההההההההההההההההההההההההההההההההההההההההההההההההההההההההה…" at bounding box center [432, 155] width 188 height 164
click at [360, 77] on div at bounding box center [443, 163] width 173 height 181
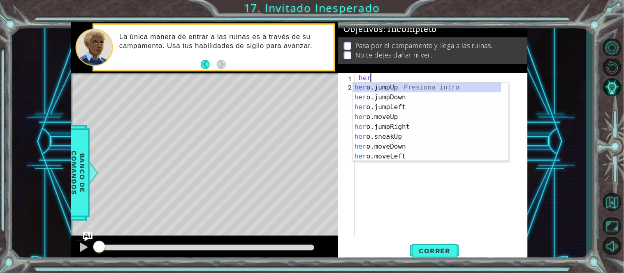
scroll to position [0, 0]
click at [394, 114] on div "her o.jumpUp Presiona intro her o.jumpDown Presiona intro her o.jumpLeft Presio…" at bounding box center [427, 132] width 148 height 99
type textarea "hero.moveUp(1)"
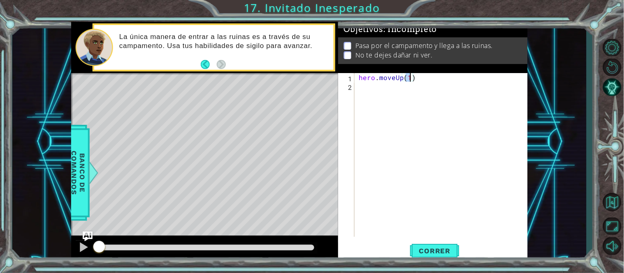
click at [380, 96] on div "hero . moveUp ( 1 )" at bounding box center [443, 163] width 173 height 181
type textarea "h"
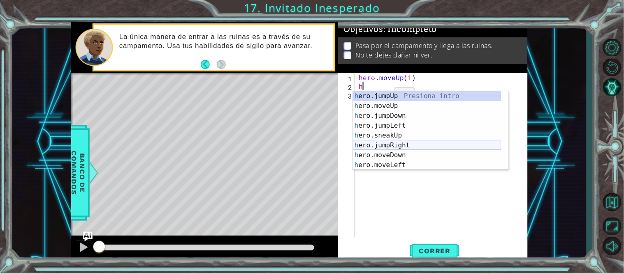
click at [397, 144] on div "h ero.jumpUp Presiona intro h ero.moveUp Presiona intro h ero.jumpDown Presiona…" at bounding box center [427, 140] width 148 height 99
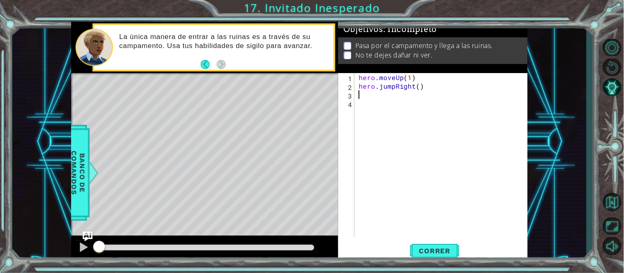
type textarea "h"
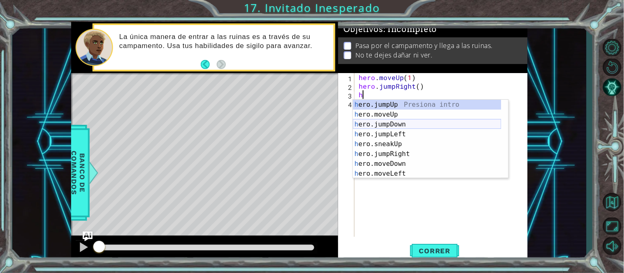
click at [405, 127] on div "h ero.jumpUp Presiona intro h ero.moveUp Presiona intro h ero.jumpDown Presiona…" at bounding box center [427, 149] width 148 height 99
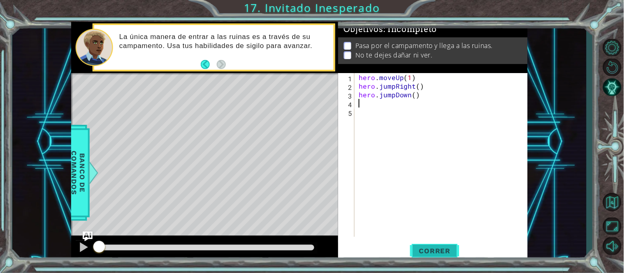
click at [429, 248] on span "Correr" at bounding box center [435, 251] width 48 height 8
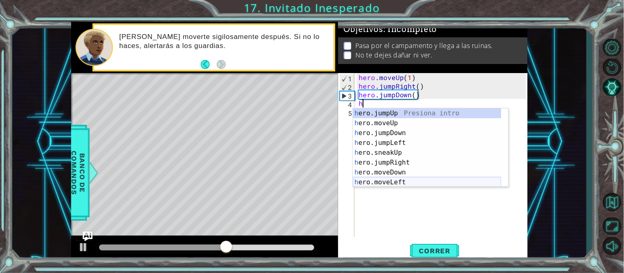
click at [392, 180] on div "h ero.jumpUp Presiona intro h ero.moveUp Presiona intro h ero.jumpDown Presiona…" at bounding box center [427, 158] width 148 height 99
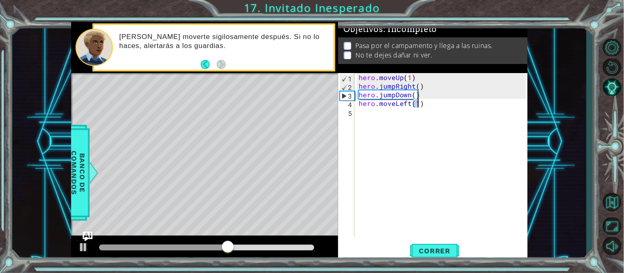
type textarea "hero.moveLeft(1)"
click at [360, 116] on div "hero . moveUp ( 1 ) hero . jumpRight ( ) hero . jumpDown ( ) hero . moveLeft ( …" at bounding box center [443, 163] width 173 height 181
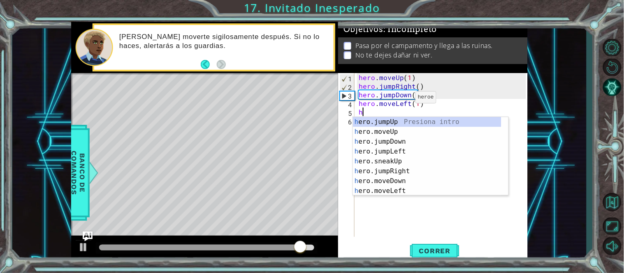
click at [395, 100] on div "hero . moveUp ( 1 ) hero . jumpRight ( ) hero . jumpDown ( ) hero . moveLeft ( …" at bounding box center [443, 163] width 173 height 181
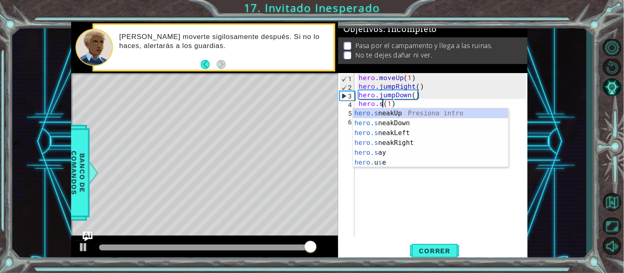
scroll to position [0, 1]
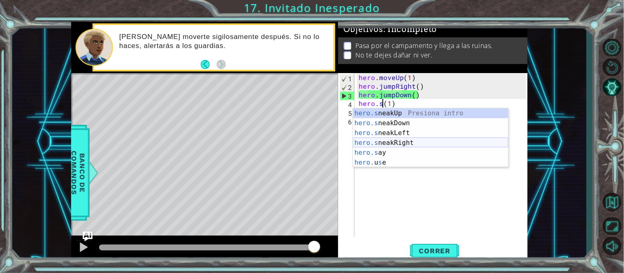
click at [400, 142] on div "hero.s neakUp Presiona intro hero.s neakDown Presiona intro hero.s neakLeft Pre…" at bounding box center [430, 148] width 155 height 79
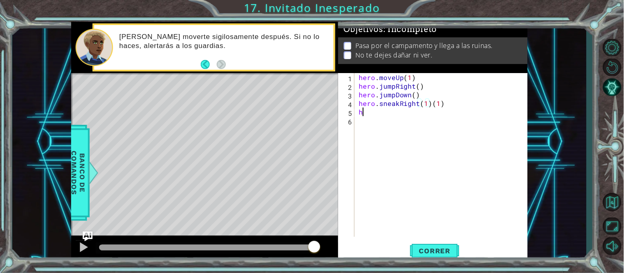
click at [373, 116] on div "hero . moveUp ( 1 ) hero . jumpRight ( ) hero . jumpDown ( ) hero . sneakRight …" at bounding box center [443, 163] width 173 height 181
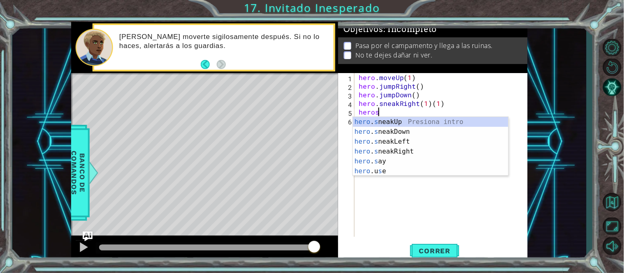
scroll to position [0, 1]
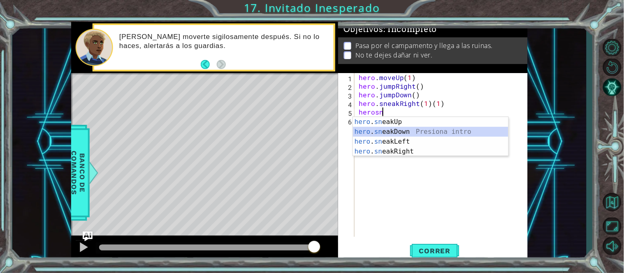
click at [394, 130] on div "hero . sn eakUp Presiona intro hero . sn eakDown Presiona intro hero . sn eakLe…" at bounding box center [430, 146] width 155 height 59
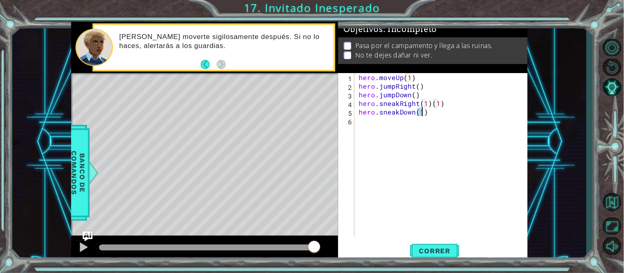
click at [378, 125] on div "hero . moveUp ( 1 ) hero . jumpRight ( ) hero . jumpDown ( ) hero . sneakRight …" at bounding box center [443, 163] width 173 height 181
type textarea "hero.jumpRight() hero.jumpDown()"
click at [375, 125] on div "hero . moveUp ( 1 ) hero . jumpRight ( ) hero . jumpDown ( ) hero . sneakRight …" at bounding box center [443, 163] width 173 height 181
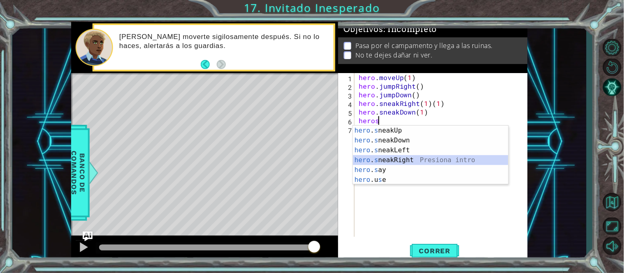
click at [383, 165] on div "hero . s neakUp Presiona intro hero . s neakDown Presiona intro hero . s neakLe…" at bounding box center [430, 165] width 155 height 79
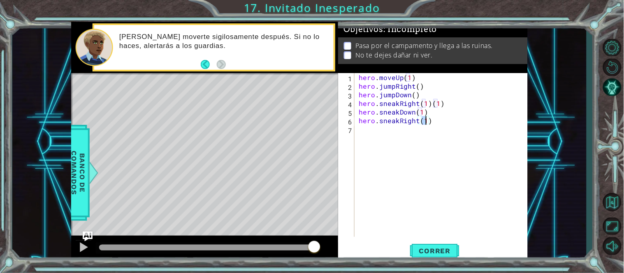
type textarea "hero.sneakRight(2)"
click at [371, 136] on div "hero . moveUp ( 1 ) hero . jumpRight ( ) hero . jumpDown ( ) hero . sneakRight …" at bounding box center [443, 163] width 173 height 181
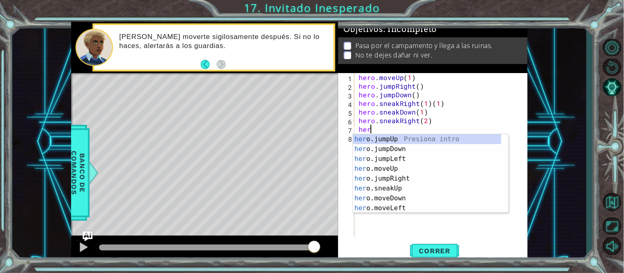
scroll to position [0, 0]
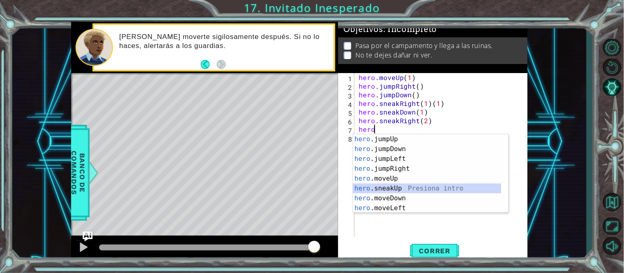
click at [396, 190] on div "hero .jumpUp Presiona intro hero .jumpDown Presiona intro hero .jumpLeft Presio…" at bounding box center [427, 183] width 148 height 99
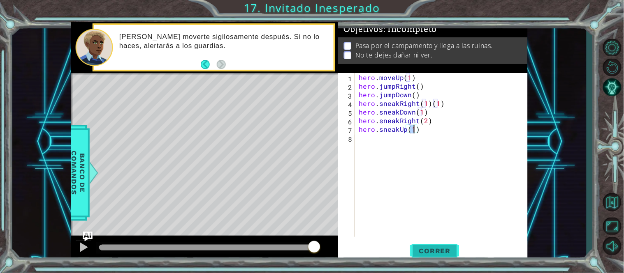
click at [437, 251] on span "Correr" at bounding box center [435, 251] width 48 height 8
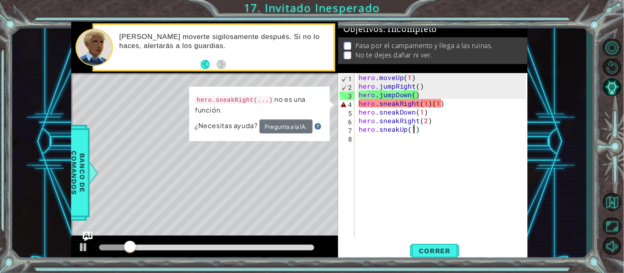
click at [438, 100] on div "hero . moveUp ( 1 ) hero . jumpRight ( ) hero . jumpDown ( ) hero . sneakRight …" at bounding box center [443, 163] width 173 height 181
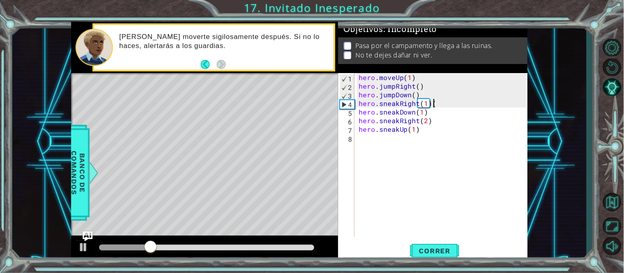
type textarea "hero.sneakRight(1)"
click at [443, 250] on span "Correr" at bounding box center [435, 251] width 48 height 8
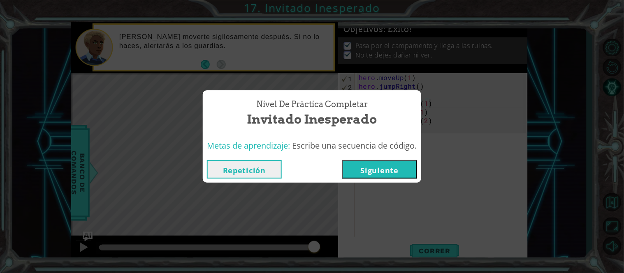
click at [382, 178] on button "Siguiente" at bounding box center [379, 169] width 75 height 19
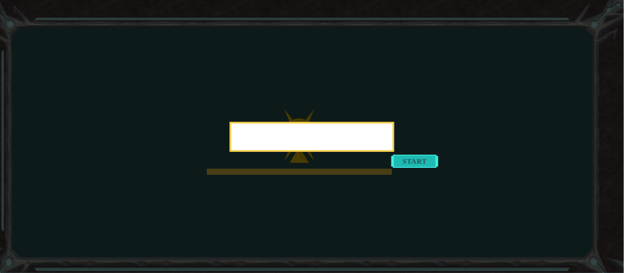
click at [419, 162] on button "Start" at bounding box center [414, 161] width 47 height 13
